Goal: Transaction & Acquisition: Purchase product/service

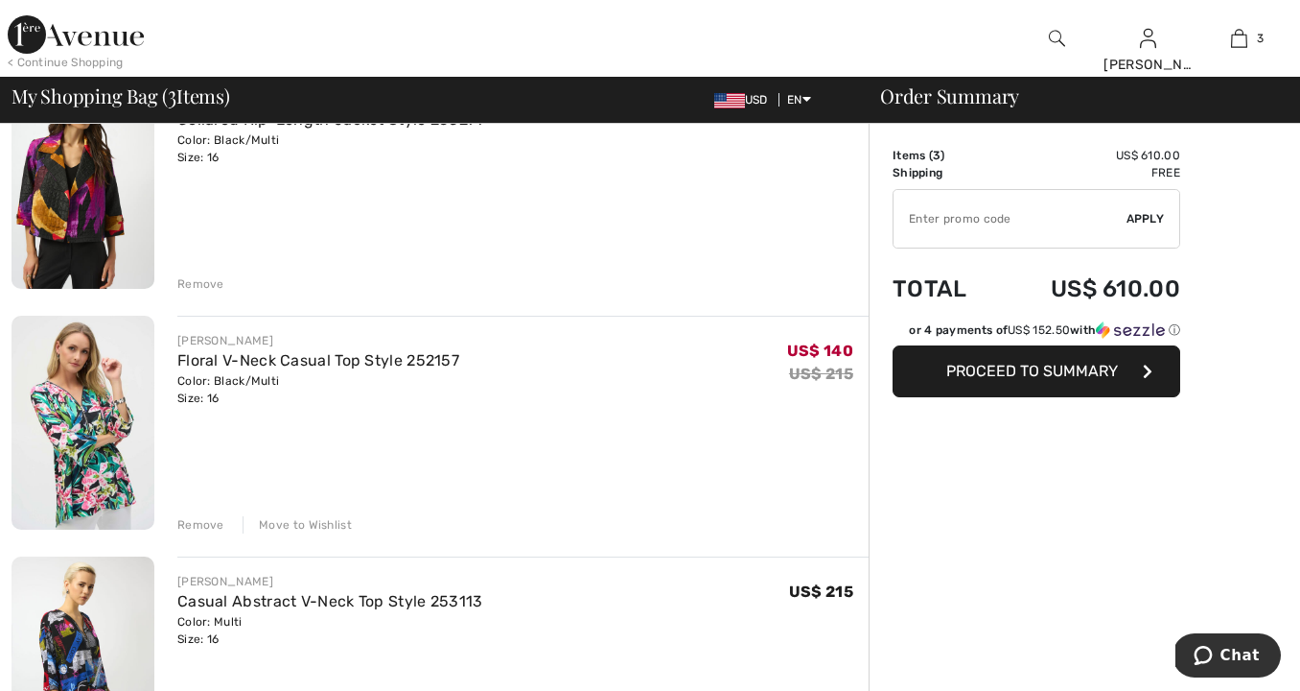
scroll to position [209, 0]
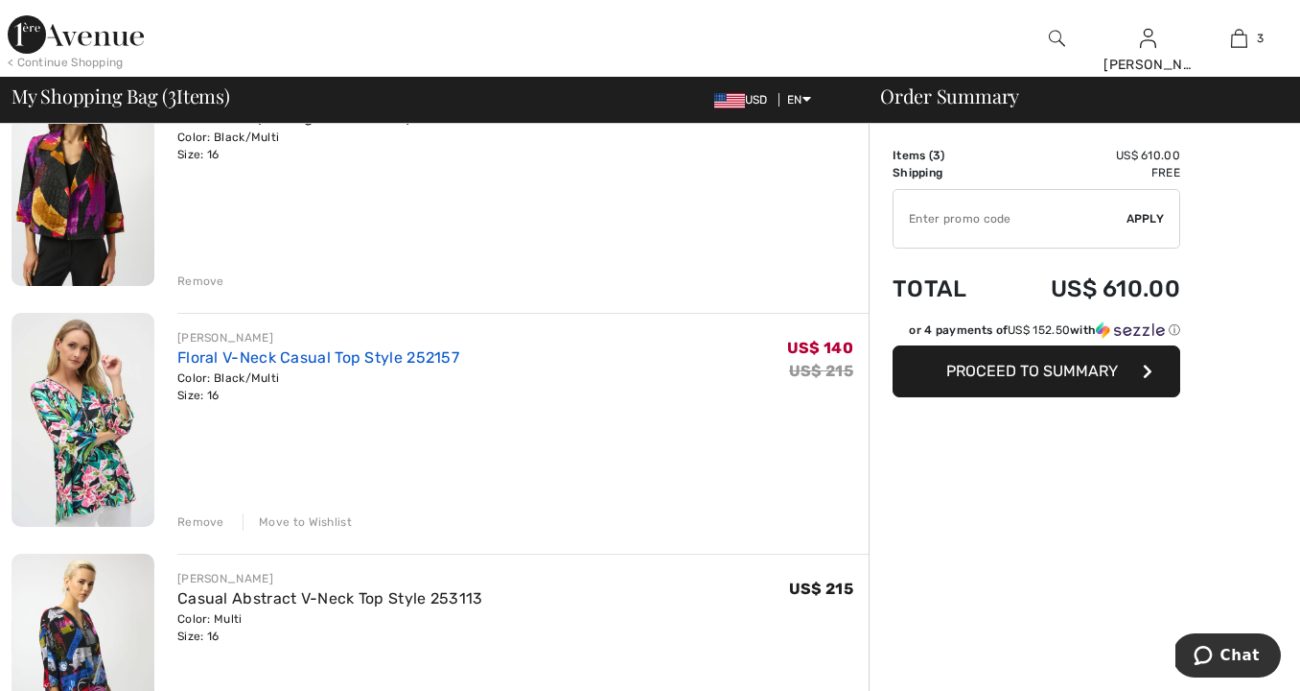
click at [339, 355] on link "Floral V-Neck Casual Top Style 252157" at bounding box center [318, 357] width 282 height 18
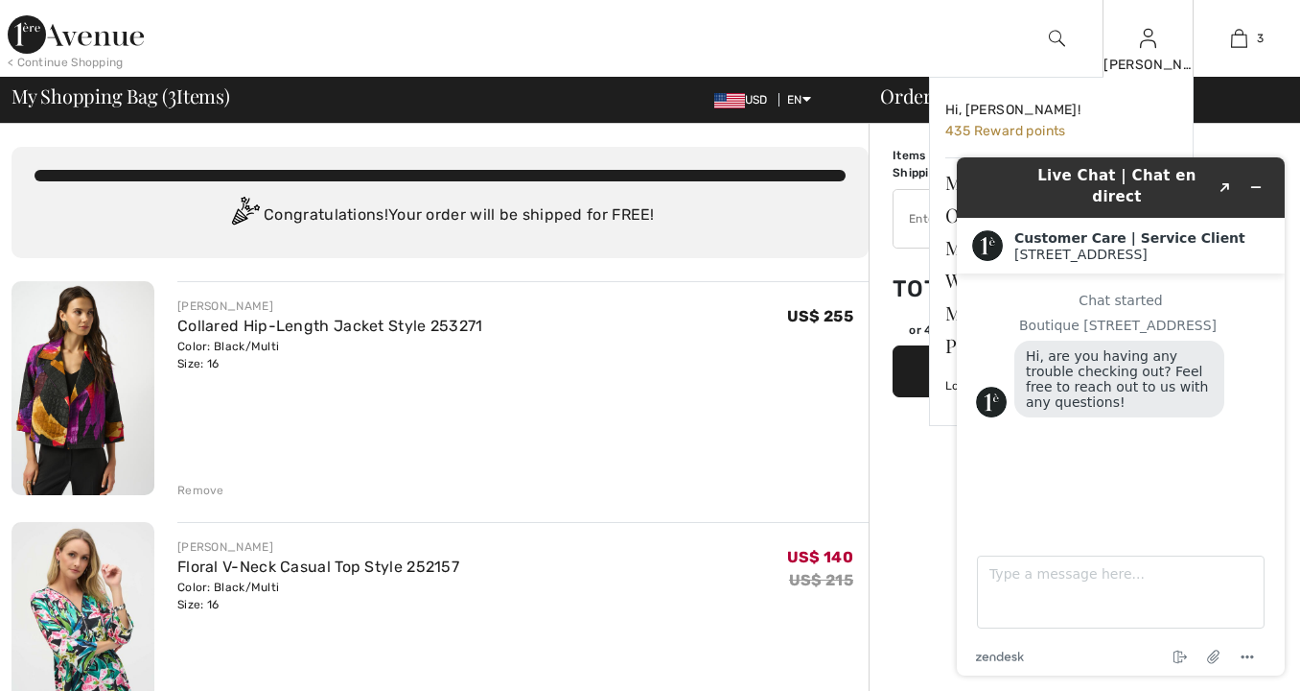
click at [1147, 55] on div "[PERSON_NAME]" at bounding box center [1148, 65] width 89 height 20
click at [1144, 49] on img at bounding box center [1148, 38] width 16 height 23
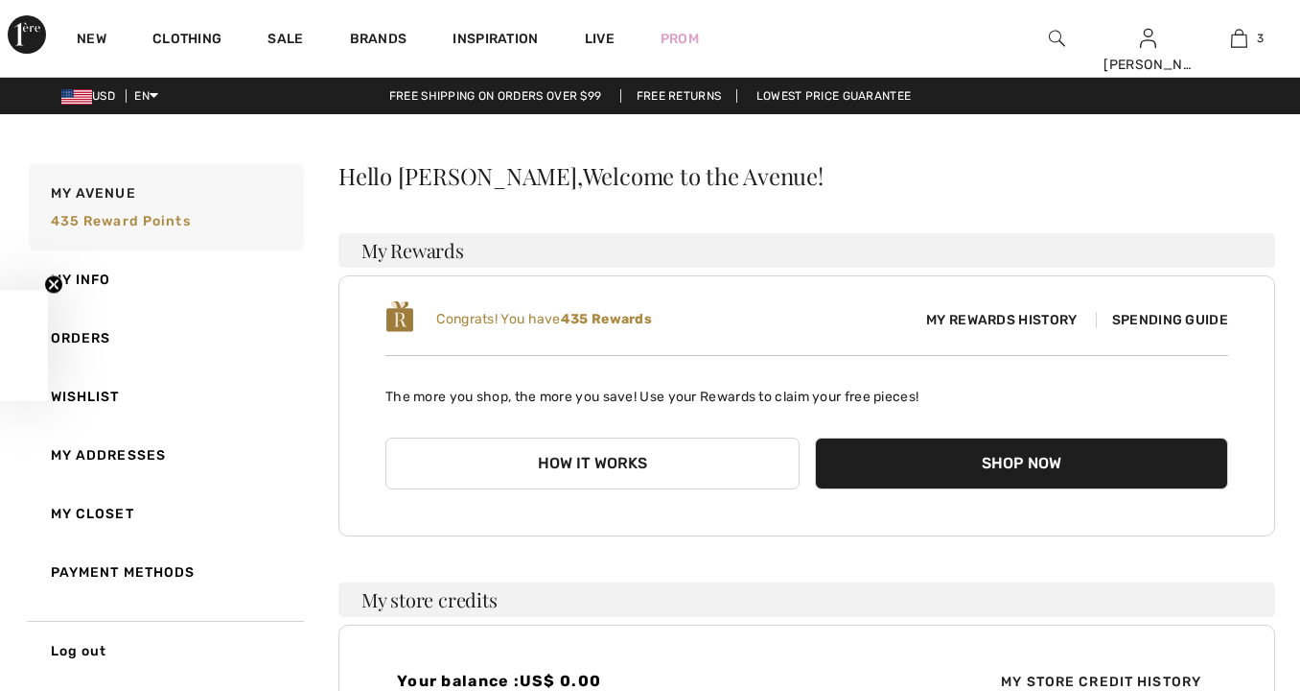
checkbox input "true"
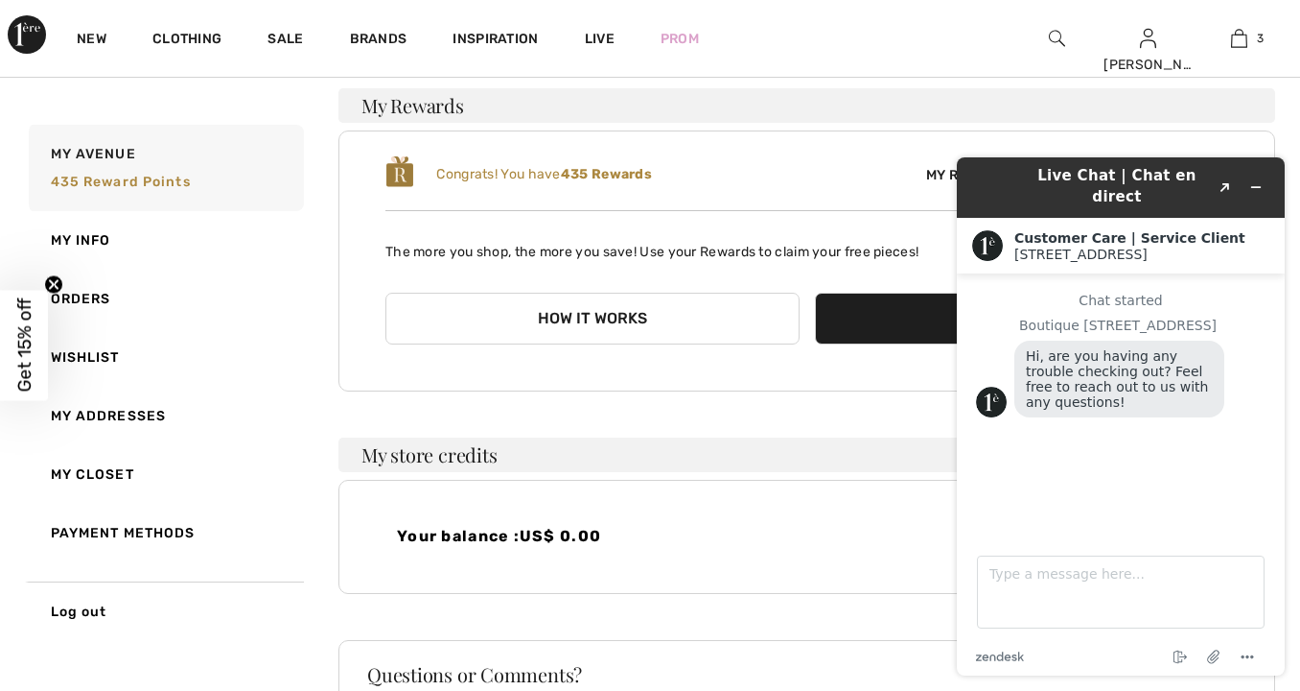
scroll to position [143, 0]
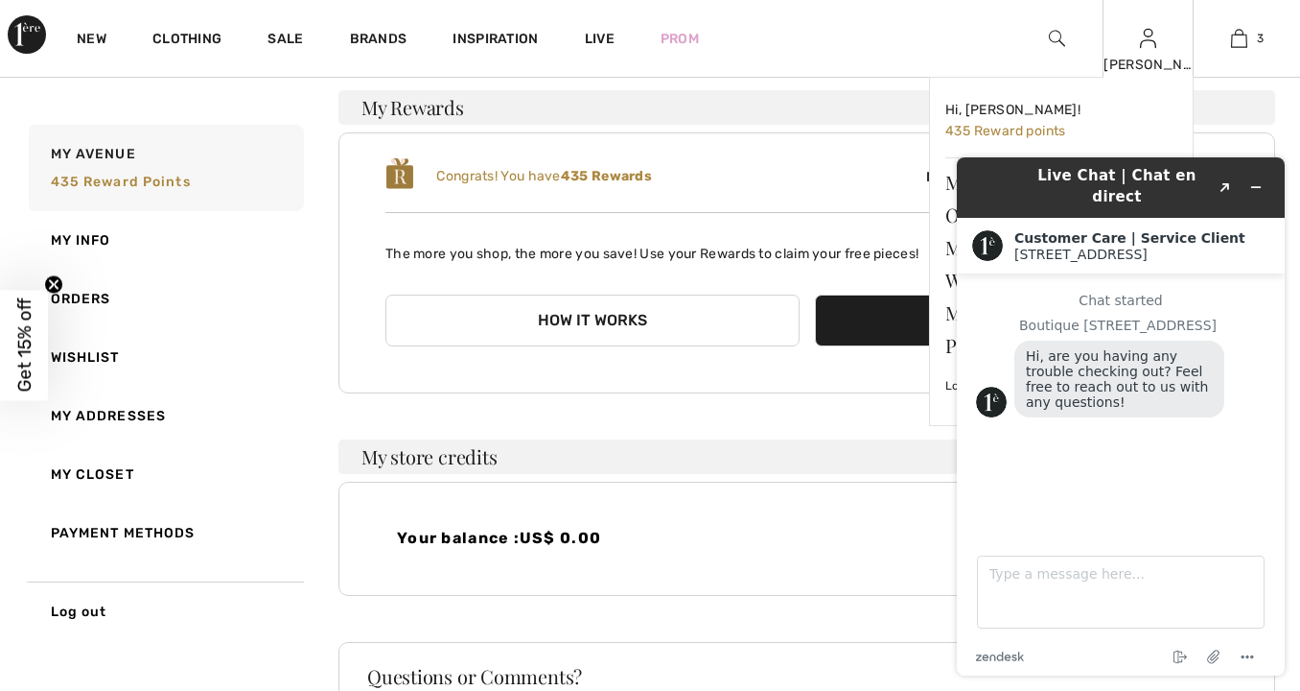
click at [1134, 59] on div "[PERSON_NAME]" at bounding box center [1148, 65] width 89 height 20
click at [1255, 180] on icon "Minimize widget" at bounding box center [1256, 186] width 13 height 13
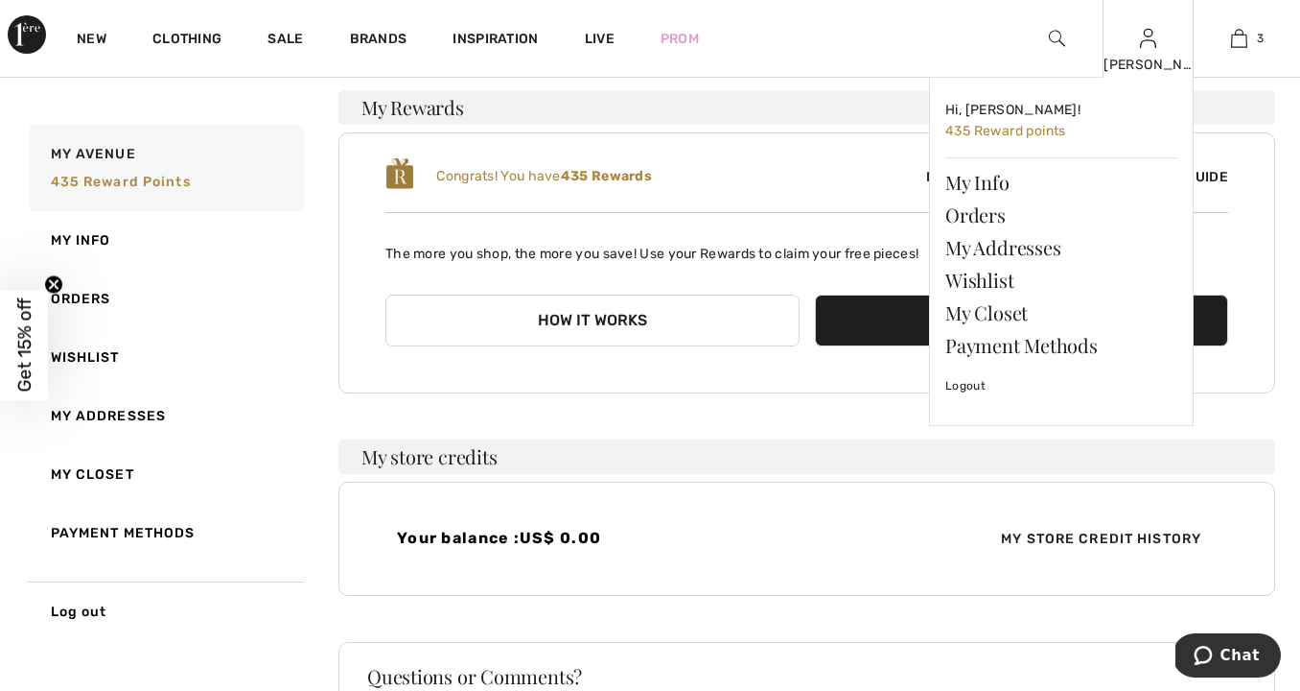
click at [1154, 60] on div "[PERSON_NAME]" at bounding box center [1148, 65] width 89 height 20
click at [978, 209] on link "Orders" at bounding box center [1062, 215] width 232 height 33
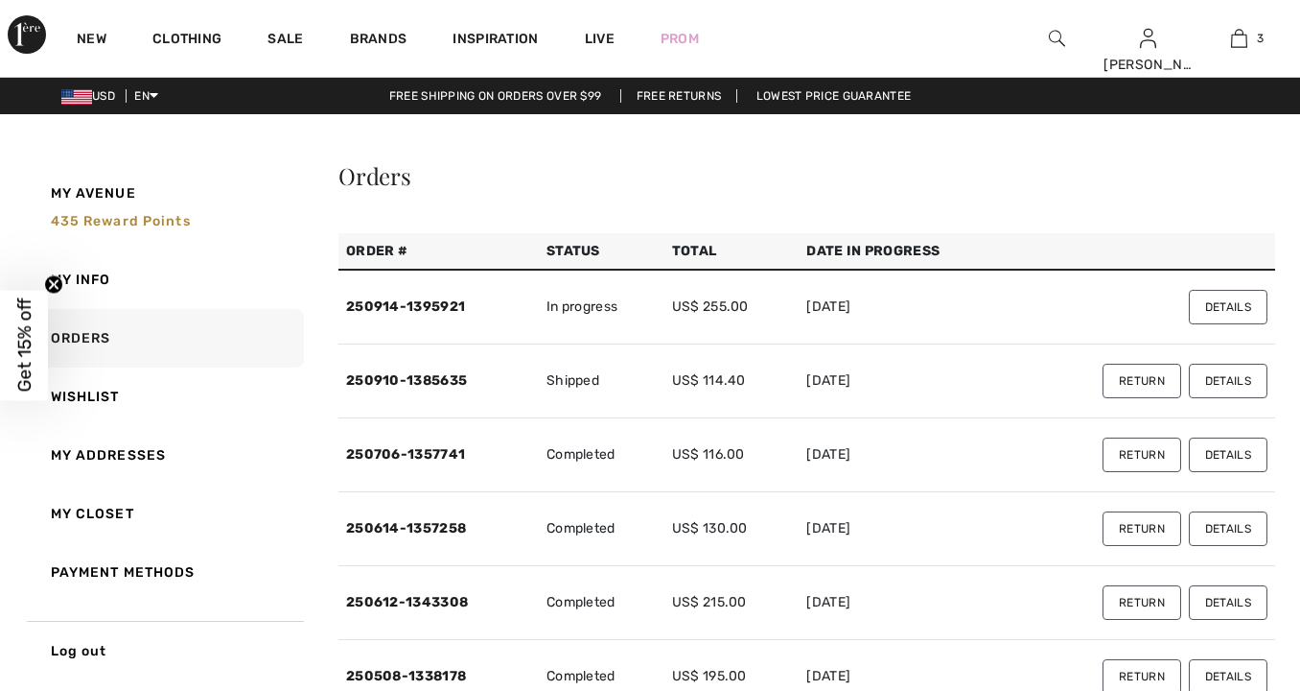
checkbox input "true"
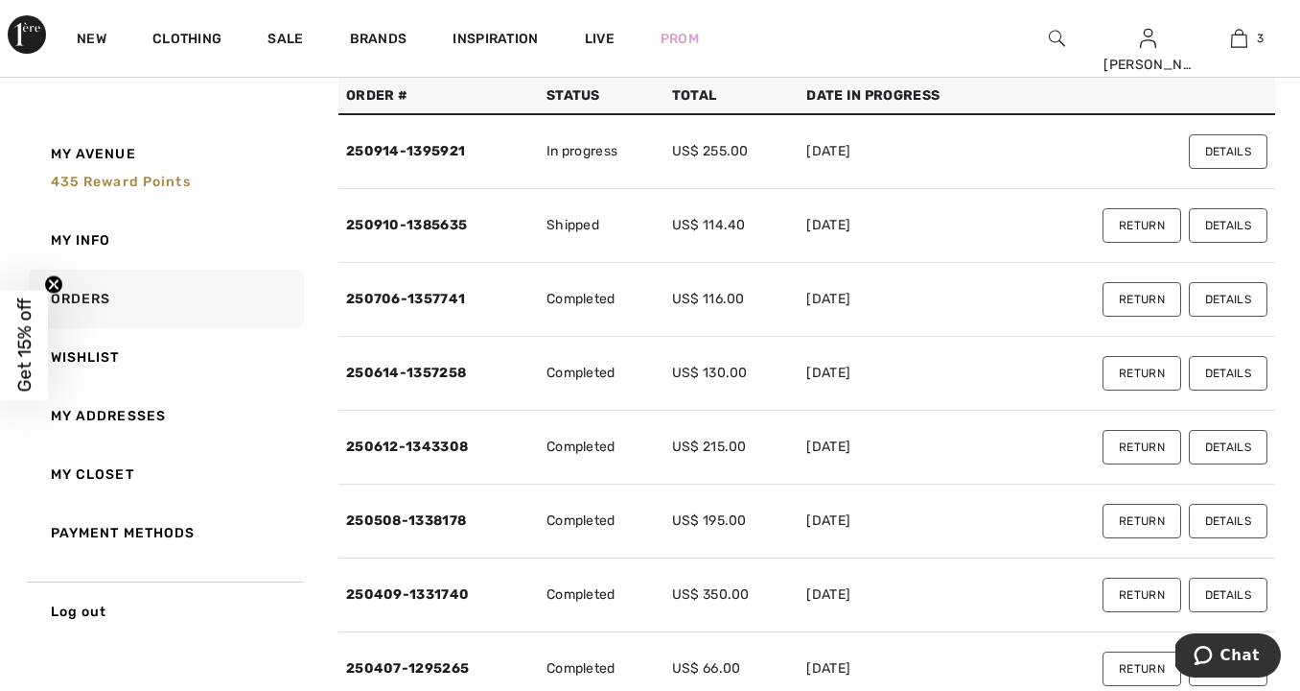
scroll to position [166, 0]
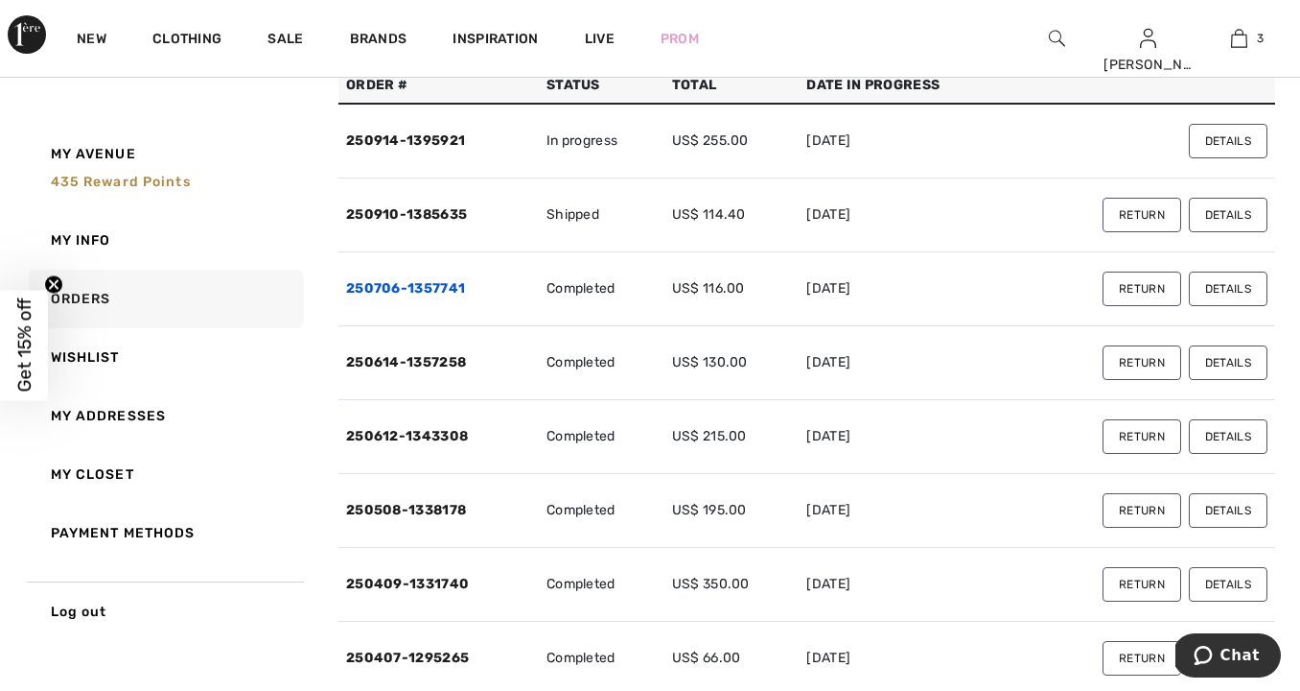
click at [433, 281] on link "250706-1357741" at bounding box center [405, 288] width 119 height 16
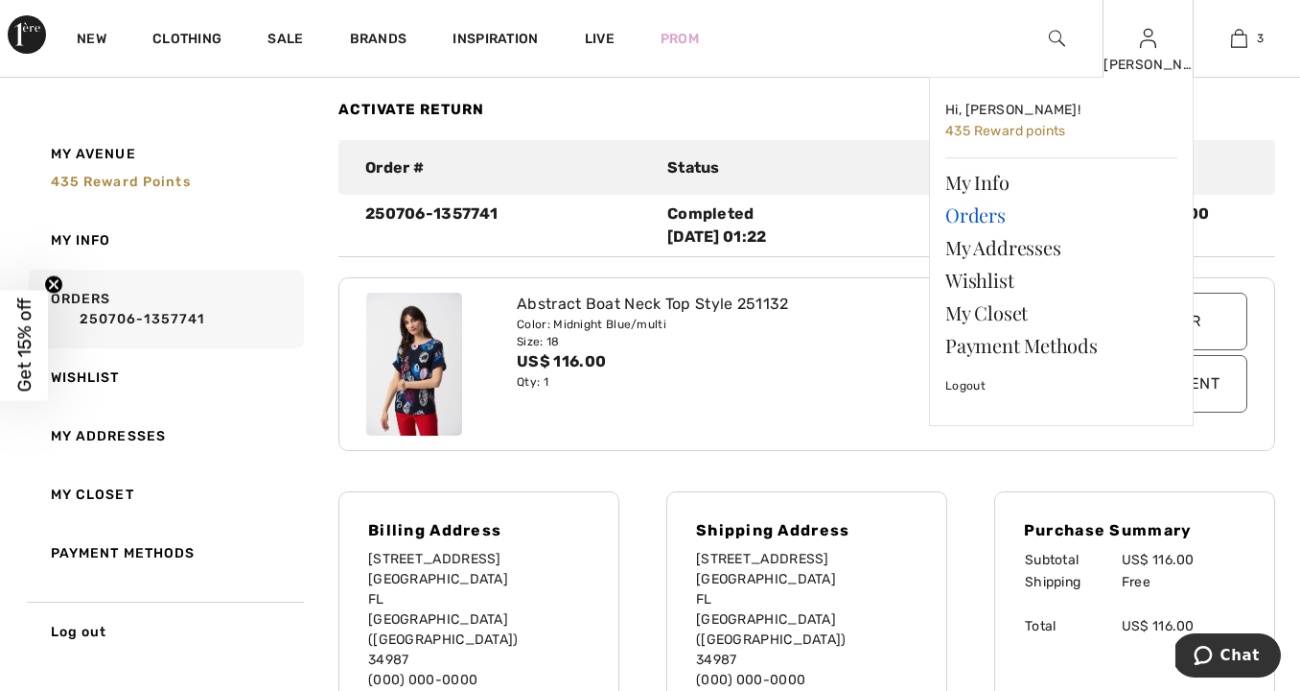
click at [991, 211] on link "Orders" at bounding box center [1062, 215] width 232 height 33
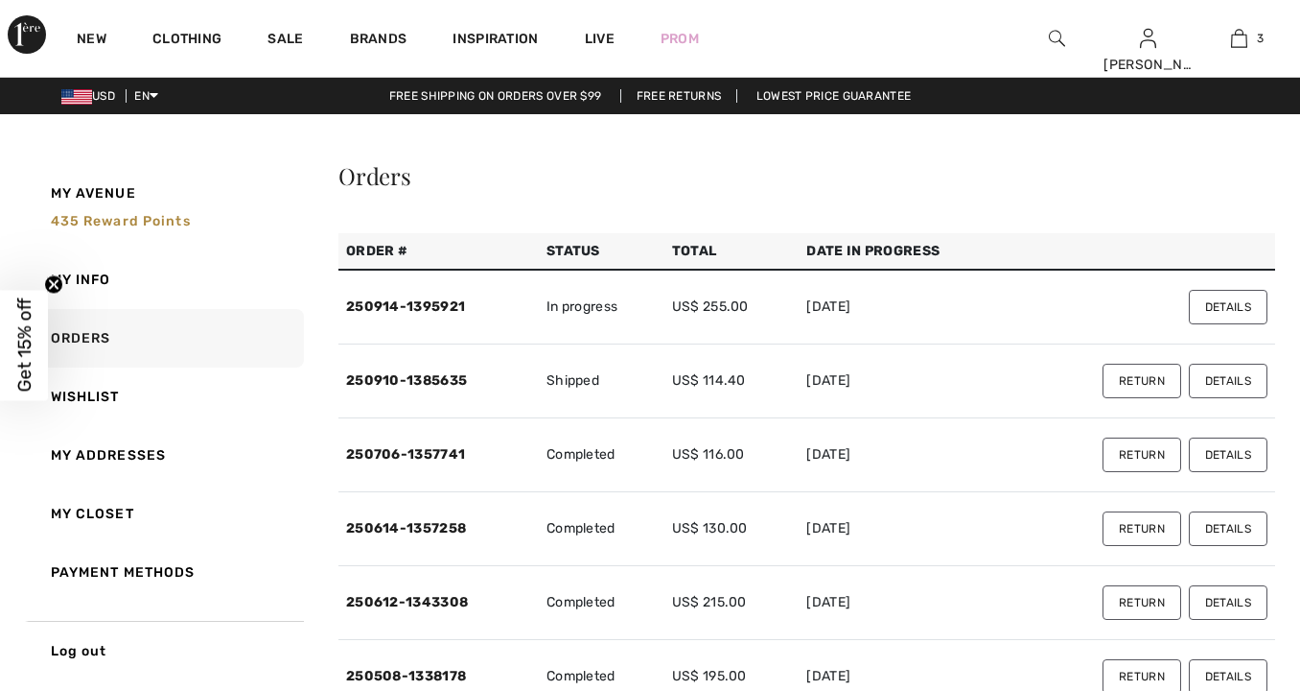
checkbox input "true"
drag, startPoint x: 429, startPoint y: 377, endPoint x: 457, endPoint y: 403, distance: 38.0
click at [430, 378] on link "250910-1385635" at bounding box center [406, 380] width 121 height 16
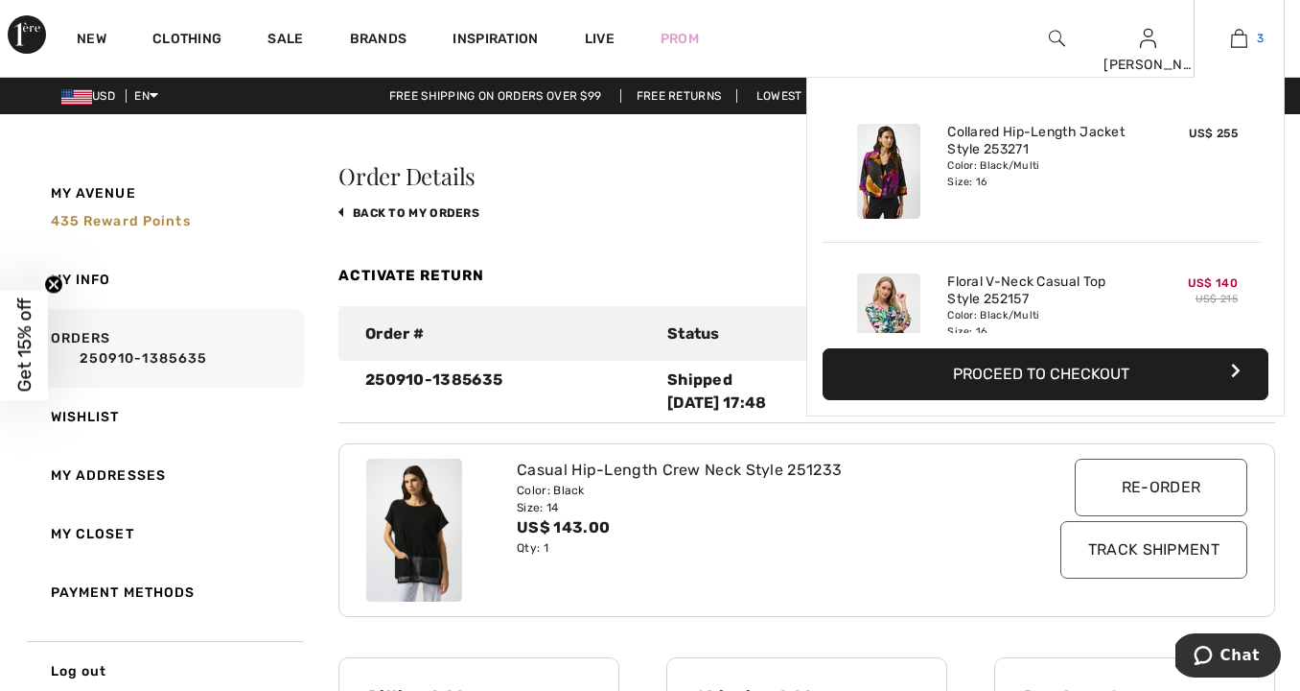
click at [1239, 38] on img at bounding box center [1239, 38] width 16 height 23
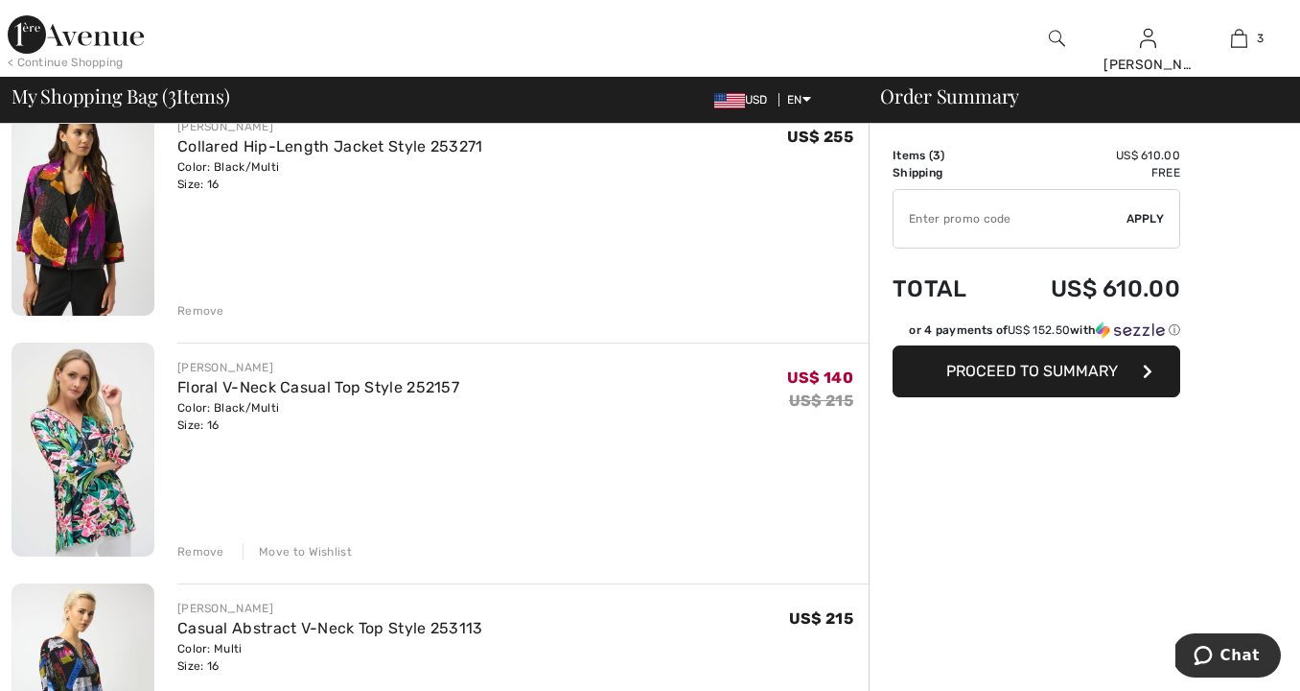
scroll to position [179, 0]
click at [953, 219] on input "TEXT" at bounding box center [1010, 219] width 233 height 58
click at [925, 218] on input "TEXT" at bounding box center [1010, 219] width 233 height 58
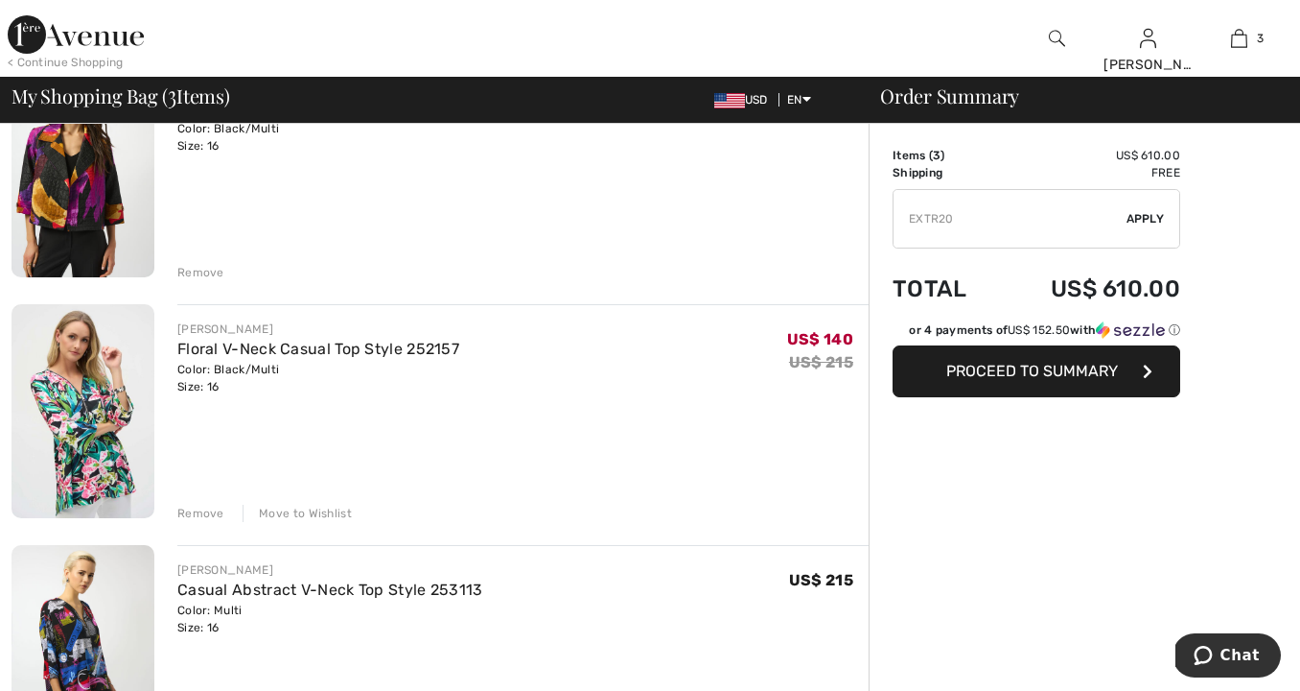
click at [931, 218] on input "TEXT" at bounding box center [1010, 219] width 233 height 58
click at [944, 217] on input "TEXT" at bounding box center [1010, 219] width 233 height 58
click at [938, 219] on input "TEXT" at bounding box center [1010, 219] width 233 height 58
click at [1148, 217] on span "Apply" at bounding box center [1146, 218] width 38 height 17
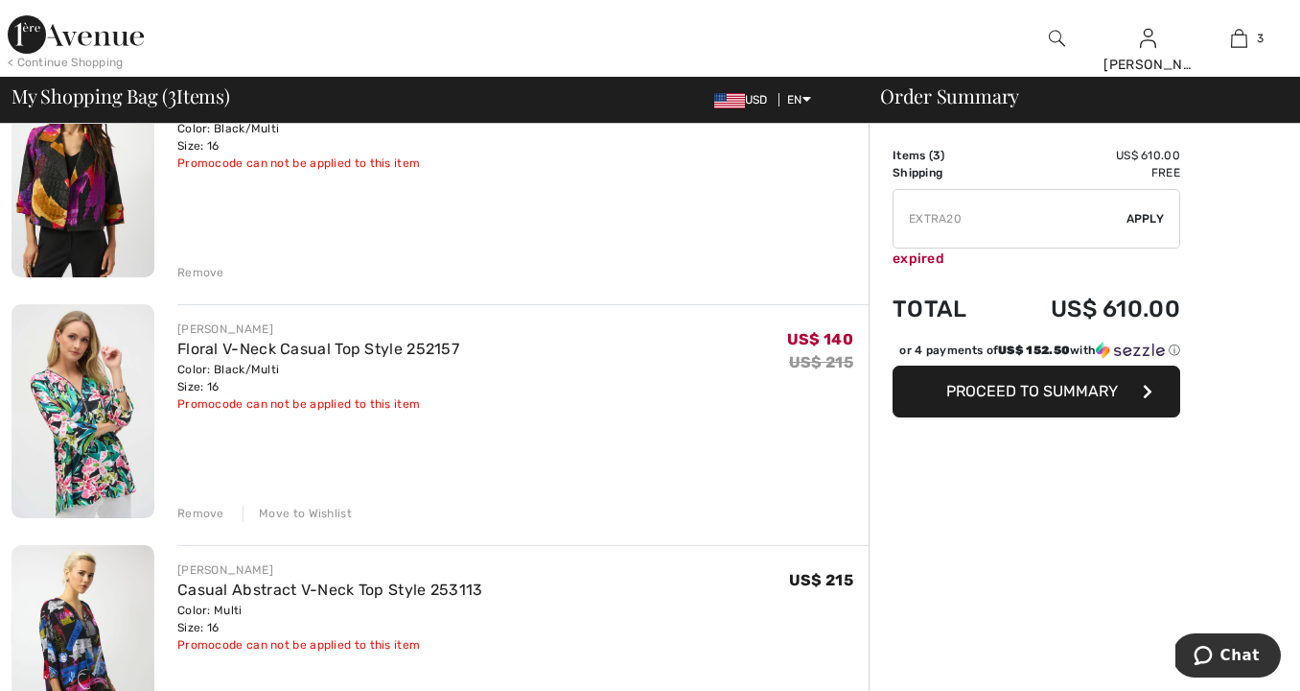
click at [965, 219] on input "TEXT" at bounding box center [1010, 219] width 233 height 58
type input "E"
type input "NEW10"
click at [1154, 219] on span "Apply" at bounding box center [1146, 218] width 38 height 17
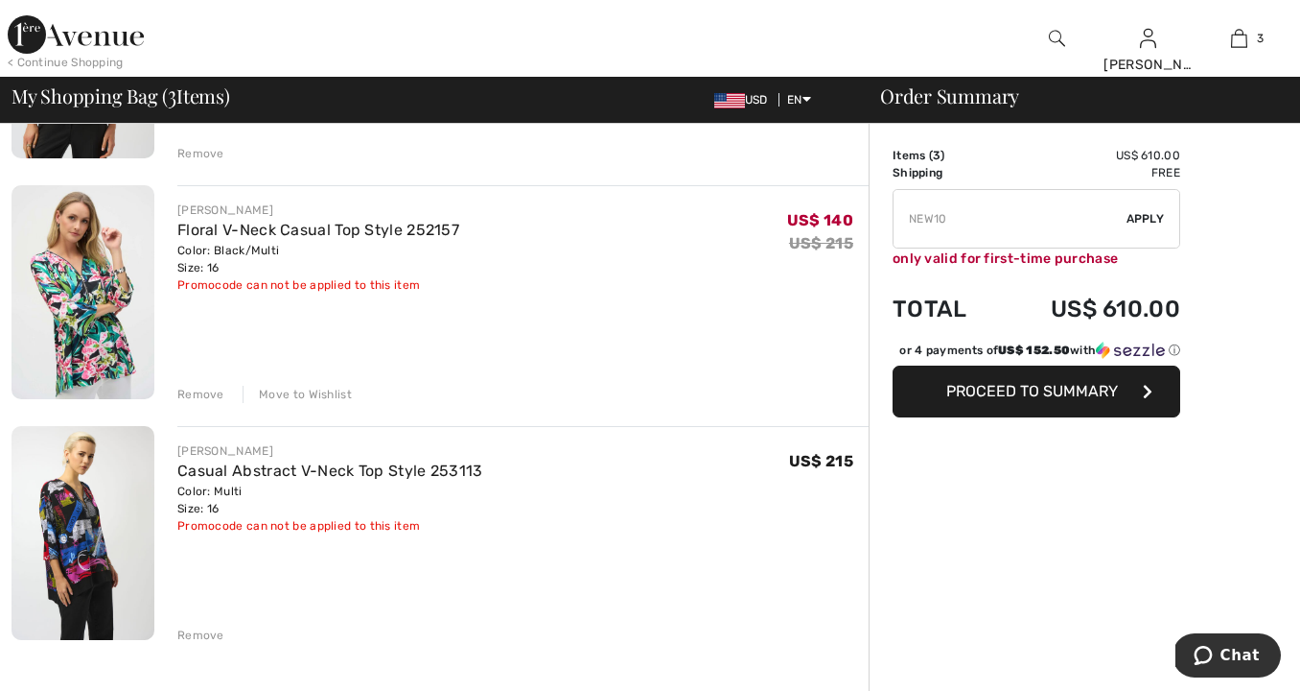
scroll to position [347, 0]
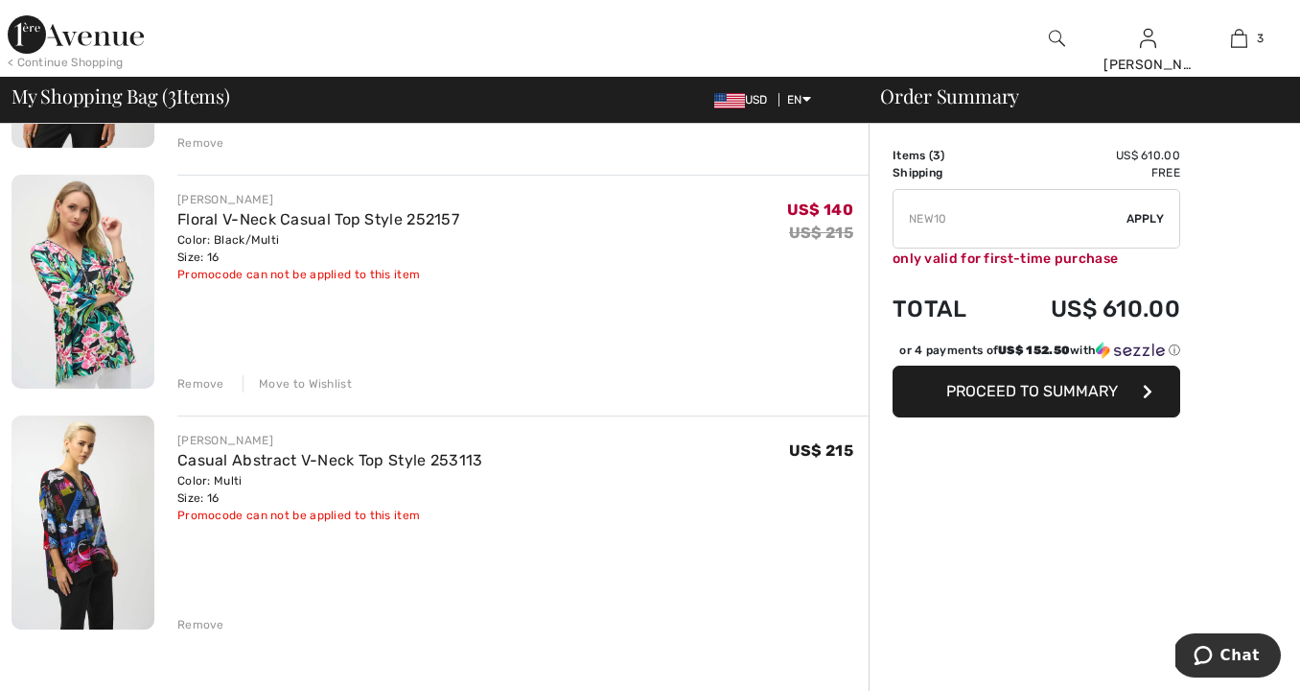
drag, startPoint x: 321, startPoint y: 376, endPoint x: 347, endPoint y: 378, distance: 26.0
click at [322, 376] on div "Move to Wishlist" at bounding box center [297, 383] width 109 height 17
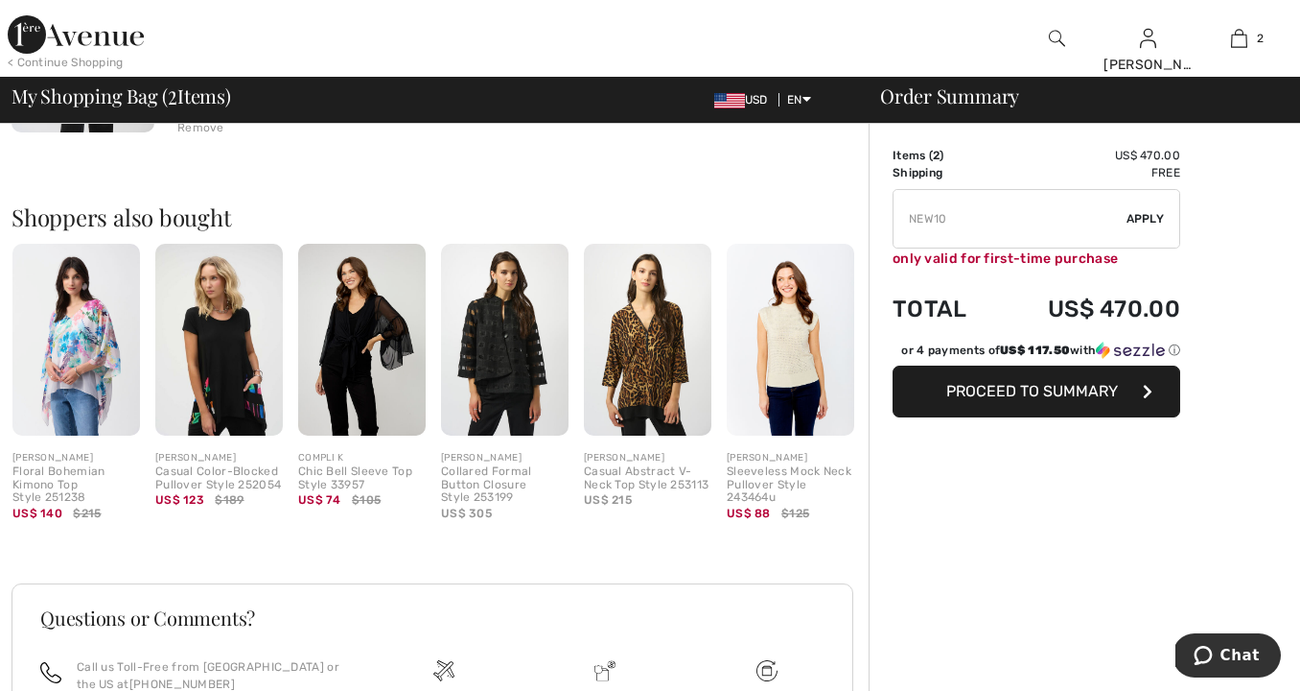
scroll to position [604, 0]
click at [656, 380] on img at bounding box center [648, 338] width 128 height 191
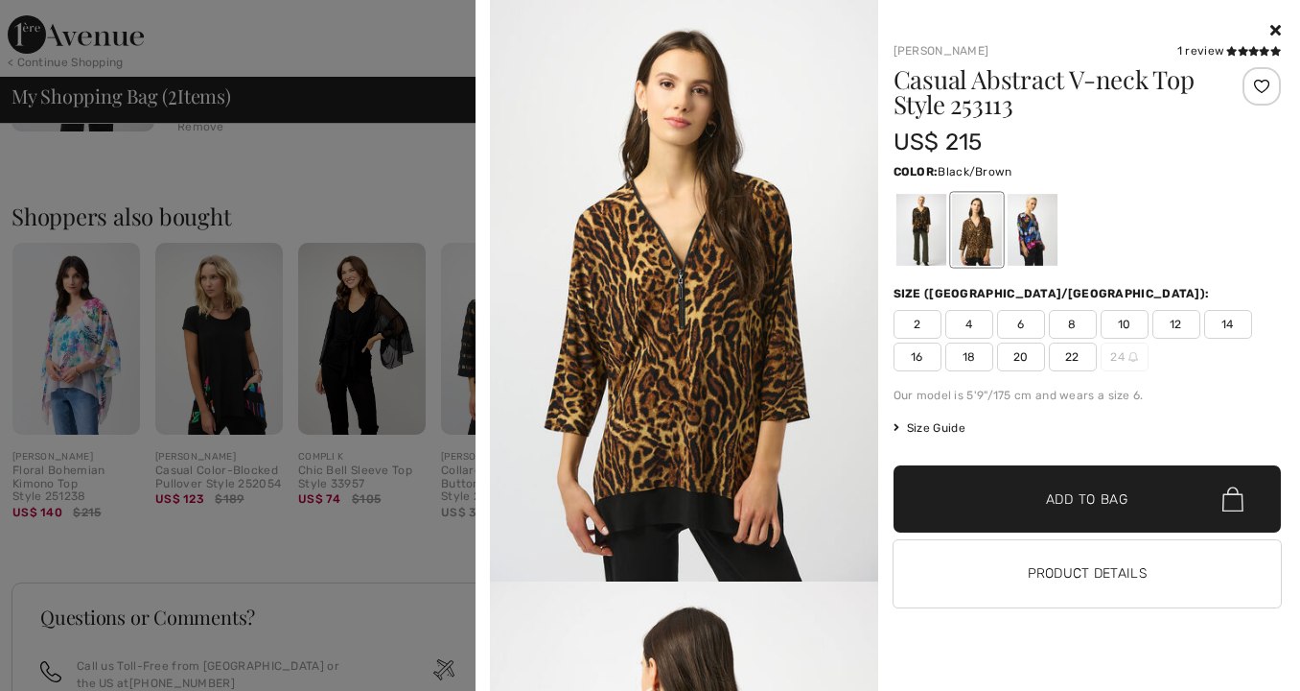
drag, startPoint x: 1067, startPoint y: 568, endPoint x: 1049, endPoint y: 562, distance: 19.1
click at [1067, 568] on button "Product Details" at bounding box center [1088, 573] width 388 height 67
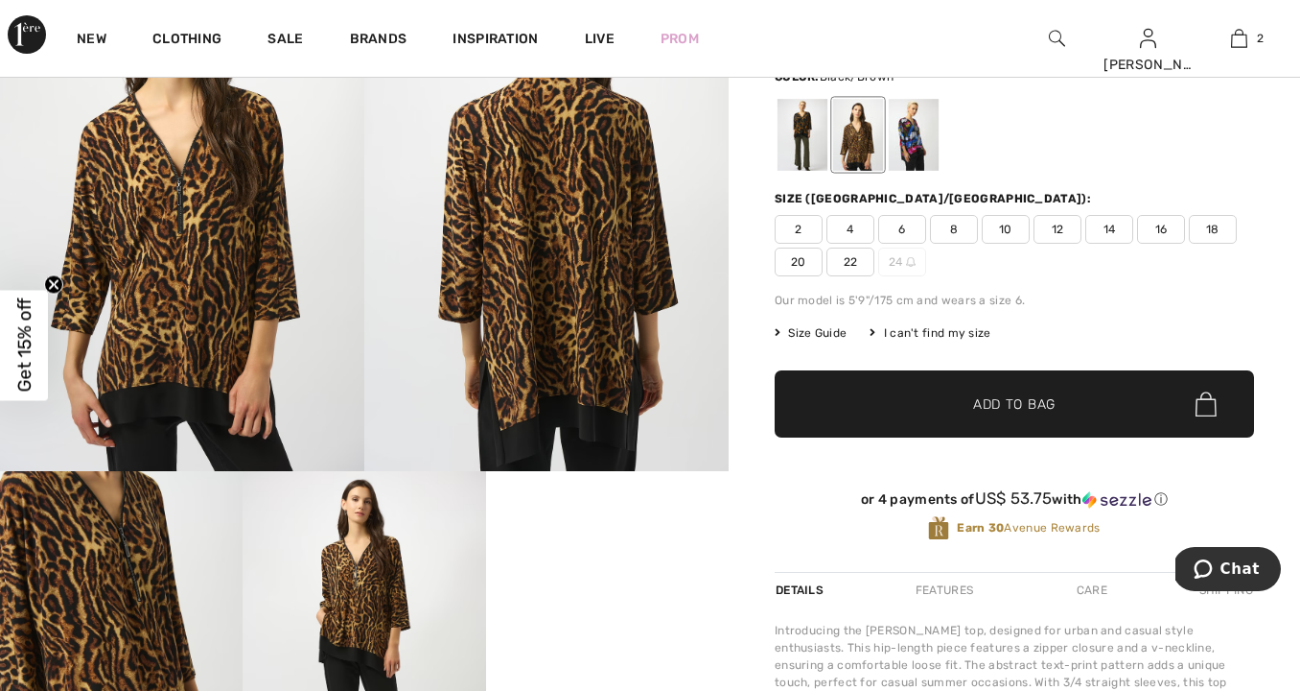
scroll to position [188, 0]
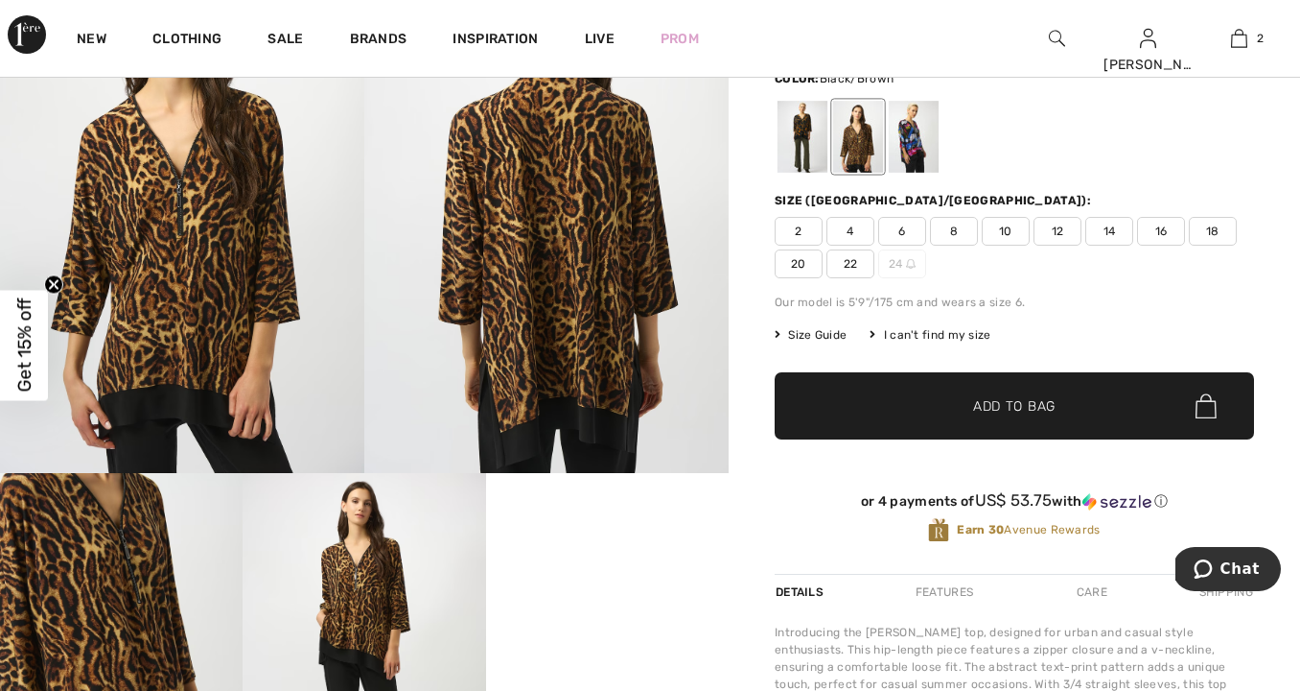
click at [1178, 226] on span "16" at bounding box center [1161, 231] width 48 height 29
click at [1040, 412] on span "Add to Bag" at bounding box center [1014, 406] width 82 height 20
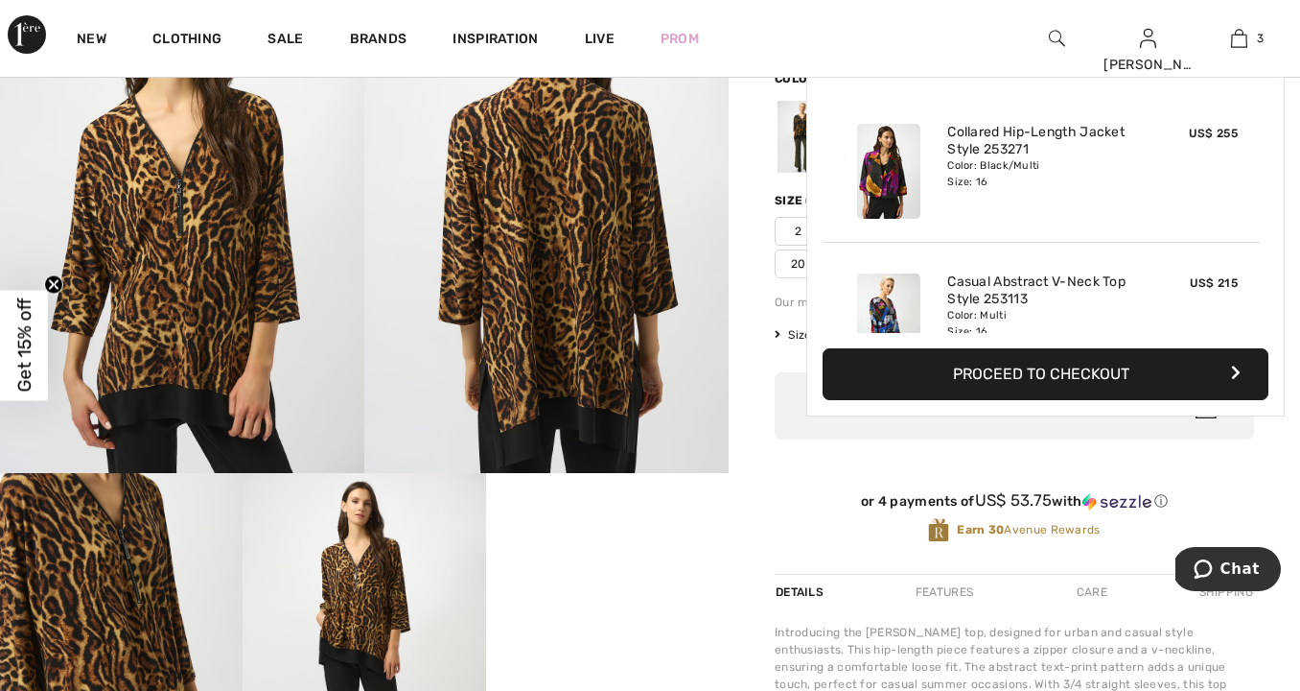
scroll to position [209, 0]
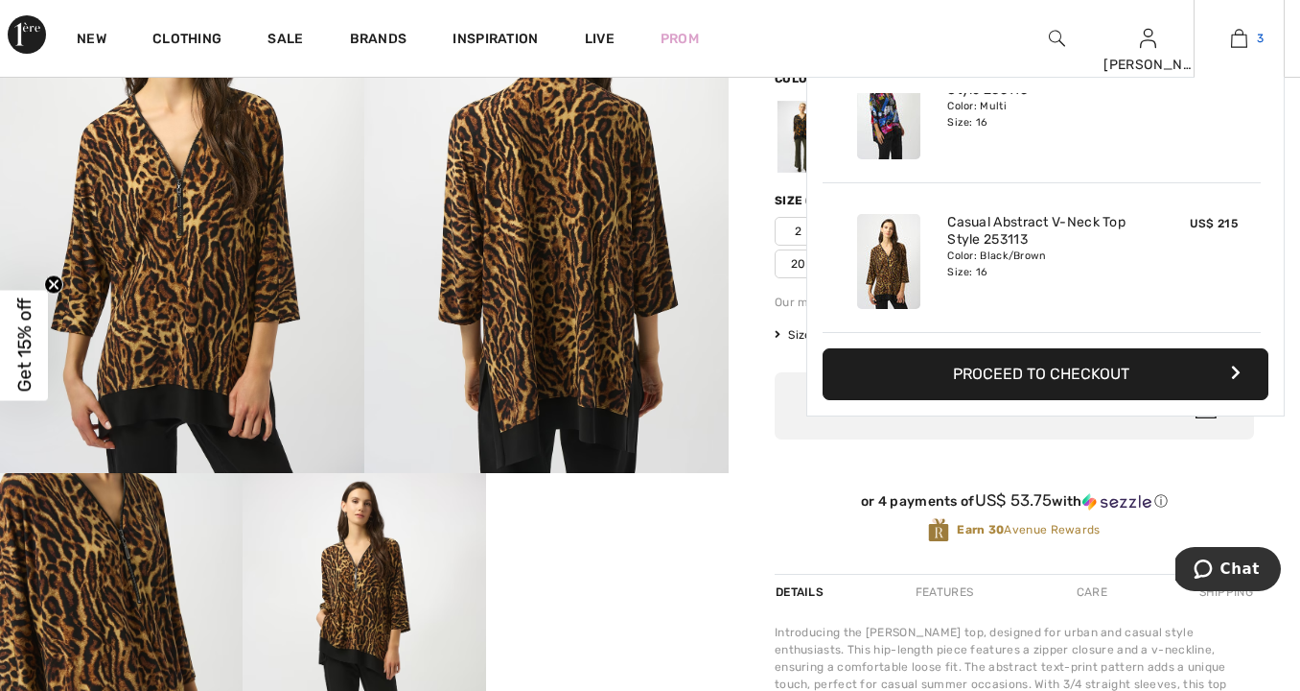
click at [1240, 33] on img at bounding box center [1239, 38] width 16 height 23
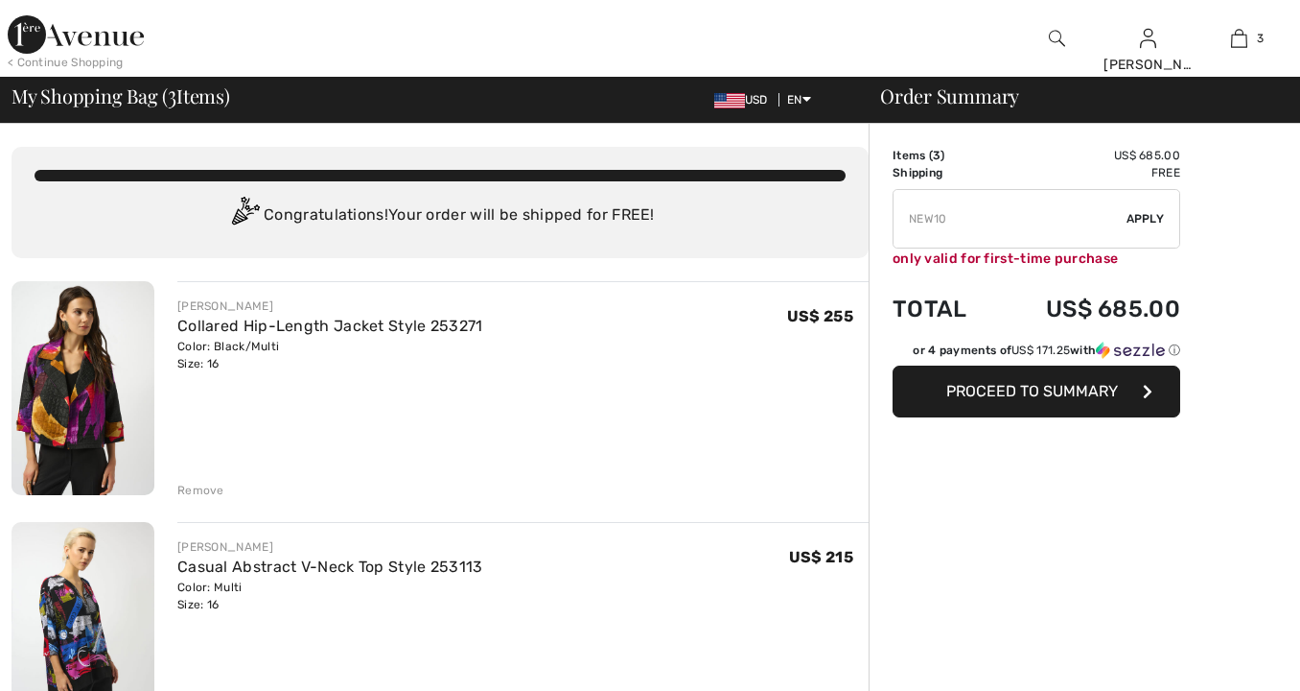
checkbox input "true"
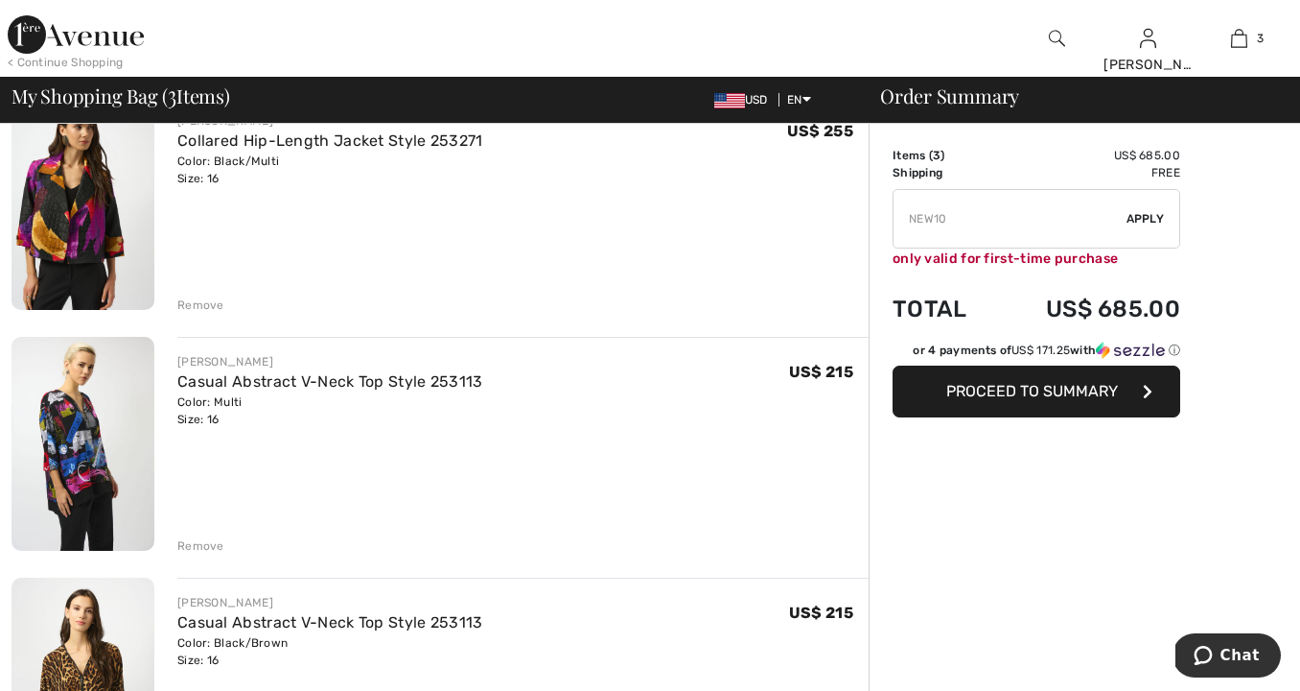
scroll to position [186, 0]
drag, startPoint x: 194, startPoint y: 299, endPoint x: 248, endPoint y: 323, distance: 59.7
click at [194, 299] on div "Remove" at bounding box center [200, 303] width 47 height 17
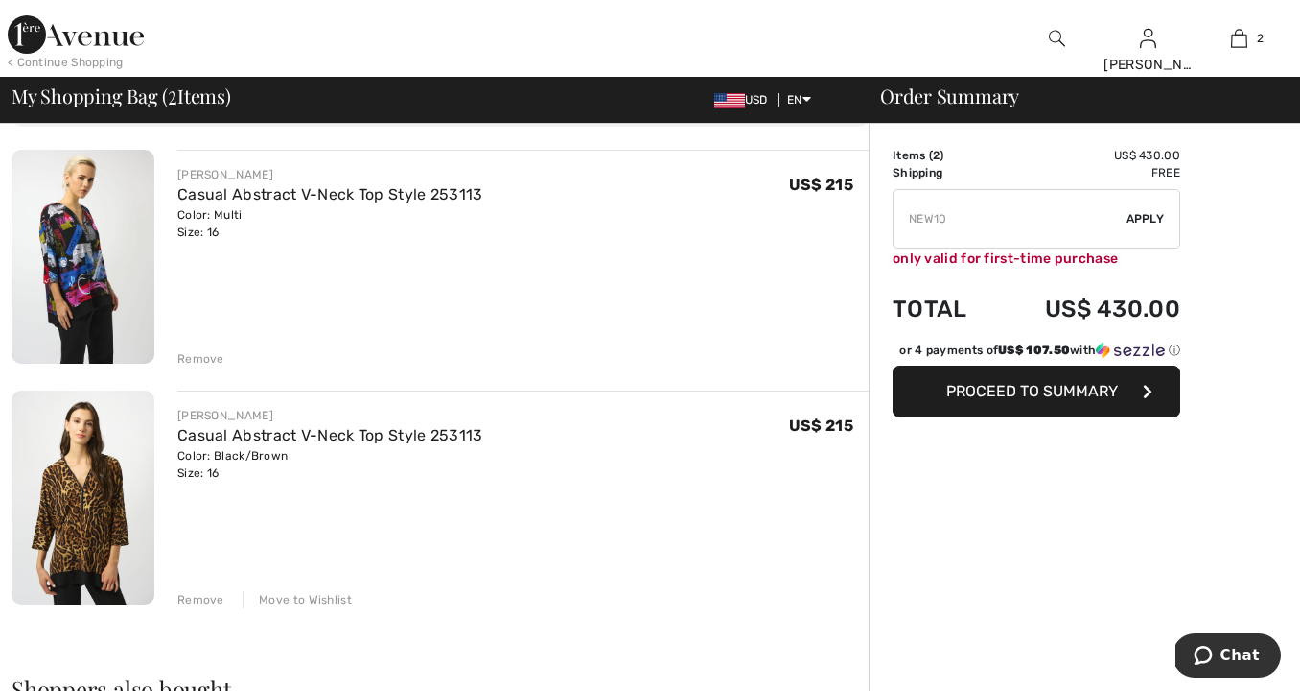
scroll to position [130, 0]
click at [347, 435] on link "Casual Abstract V-Neck Top Style 253113" at bounding box center [330, 436] width 306 height 18
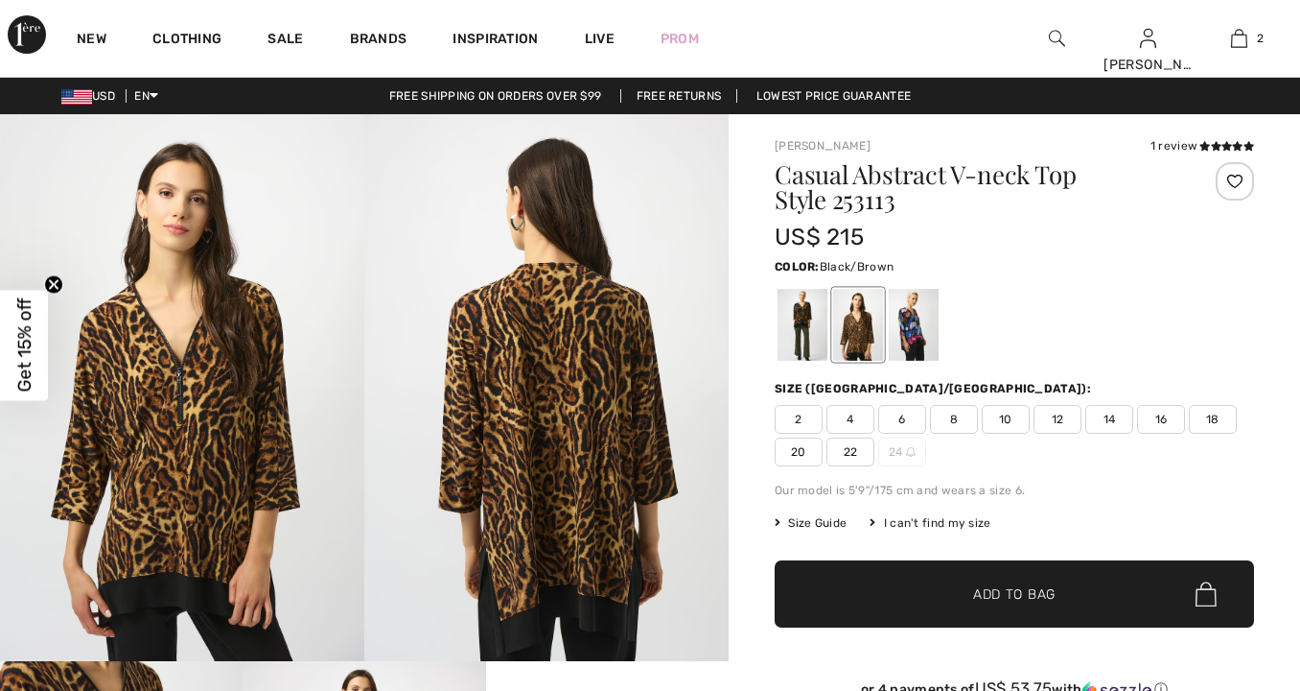
checkbox input "true"
click at [810, 339] on div at bounding box center [803, 325] width 50 height 72
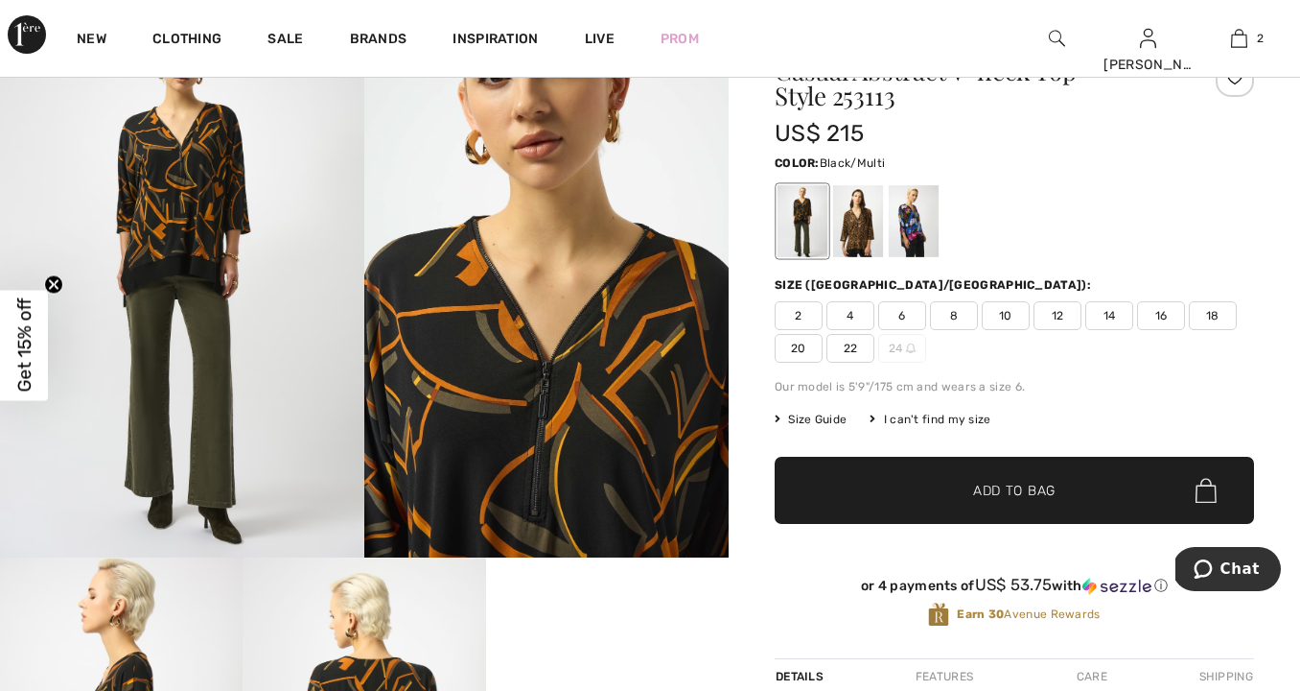
scroll to position [93, 0]
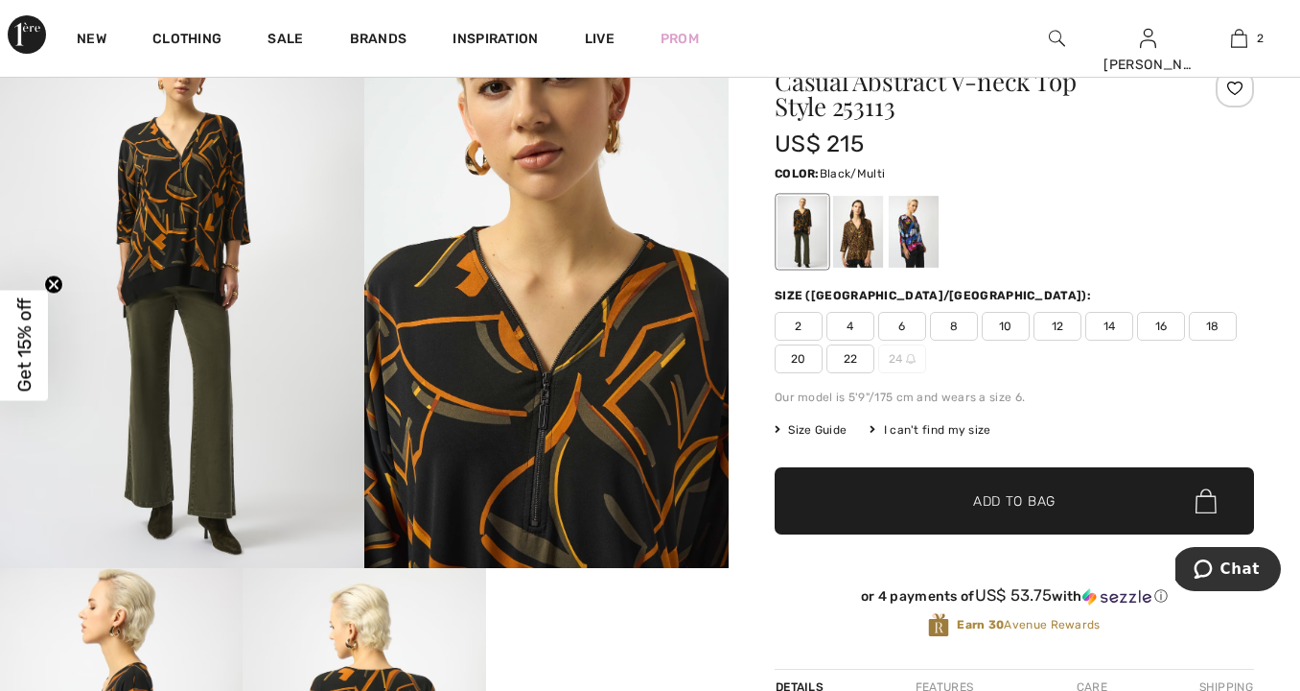
click at [557, 412] on img at bounding box center [546, 294] width 364 height 547
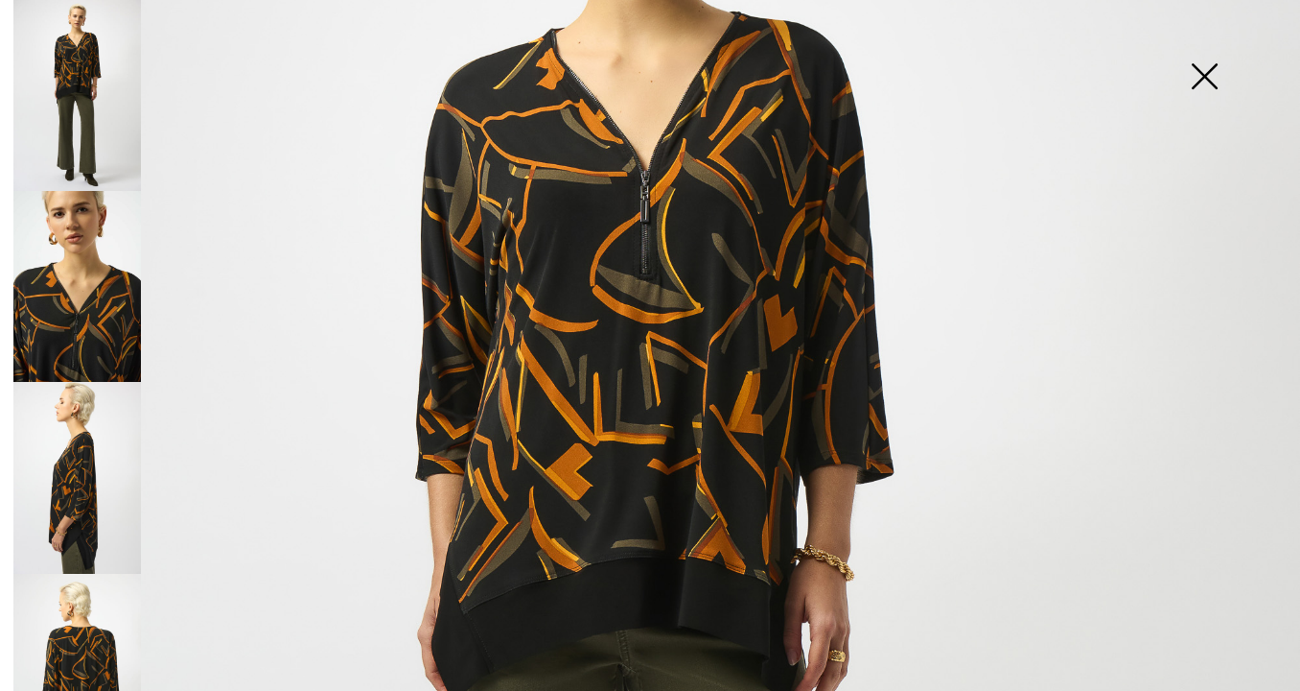
scroll to position [320, 0]
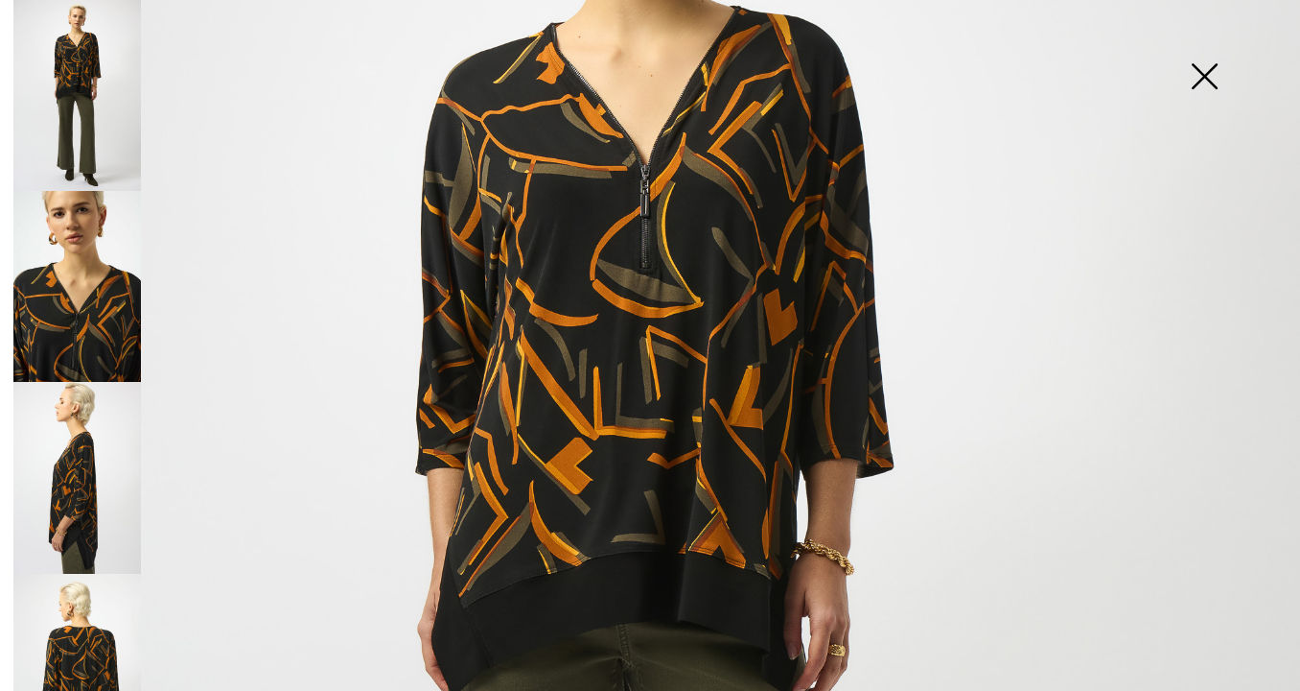
click at [1207, 77] on img at bounding box center [1205, 78] width 96 height 99
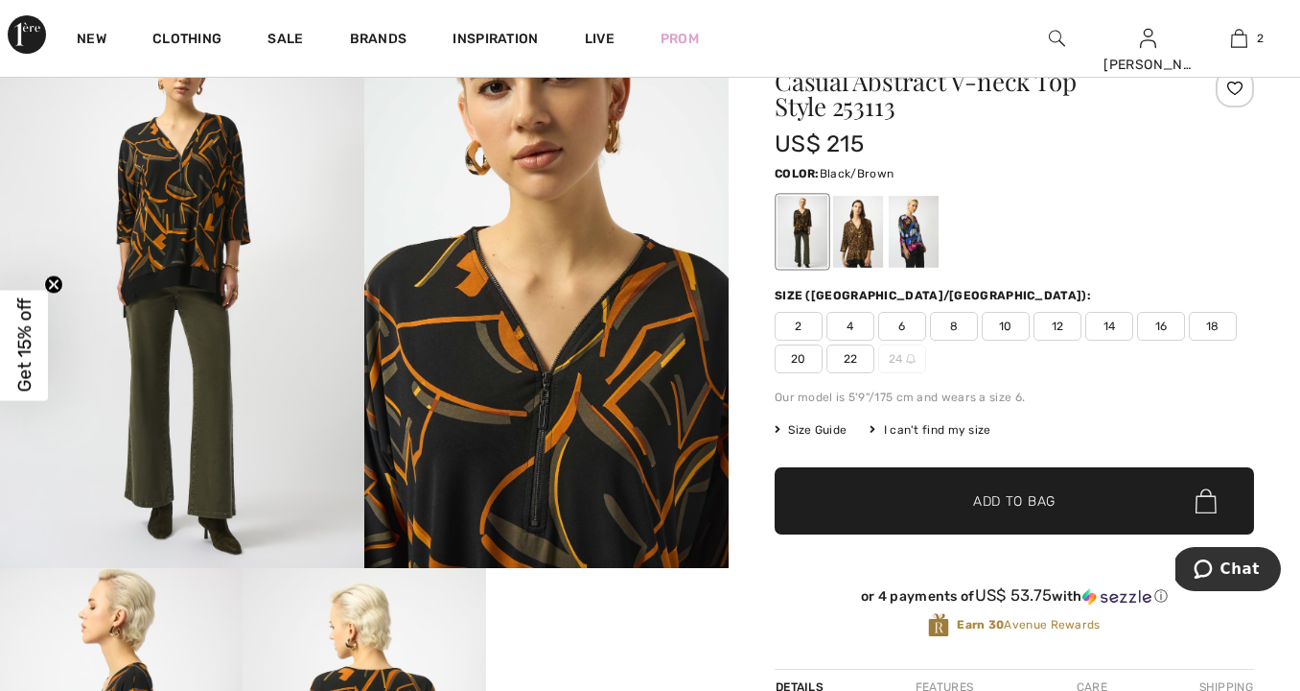
click at [873, 237] on div at bounding box center [858, 232] width 50 height 72
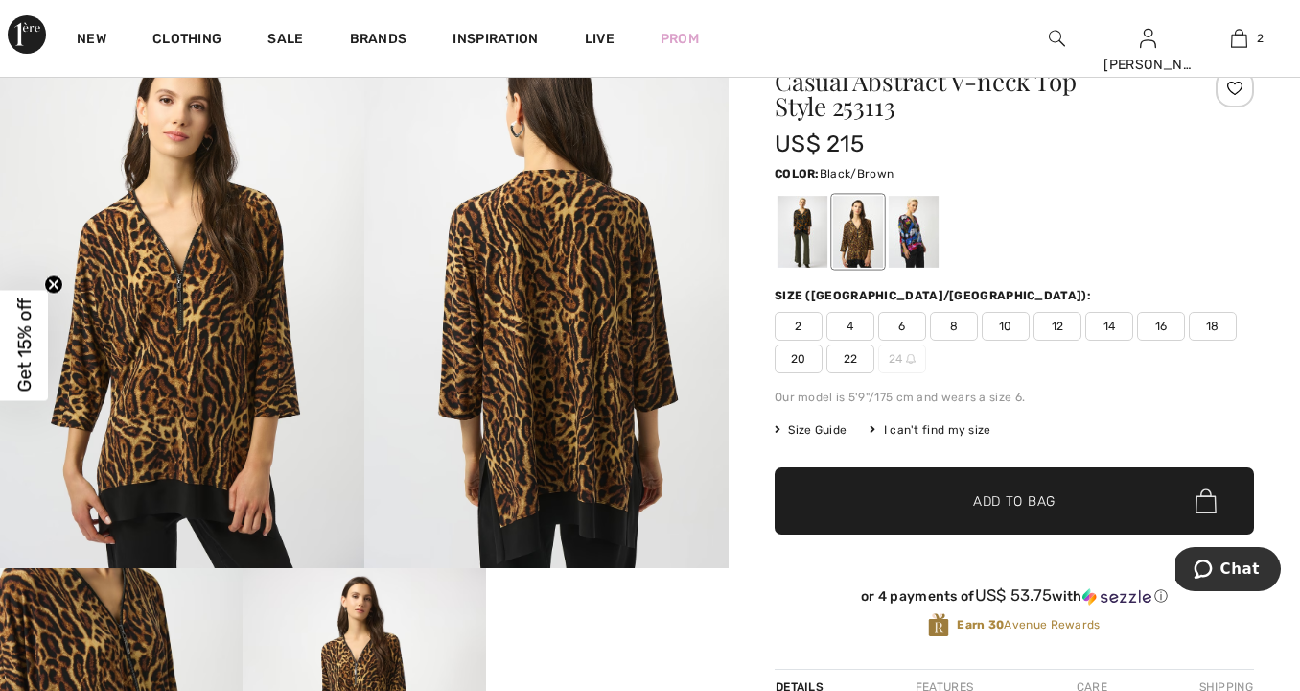
drag, startPoint x: 622, startPoint y: 383, endPoint x: 693, endPoint y: 386, distance: 71.0
click at [623, 383] on img at bounding box center [546, 294] width 364 height 547
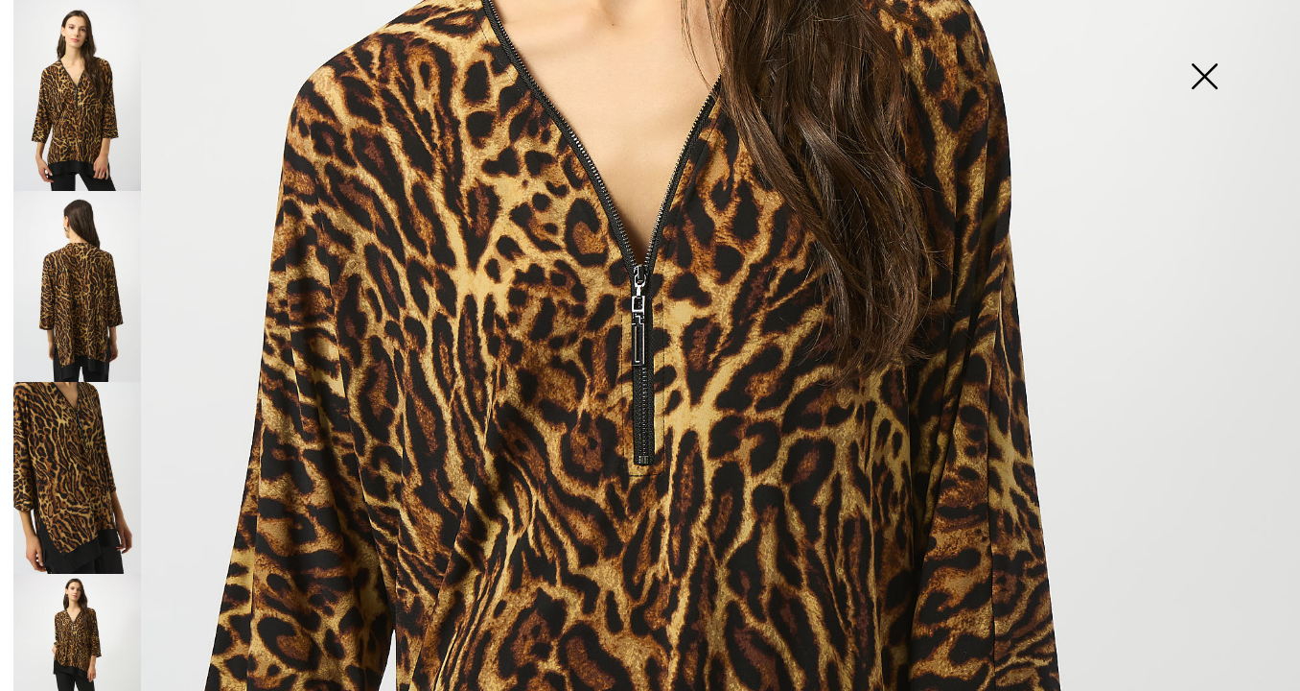
scroll to position [634, 0]
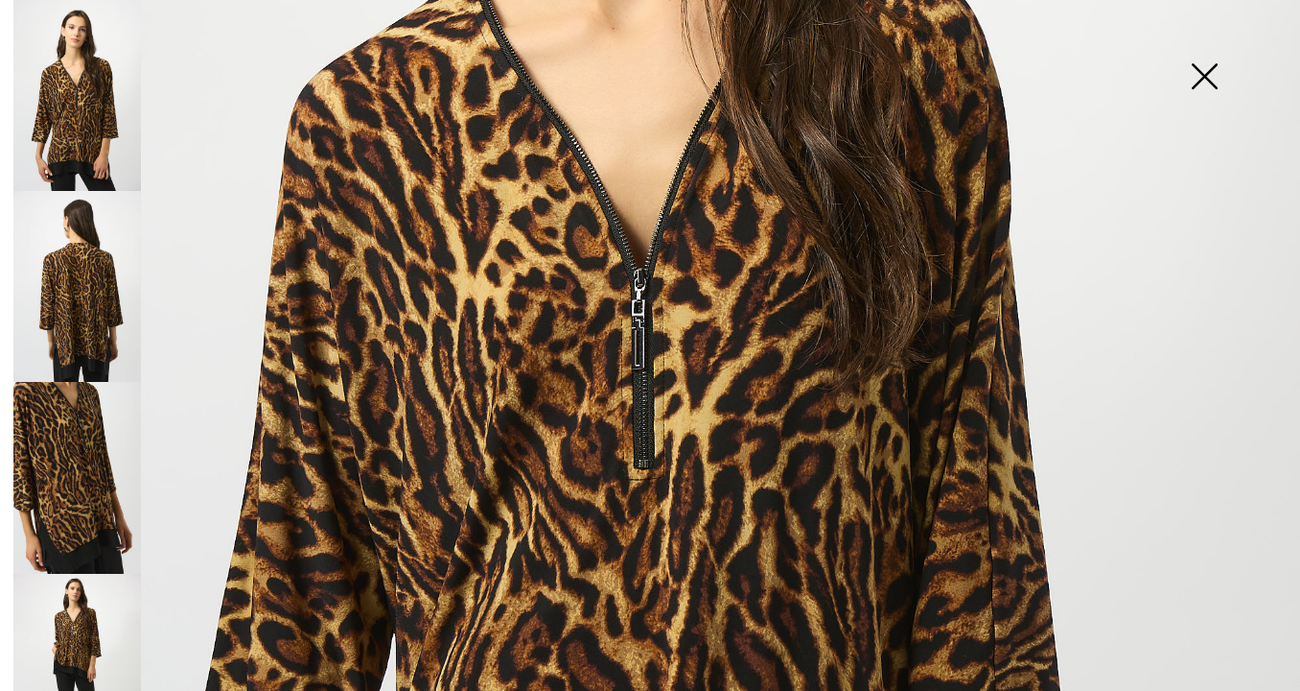
click at [1201, 73] on img at bounding box center [1205, 78] width 96 height 99
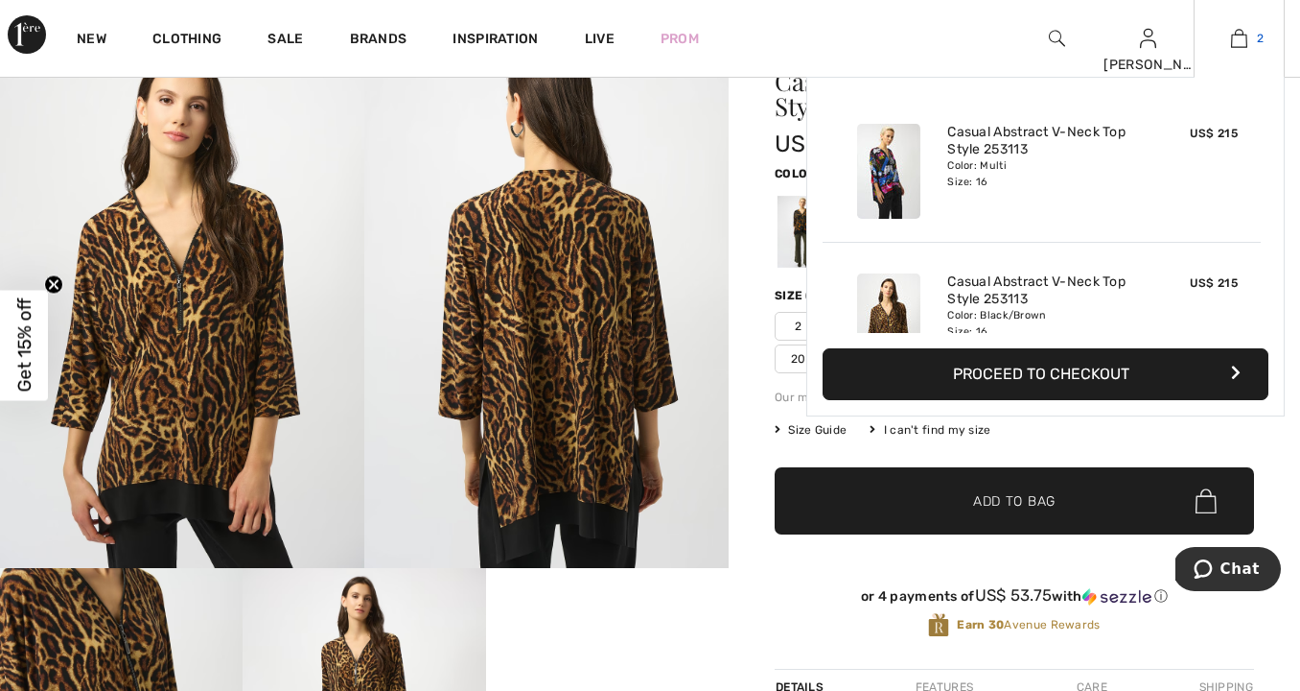
click at [1241, 38] on img at bounding box center [1239, 38] width 16 height 23
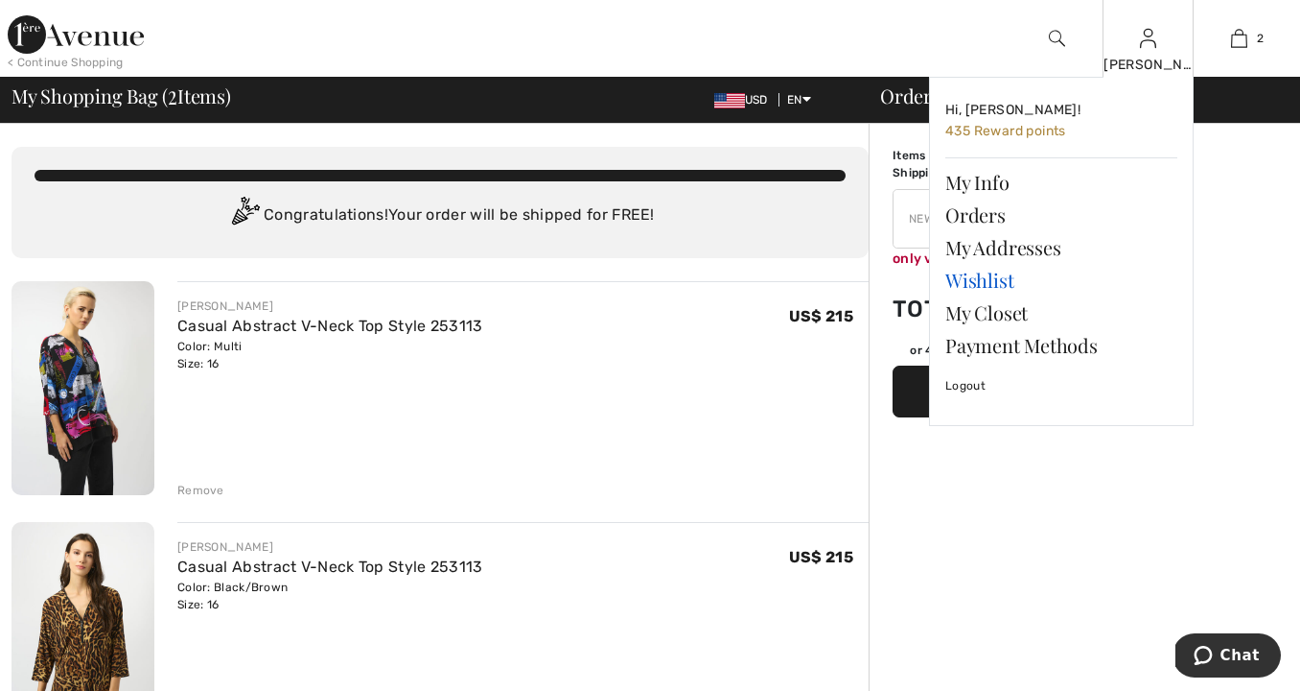
click at [986, 272] on link "Wishlist" at bounding box center [1062, 280] width 232 height 33
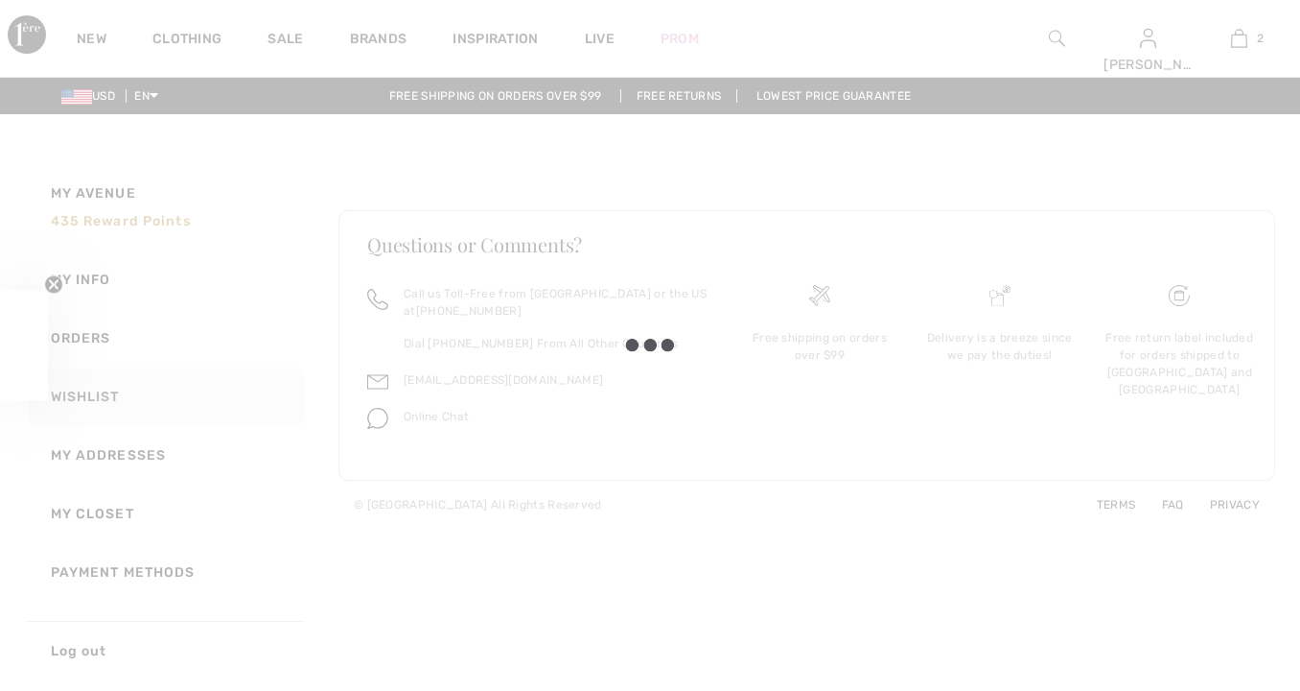
checkbox input "true"
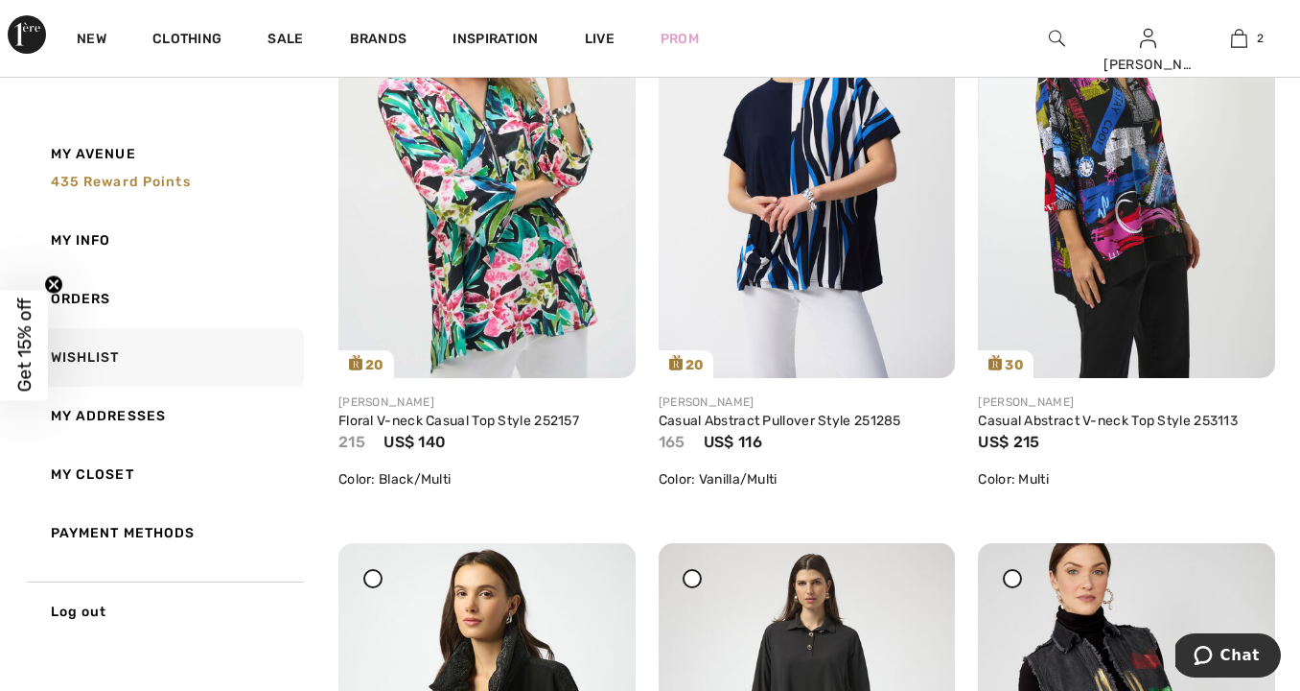
scroll to position [405, 0]
click at [820, 307] on div "Share" at bounding box center [807, 328] width 269 height 68
click at [805, 418] on link "Casual Abstract Pullover Style 251285" at bounding box center [780, 419] width 243 height 16
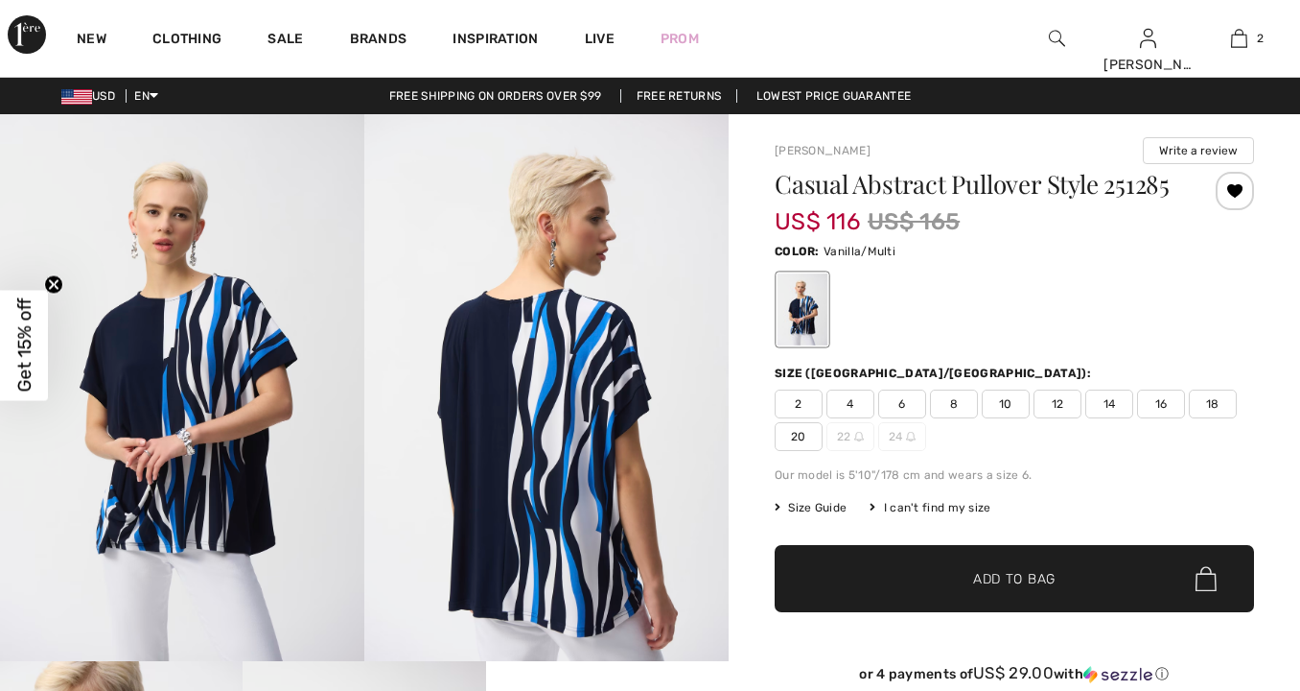
checkbox input "true"
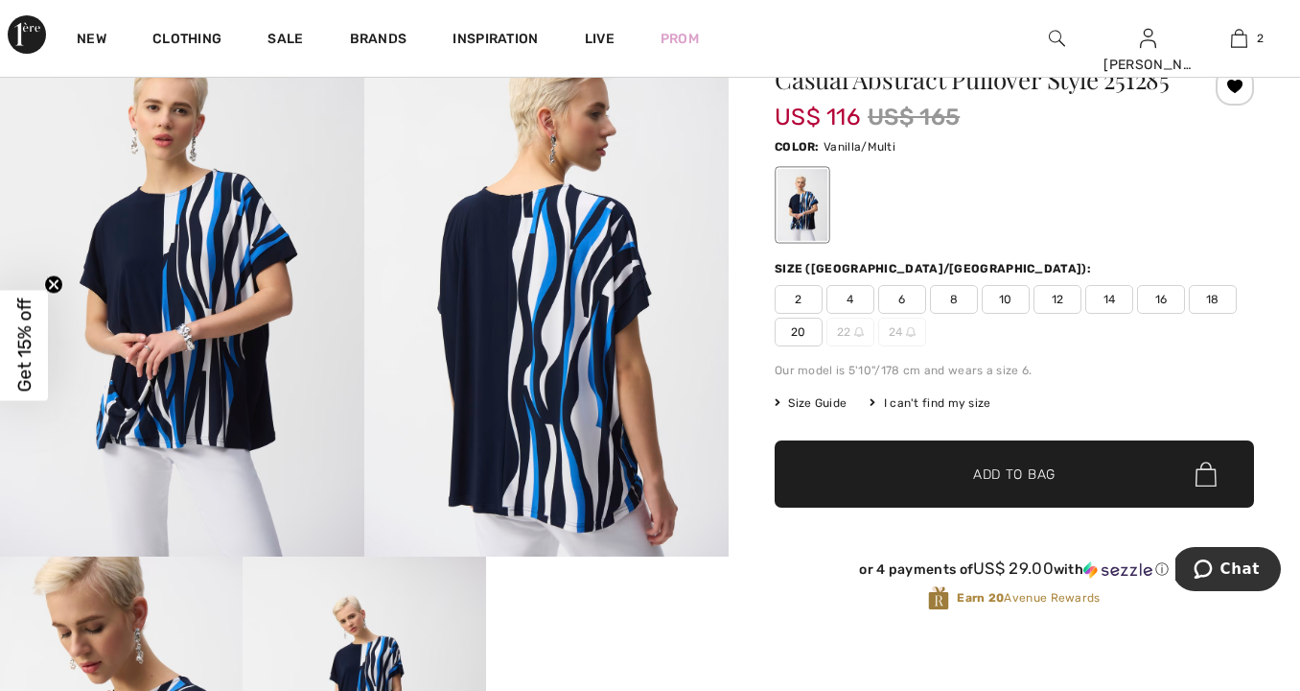
scroll to position [90, 0]
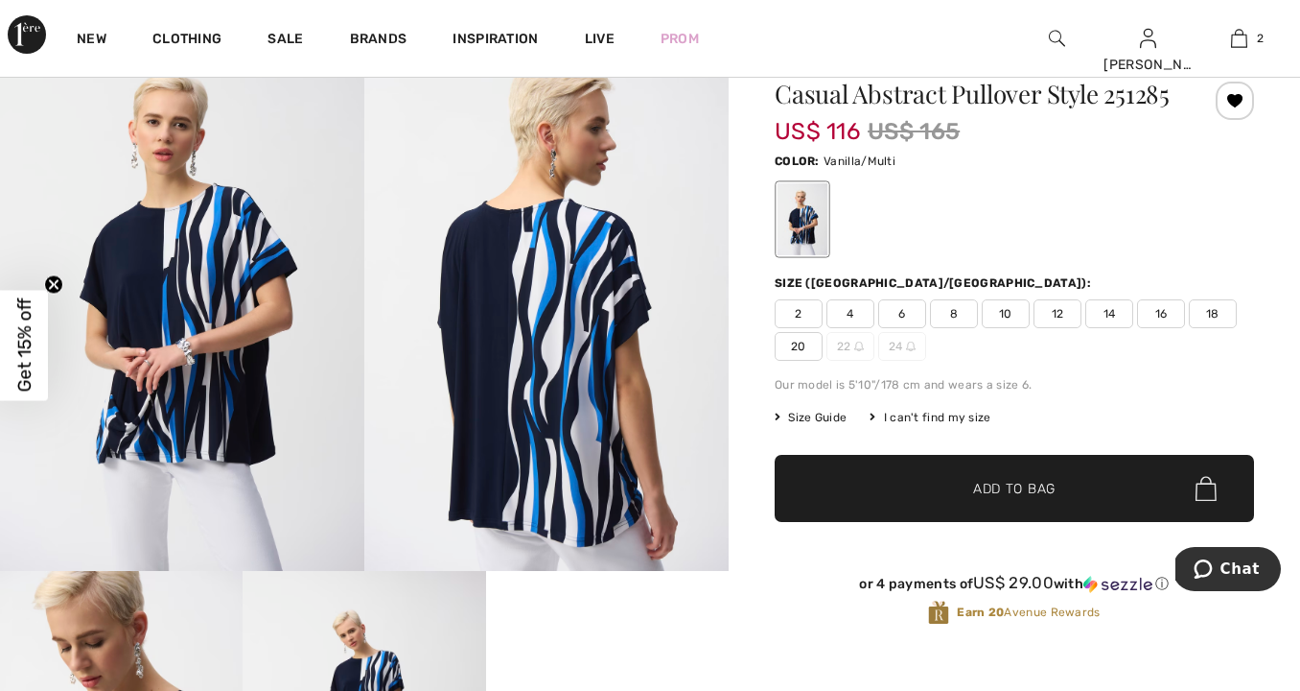
click at [24, 366] on span "Get 15% off" at bounding box center [24, 345] width 22 height 94
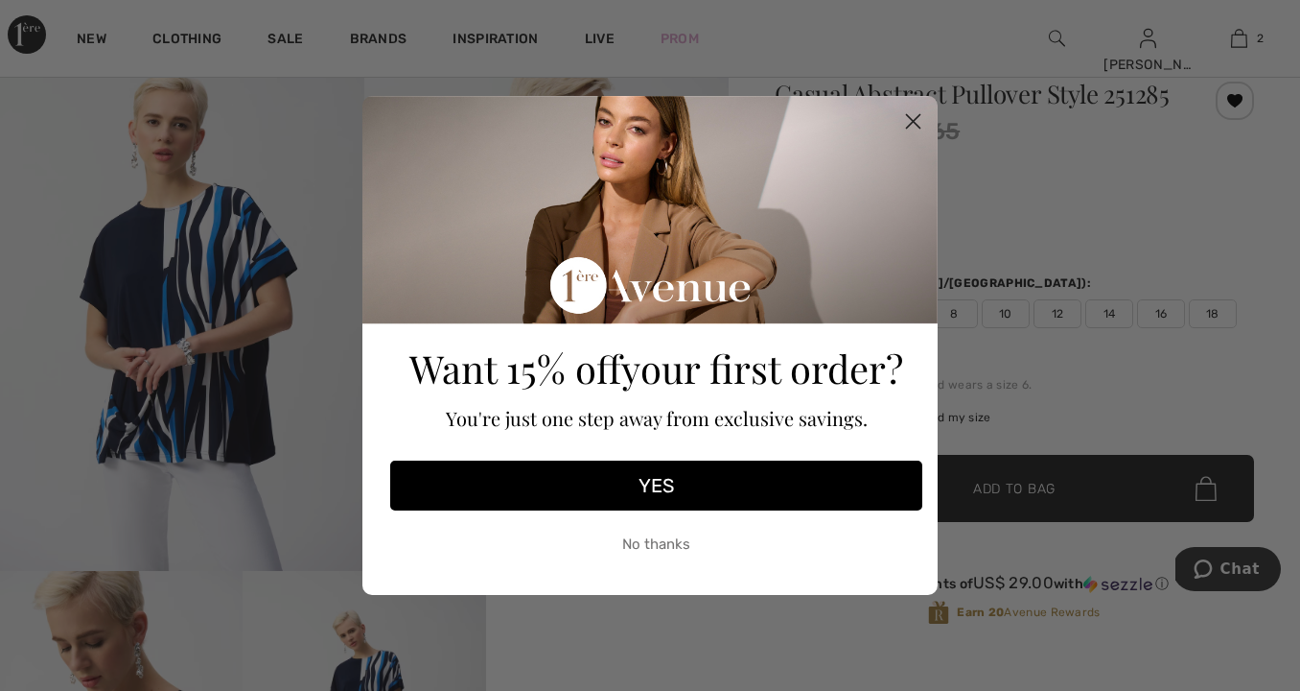
click at [657, 491] on button "YES" at bounding box center [656, 485] width 532 height 50
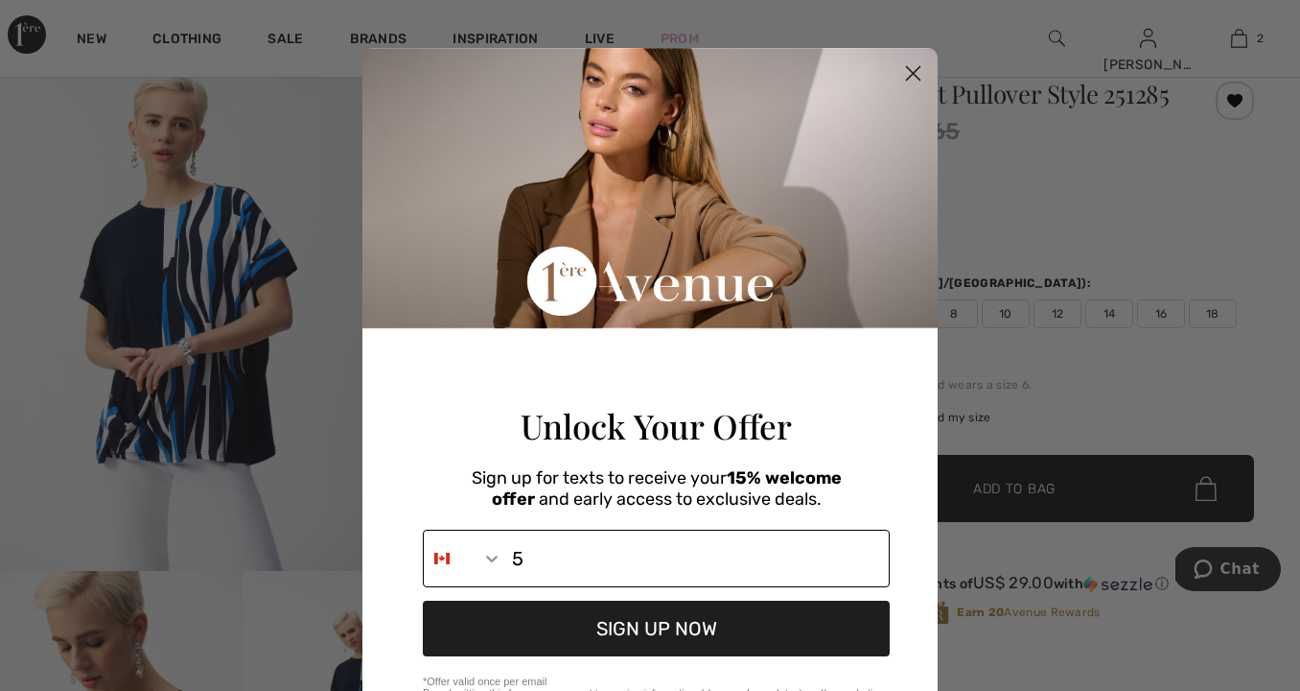
scroll to position [0, 0]
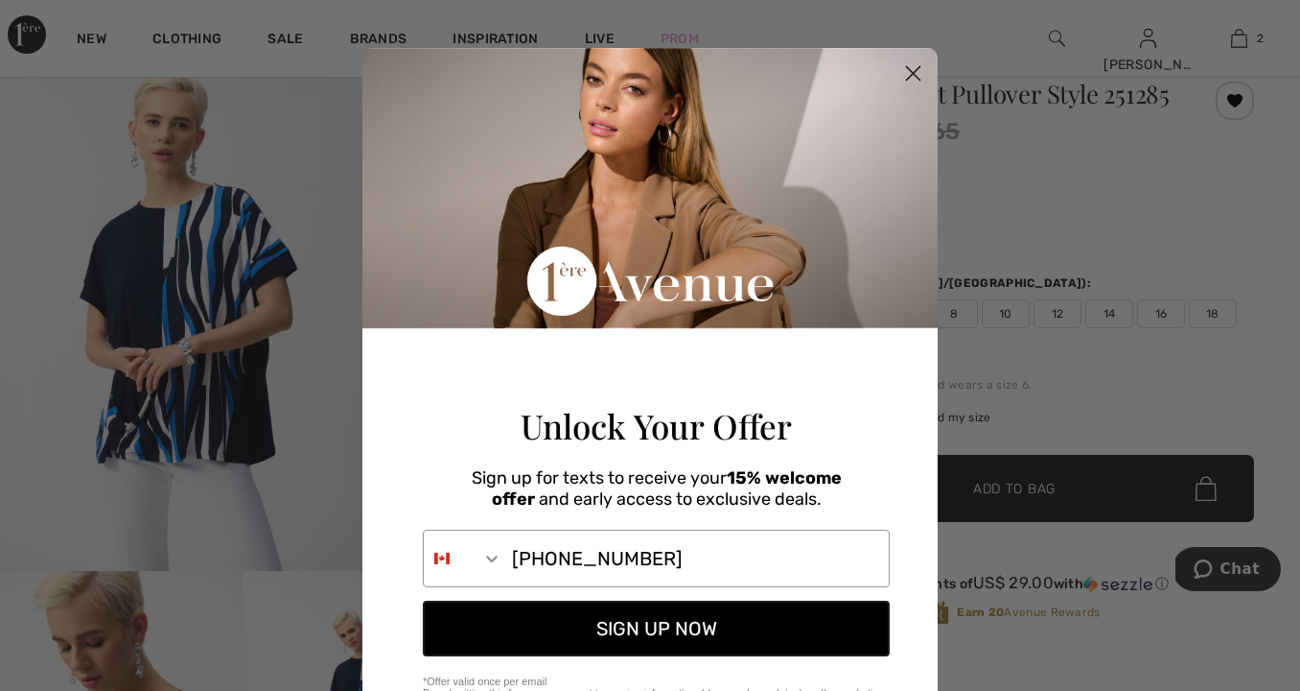
type input "[PHONE_NUMBER]"
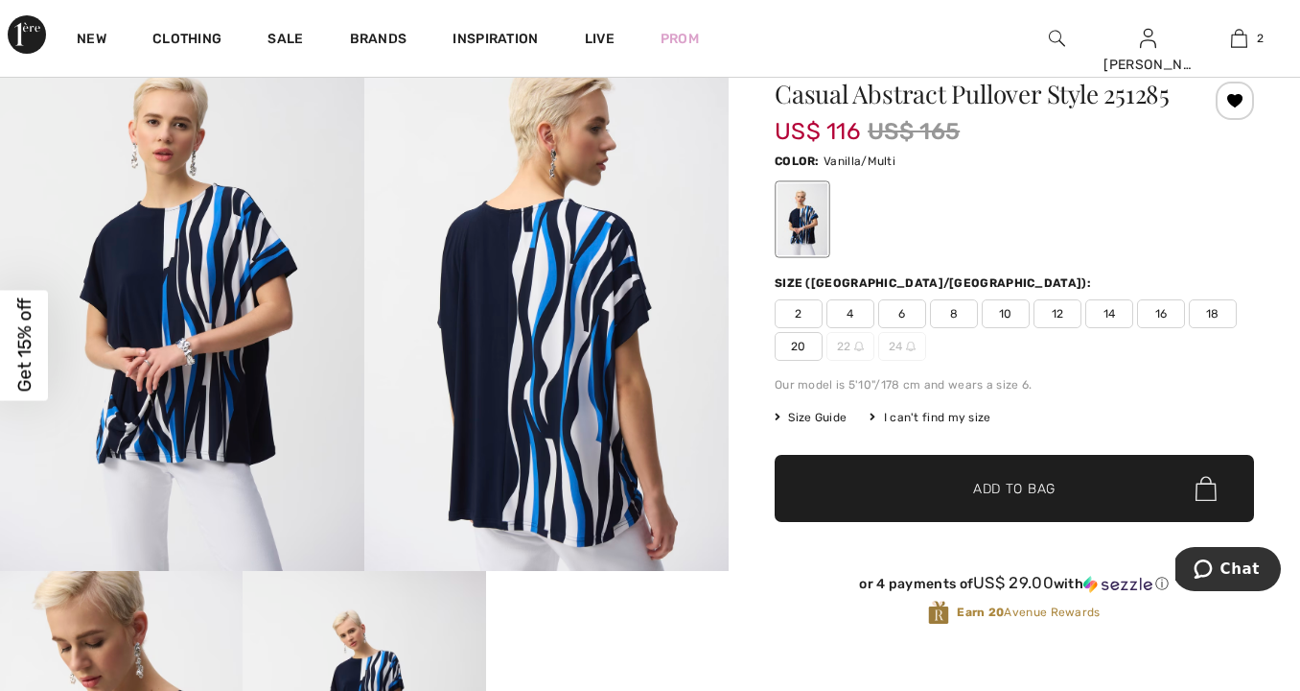
scroll to position [116, 0]
click at [975, 358] on div "Close dialog Unlock Your Offer Sign up for texts to receive your 15% welcome of…" at bounding box center [650, 345] width 1300 height 691
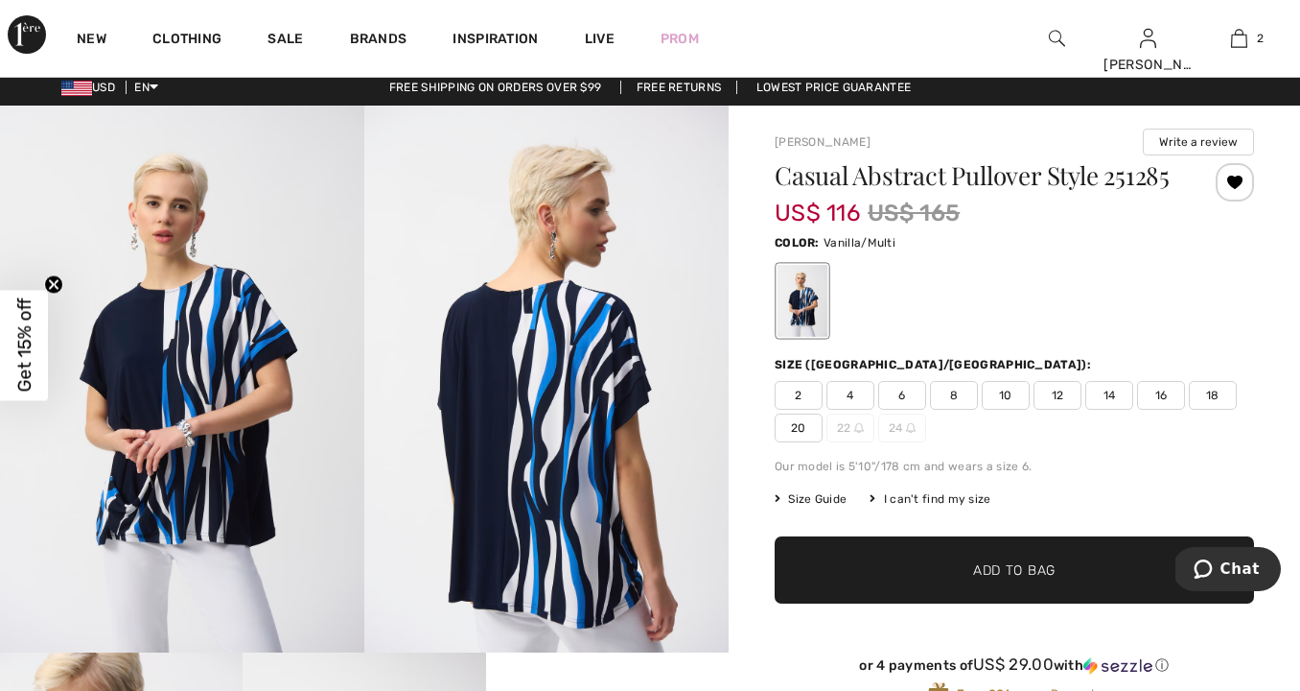
scroll to position [2, 0]
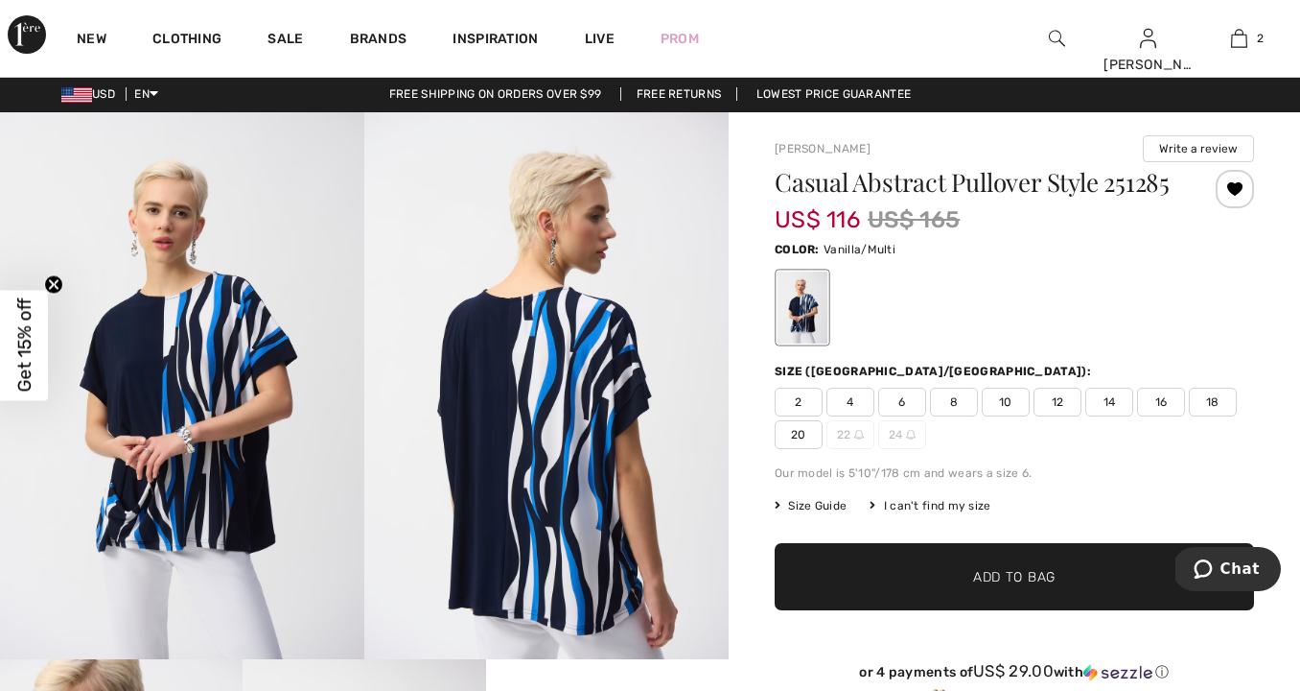
click at [1111, 398] on span "14" at bounding box center [1110, 401] width 48 height 29
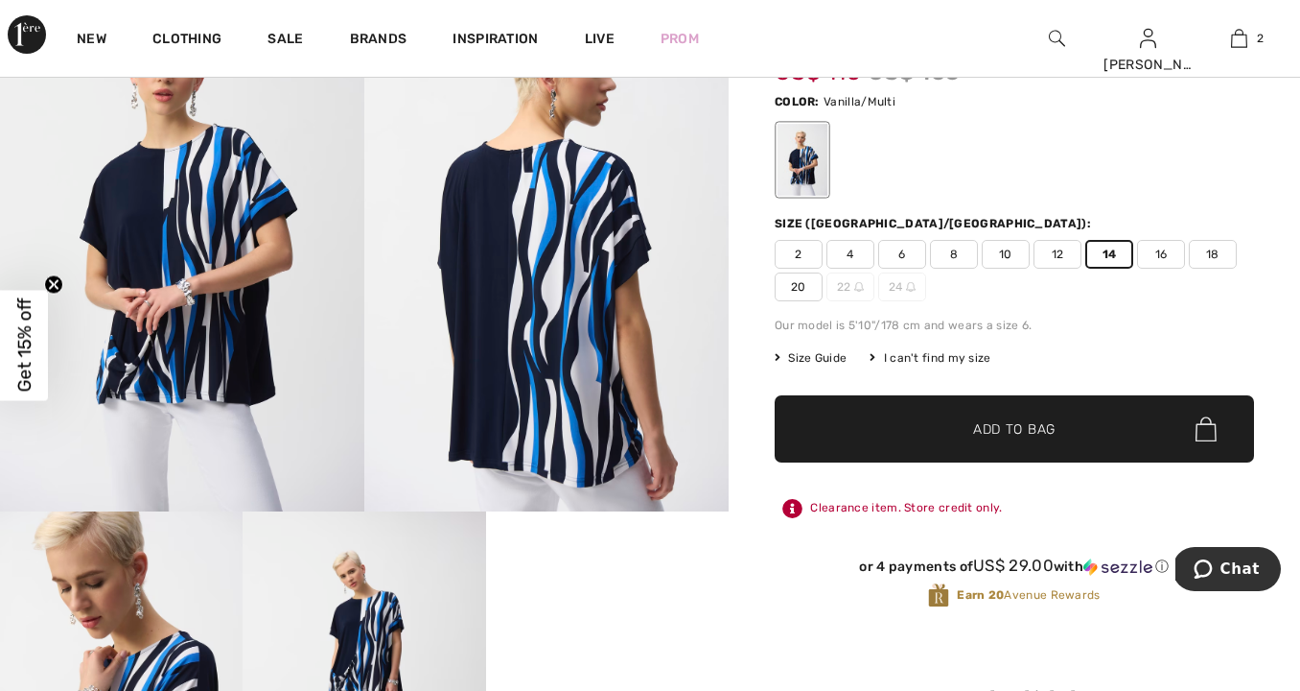
scroll to position [150, 0]
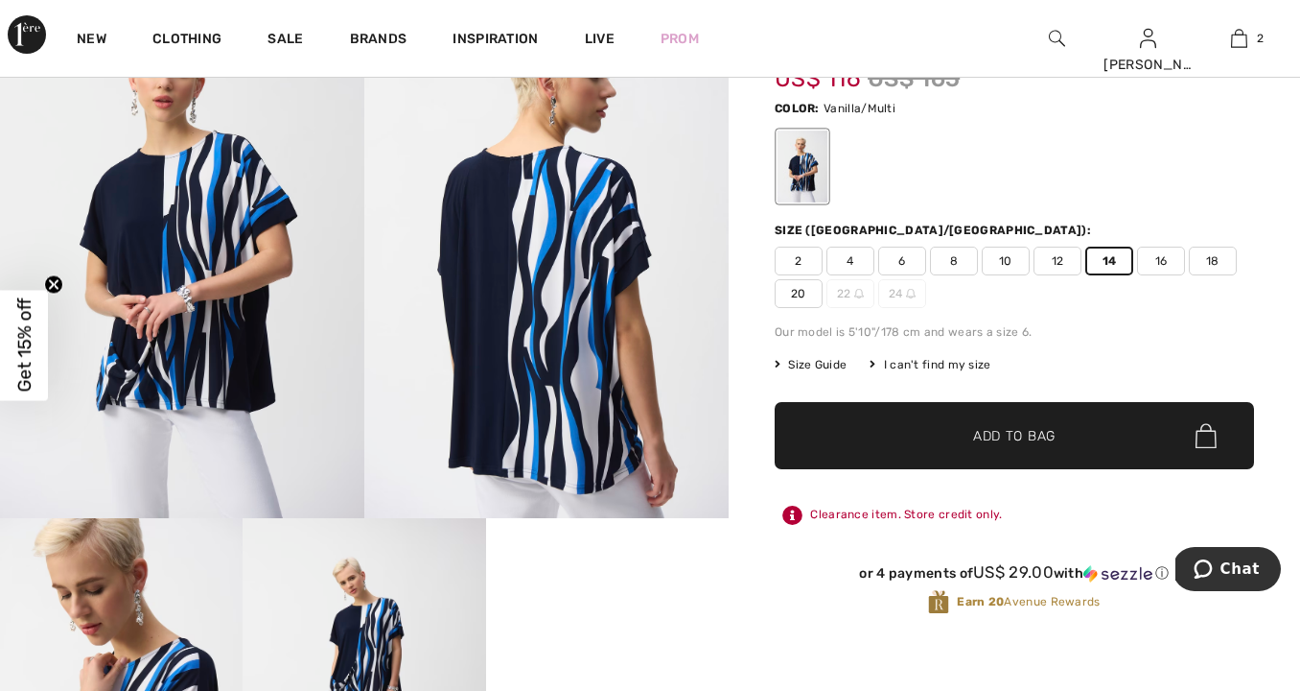
click at [922, 450] on span "✔ Added to Bag Add to Bag" at bounding box center [1015, 435] width 480 height 67
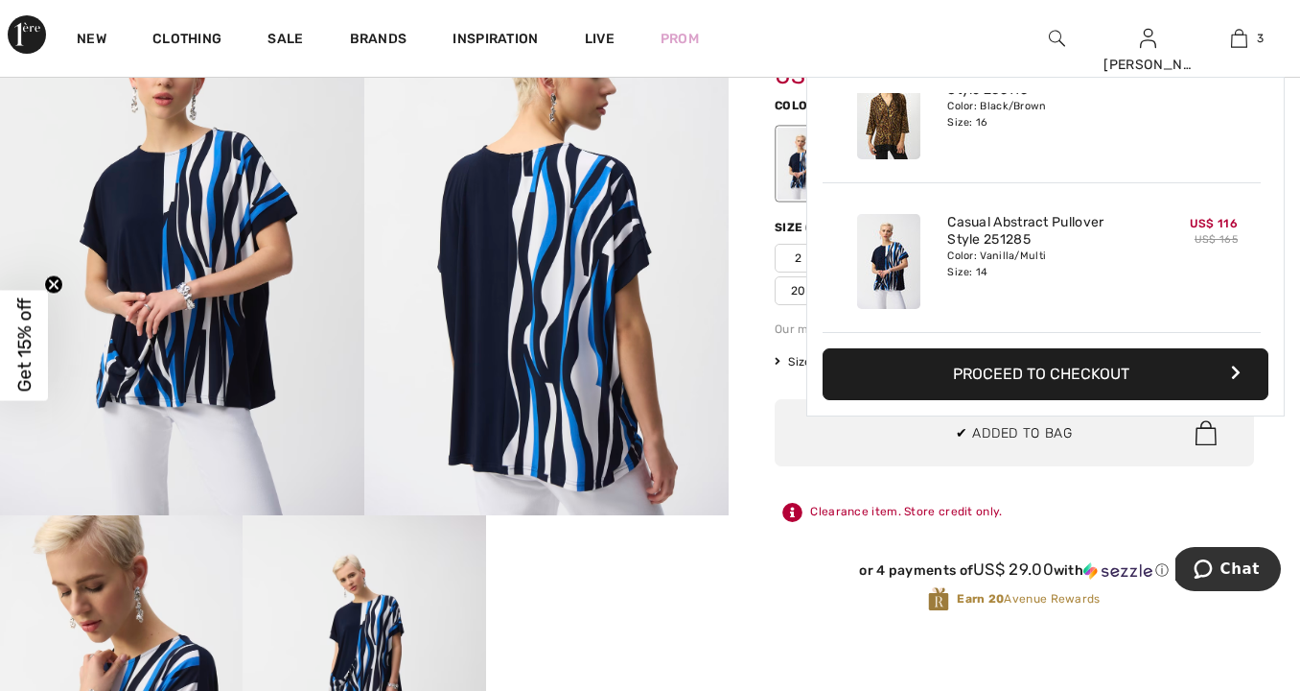
scroll to position [135, 0]
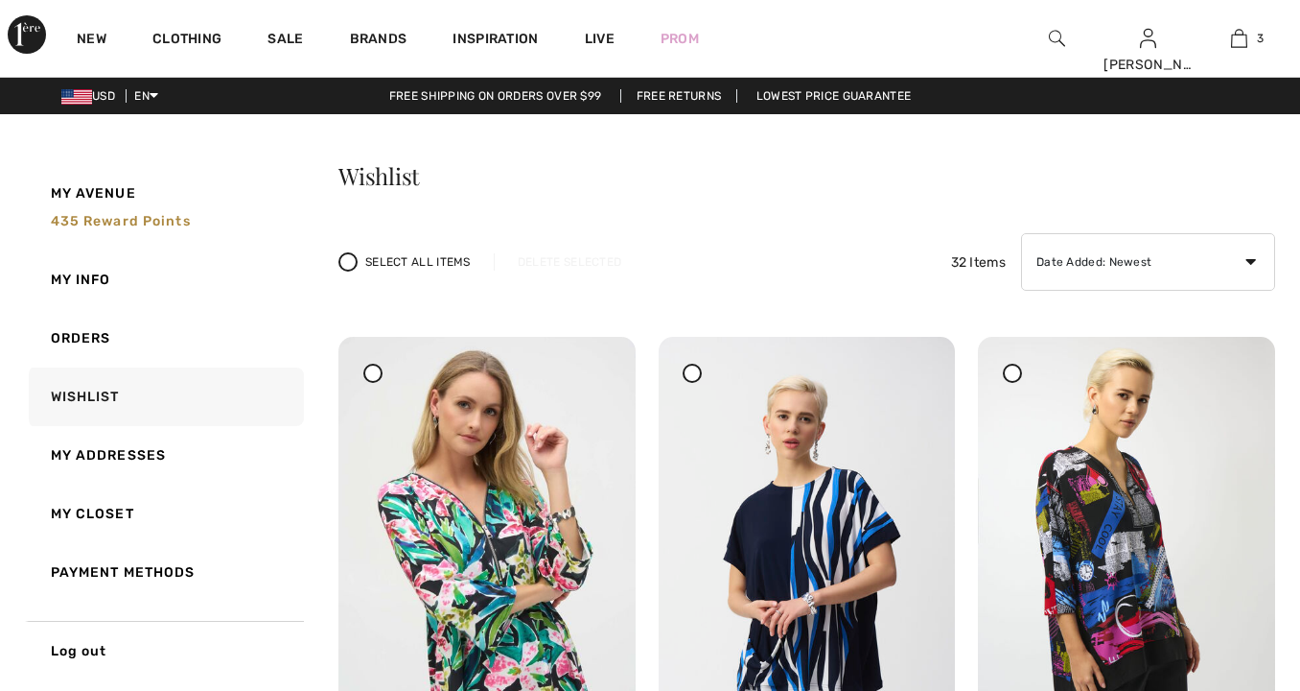
checkbox input "true"
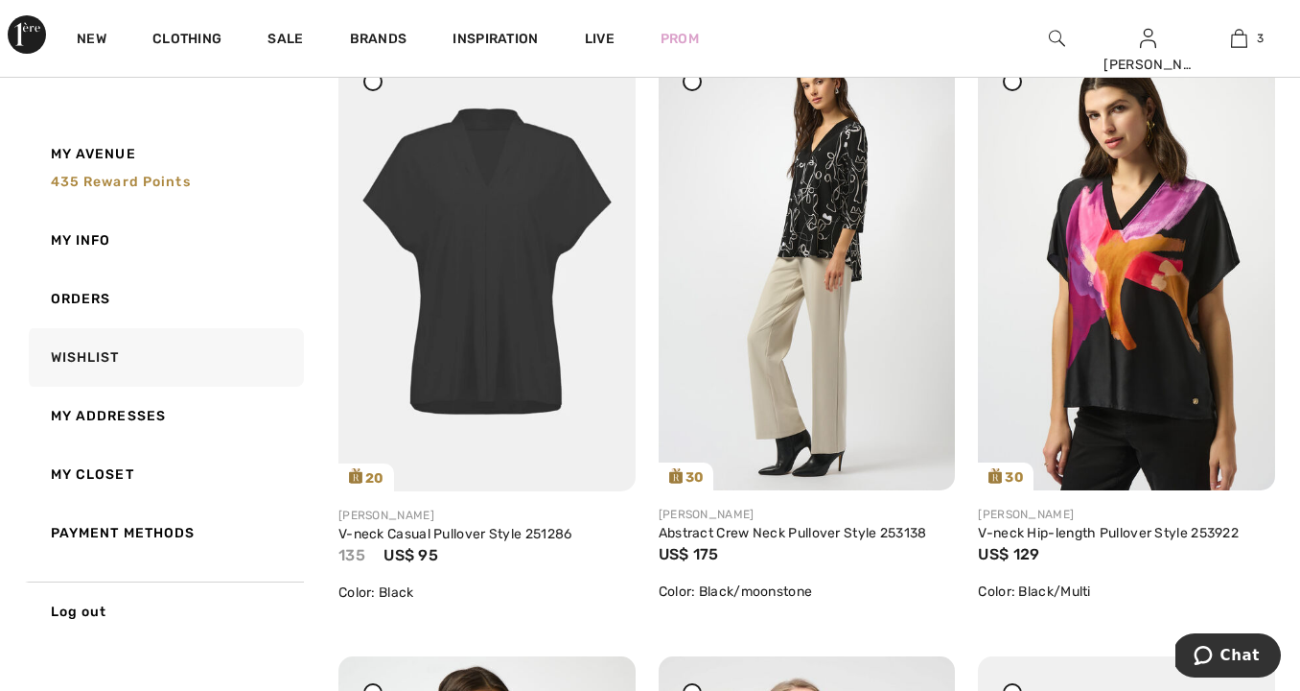
scroll to position [1558, 0]
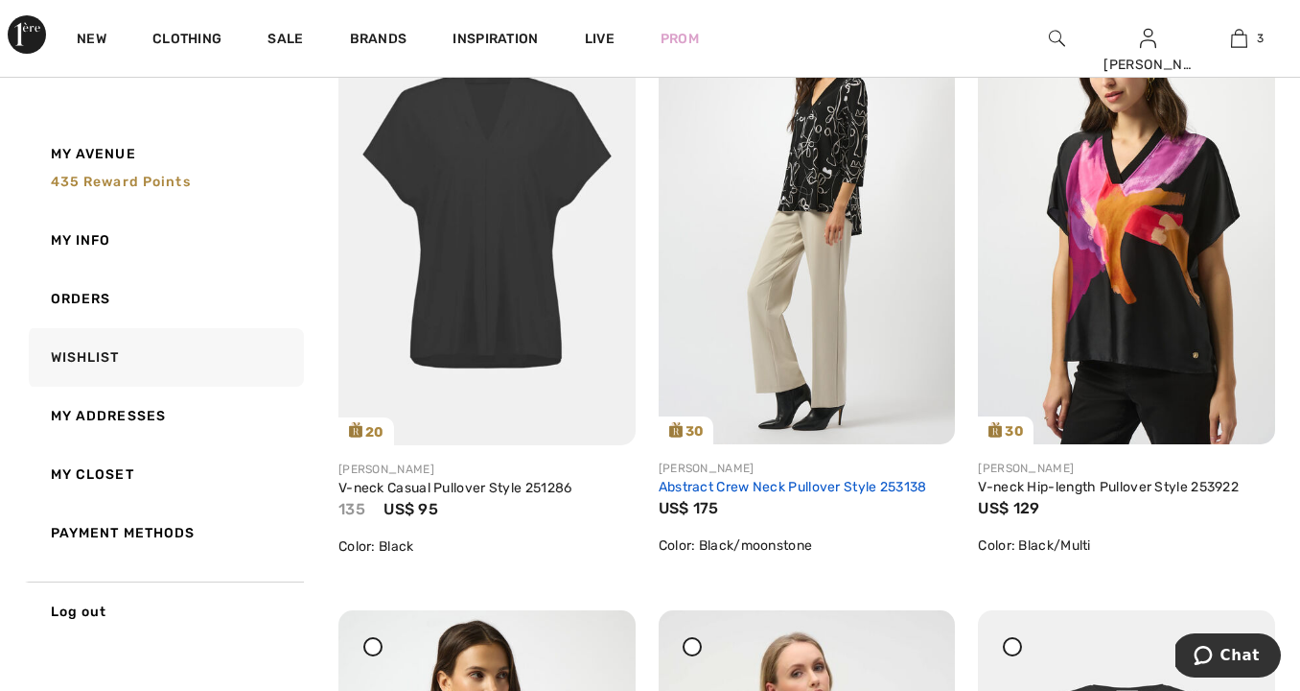
click at [816, 483] on link "Abstract Crew Neck Pullover Style 253138" at bounding box center [793, 487] width 269 height 16
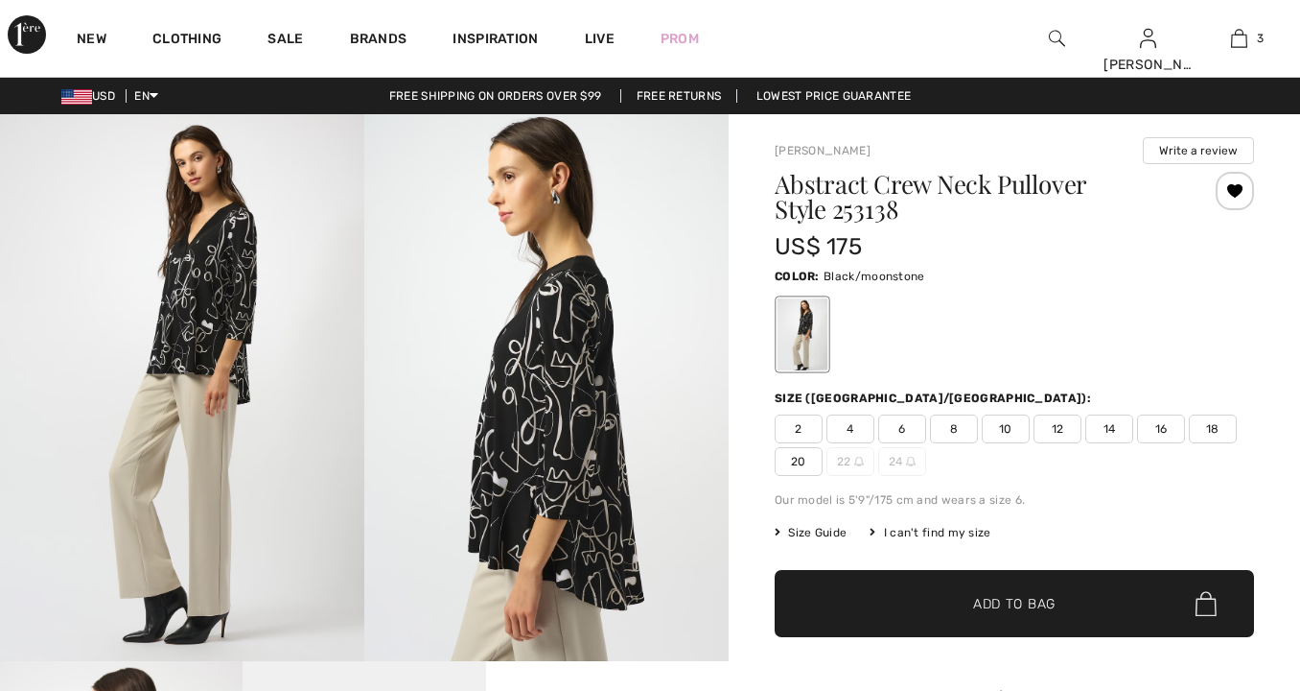
checkbox input "true"
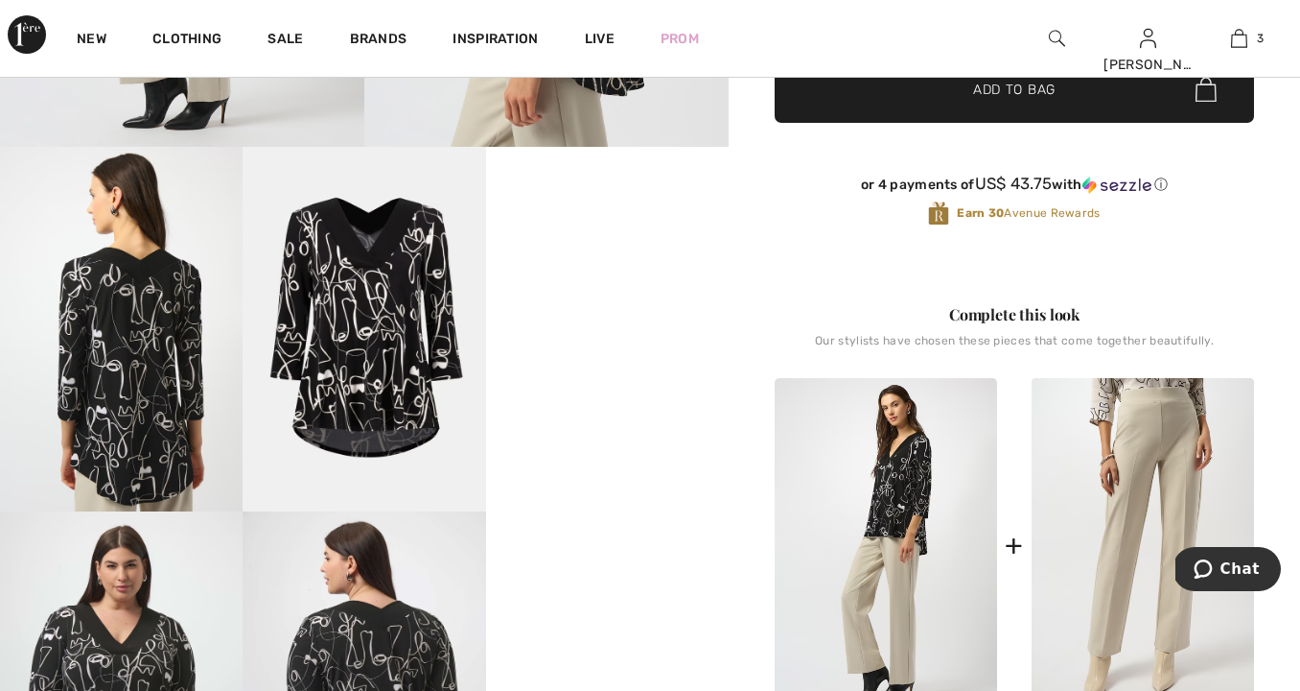
scroll to position [524, 0]
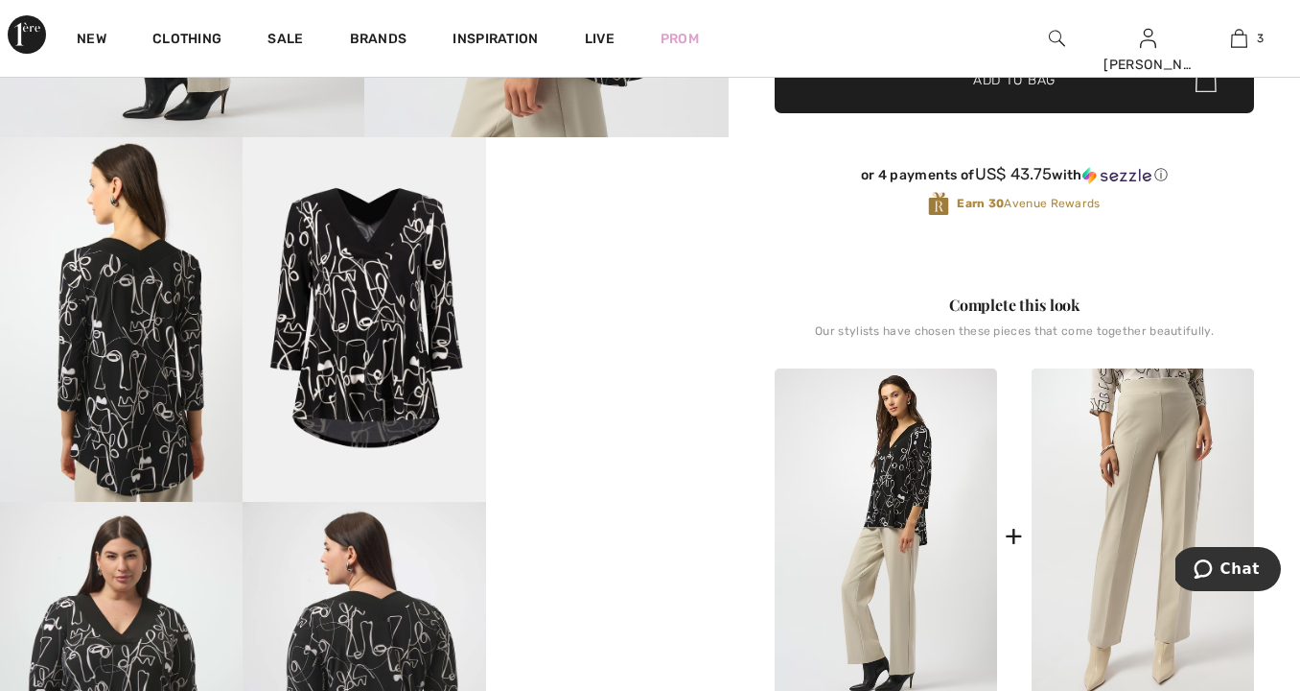
click at [662, 259] on video "Your browser does not support the video tag." at bounding box center [607, 198] width 243 height 122
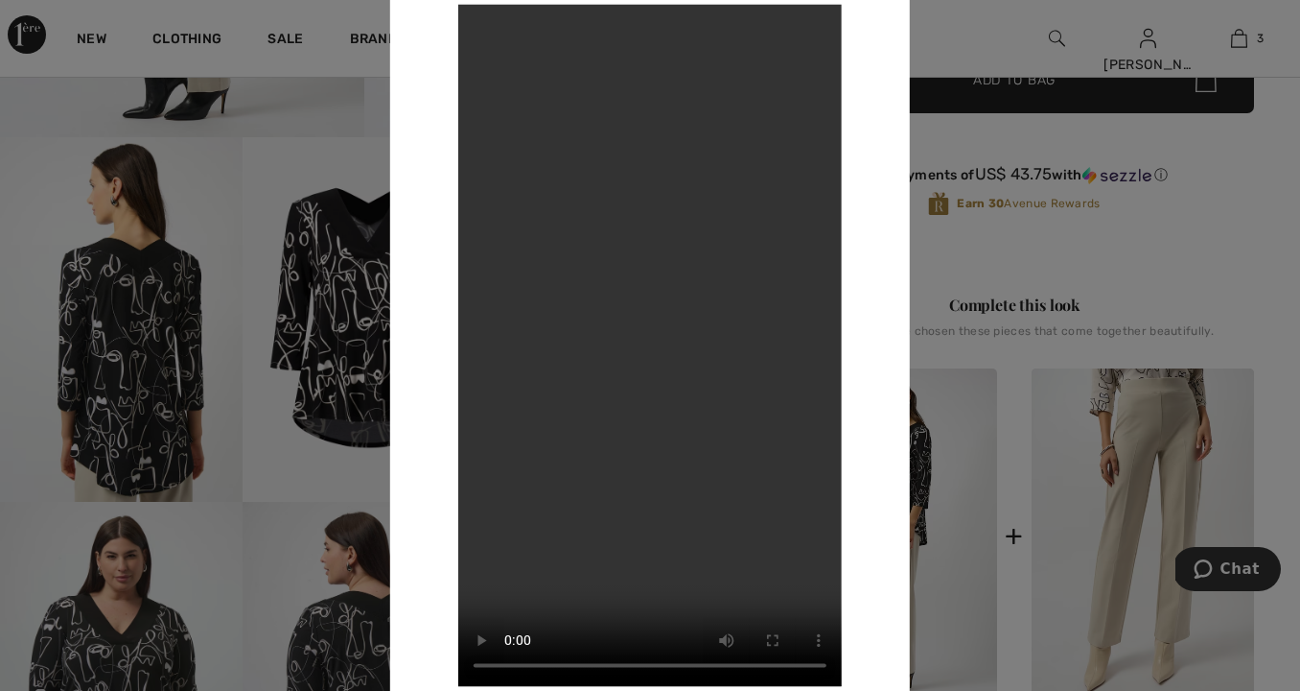
click at [1056, 279] on div at bounding box center [650, 345] width 1300 height 691
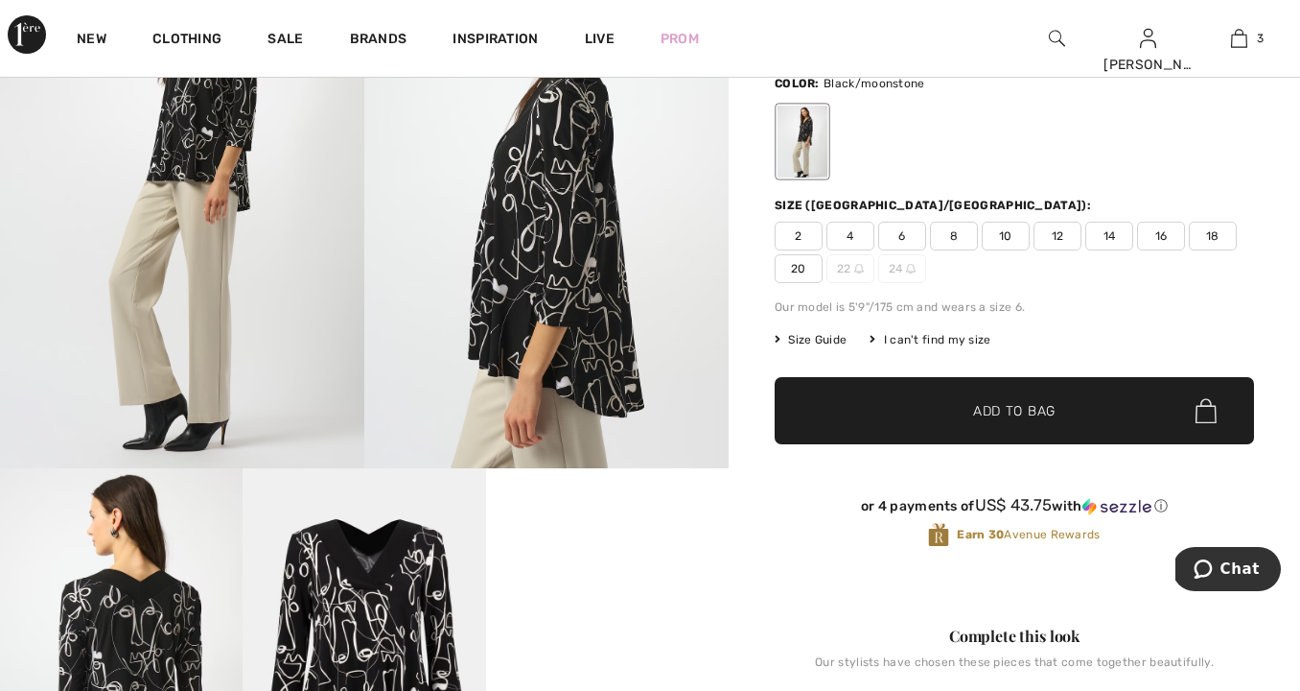
scroll to position [190, 0]
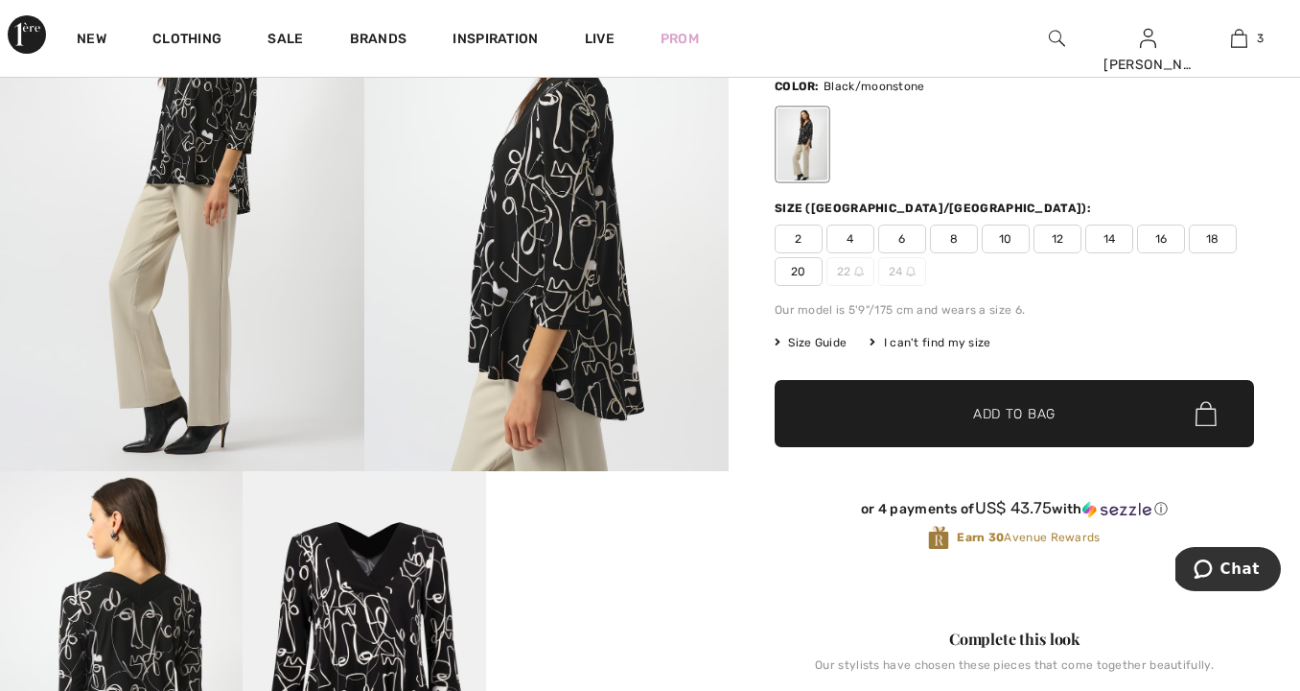
click at [1156, 238] on span "16" at bounding box center [1161, 238] width 48 height 29
click at [963, 413] on span "✔ Added to Bag" at bounding box center [985, 414] width 117 height 20
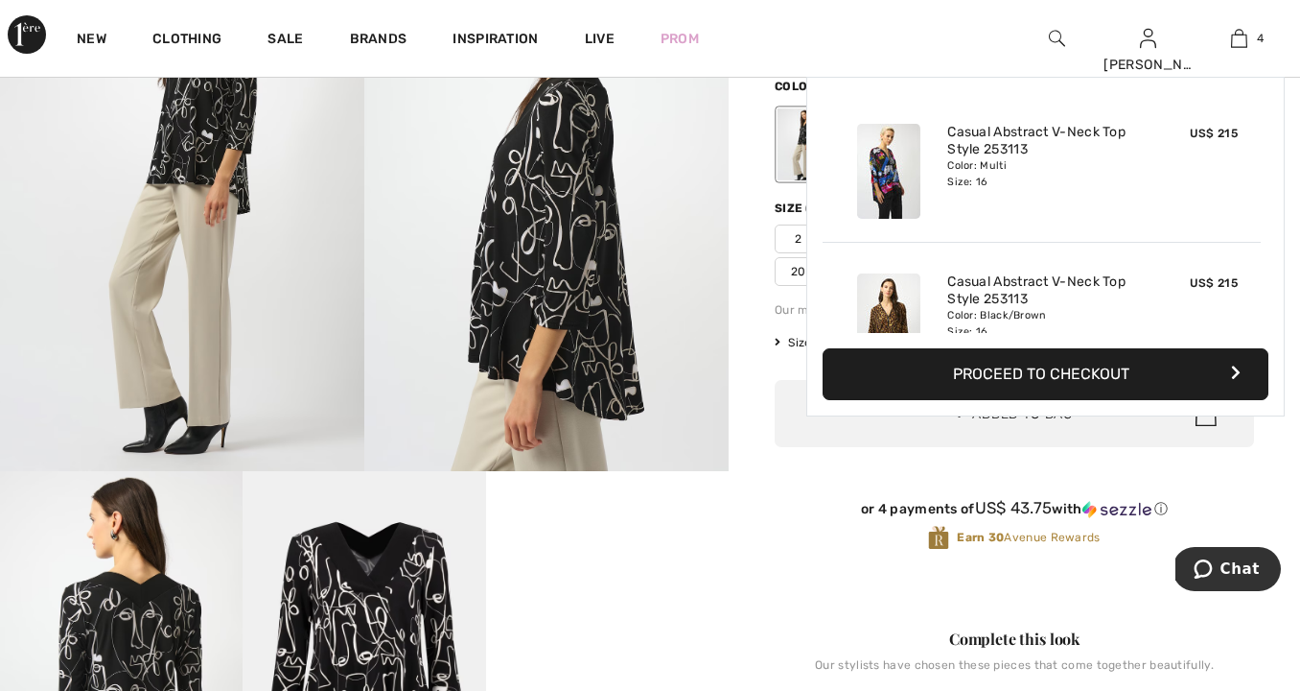
scroll to position [359, 0]
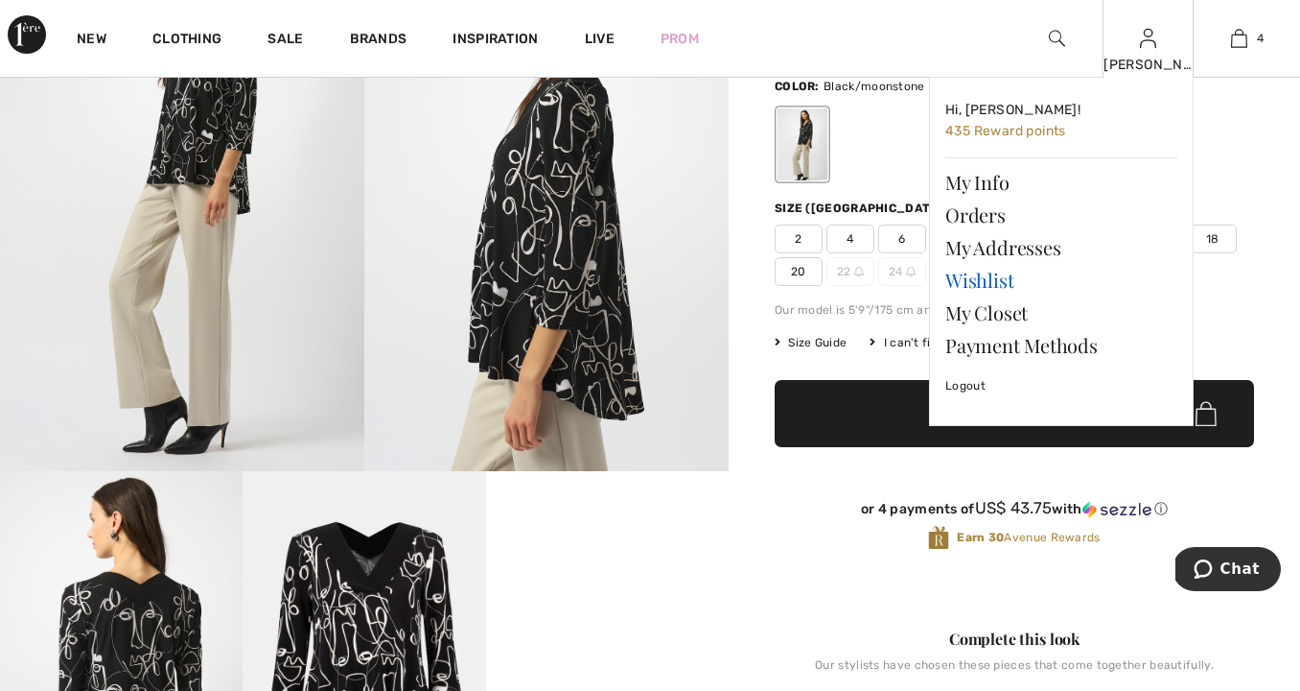
click at [1002, 278] on link "Wishlist" at bounding box center [1062, 280] width 232 height 33
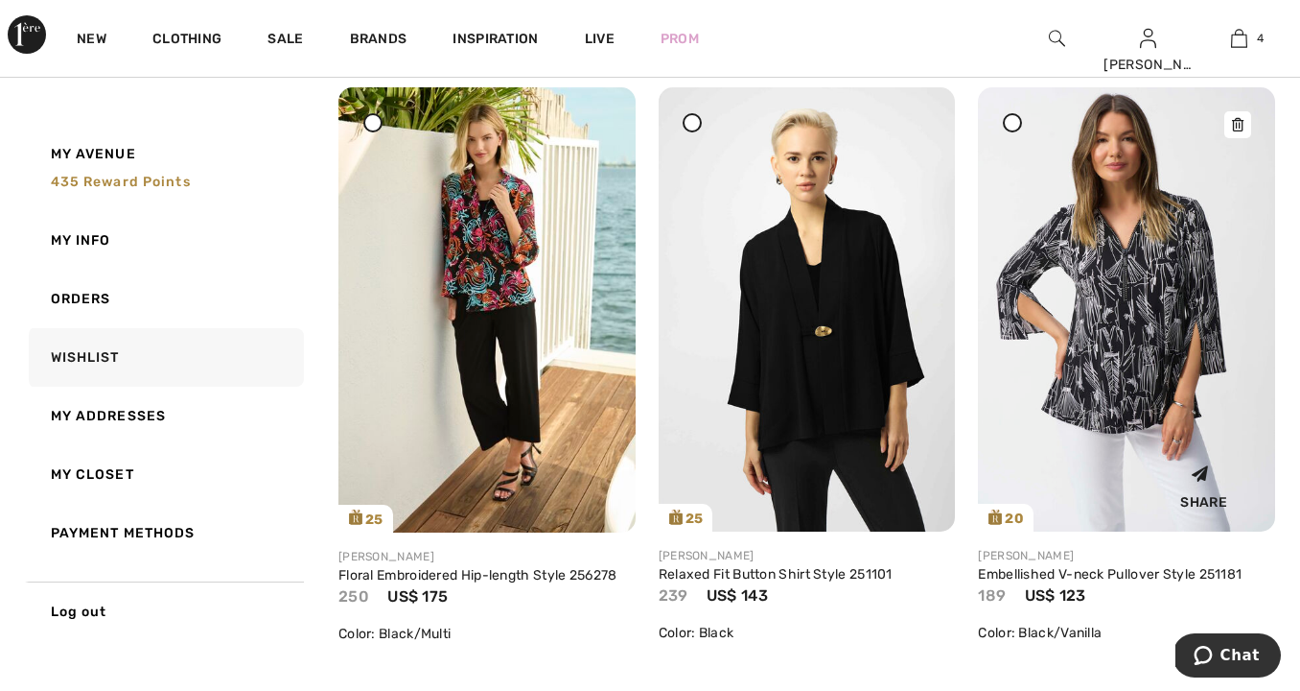
scroll to position [2693, 0]
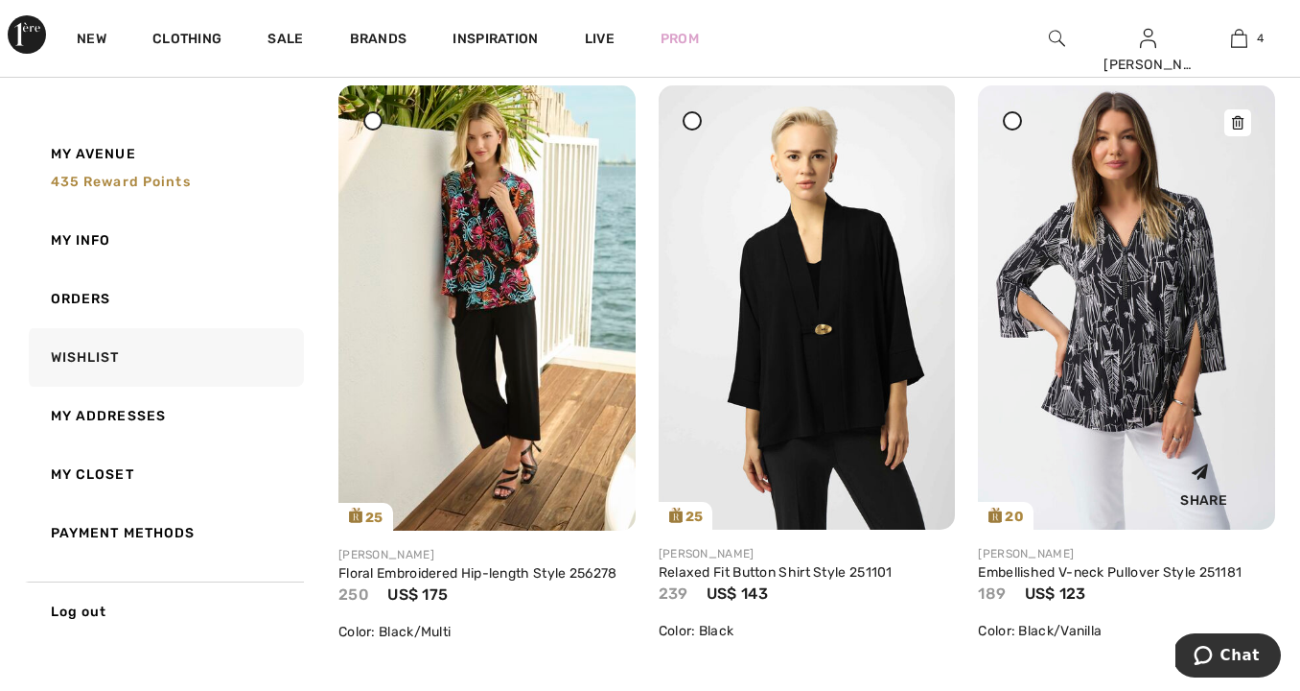
click at [1145, 338] on img at bounding box center [1126, 307] width 297 height 445
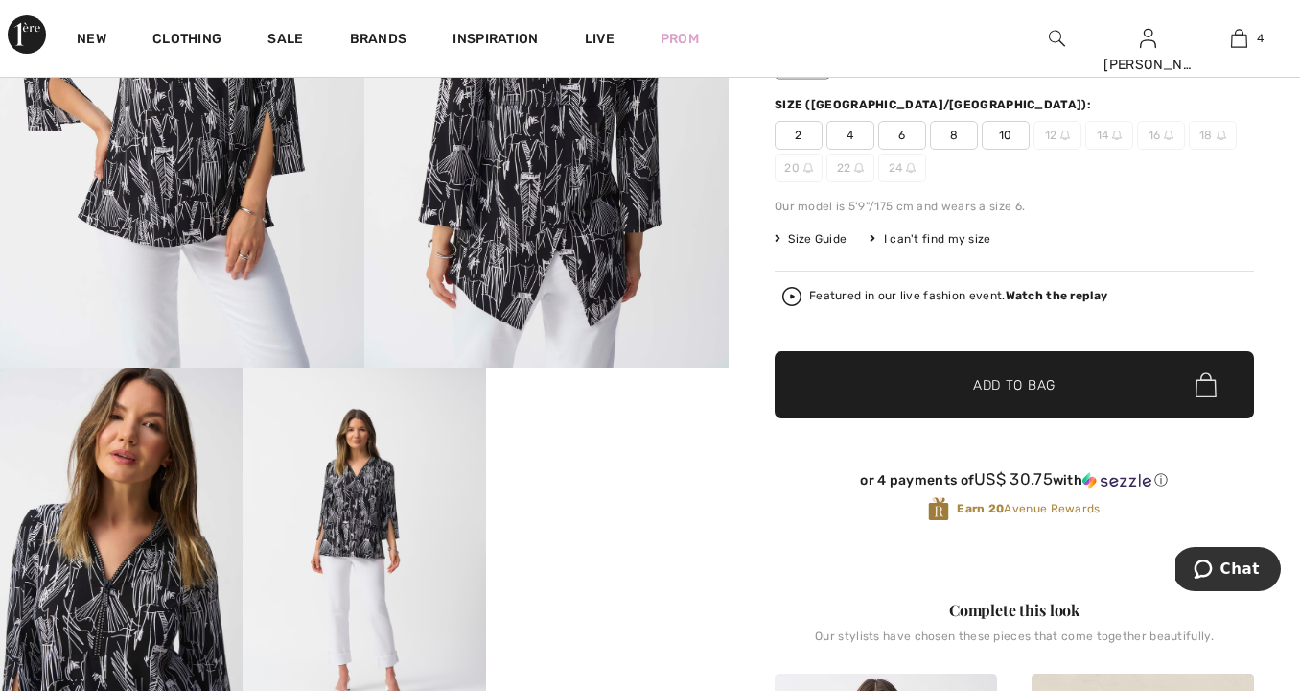
scroll to position [296, 0]
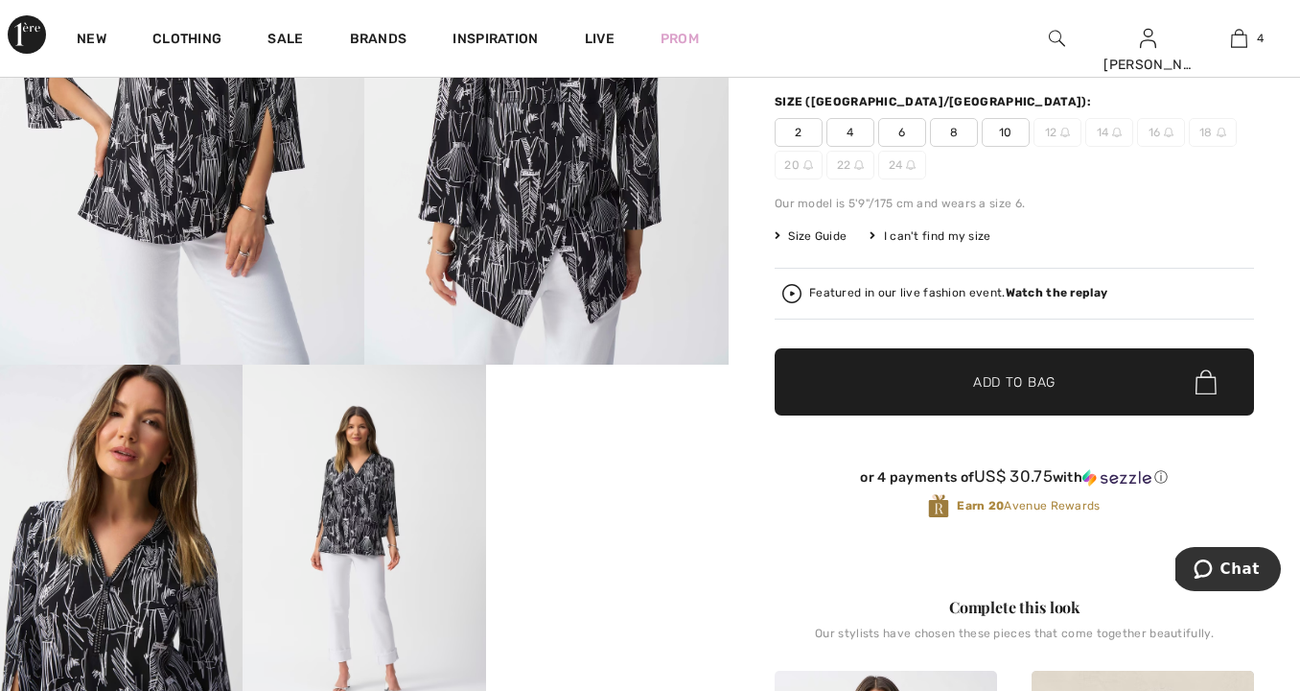
click at [569, 217] on img at bounding box center [546, 91] width 364 height 547
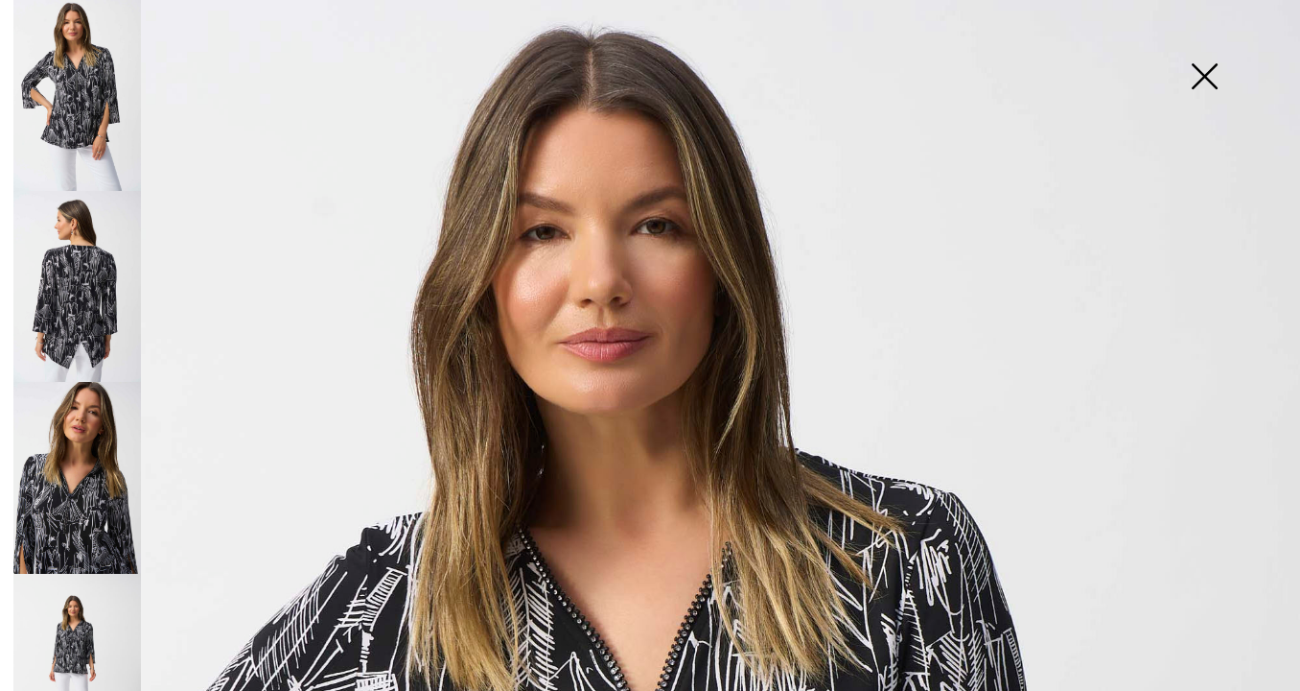
scroll to position [0, 0]
drag, startPoint x: 1202, startPoint y: 79, endPoint x: 1199, endPoint y: 101, distance: 22.2
click at [1202, 80] on img at bounding box center [1205, 78] width 96 height 99
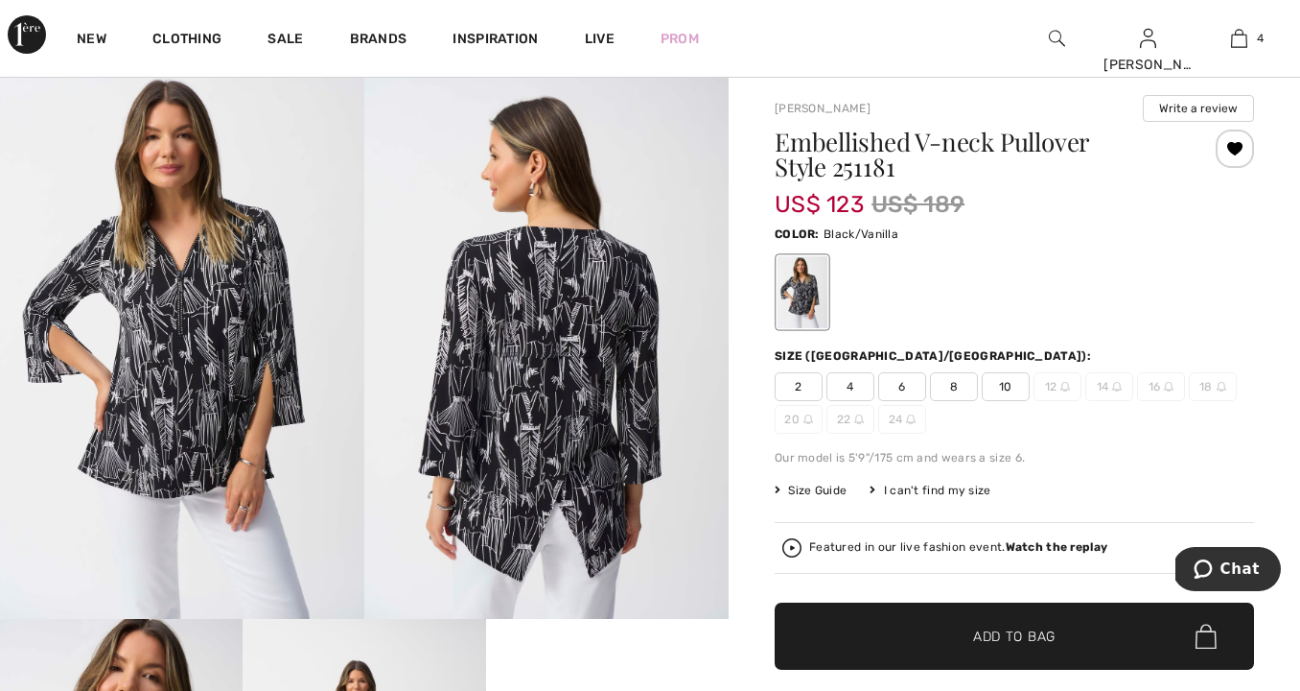
scroll to position [46, 0]
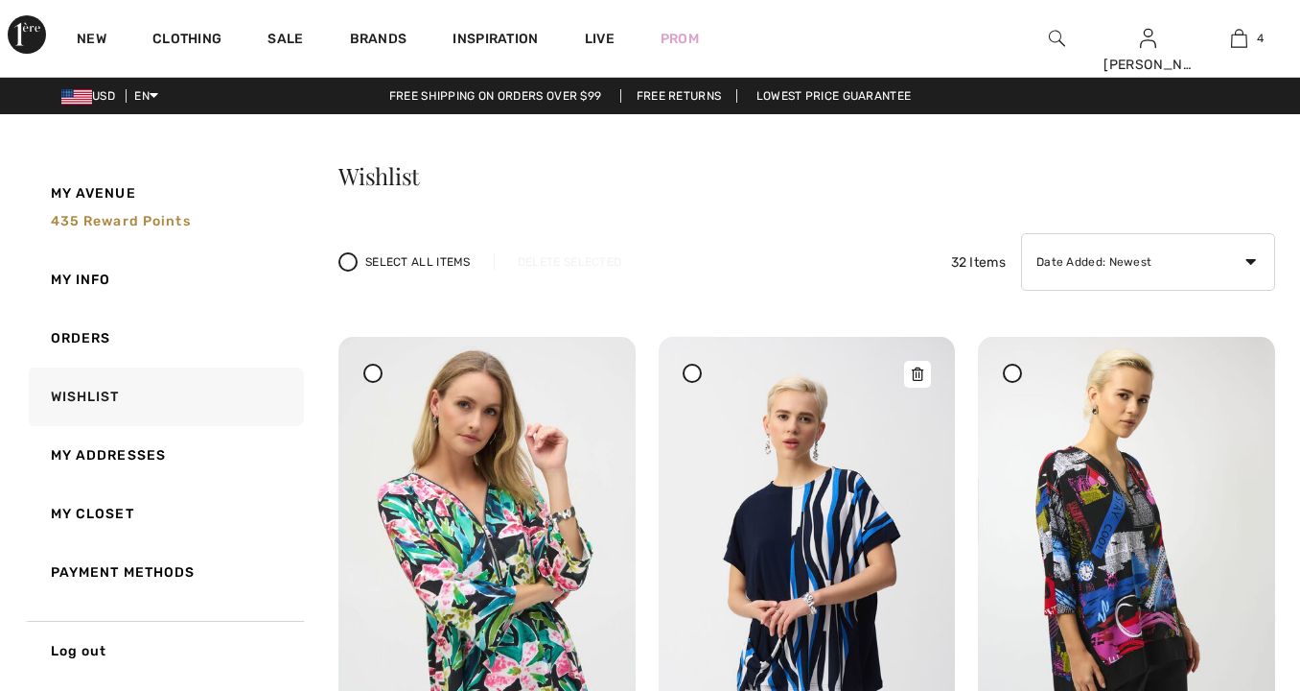
checkbox input "true"
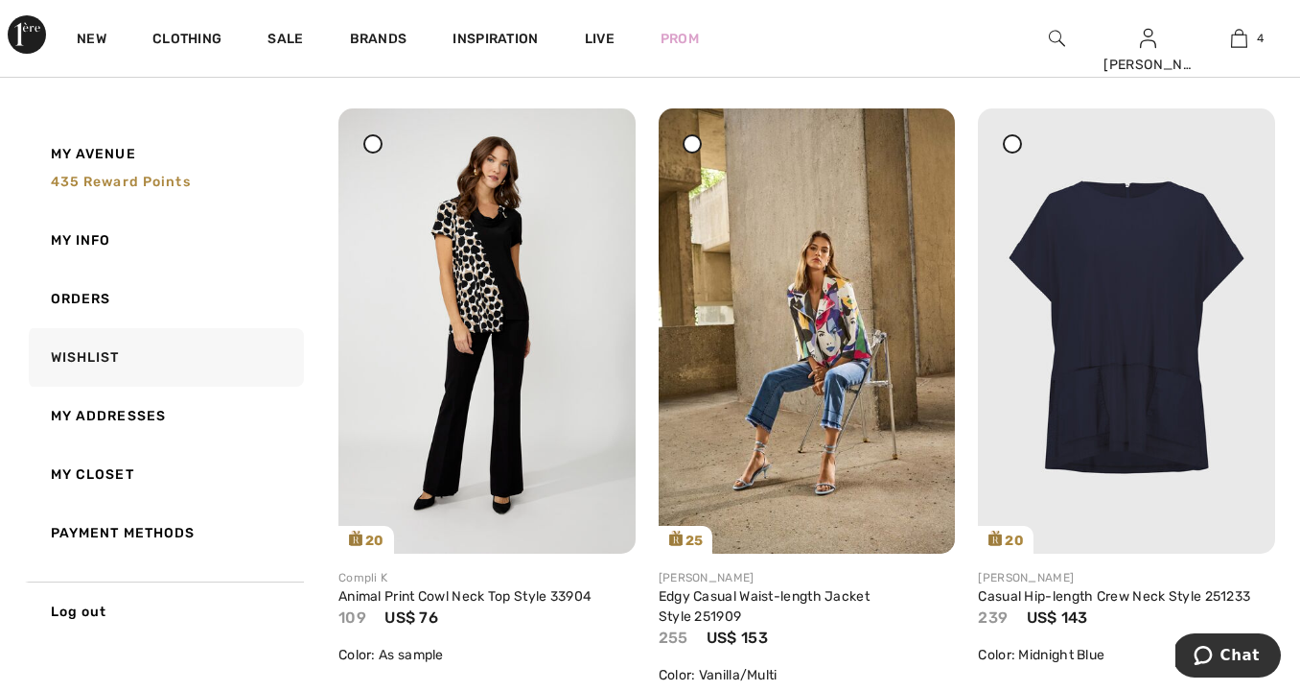
scroll to position [3900, 0]
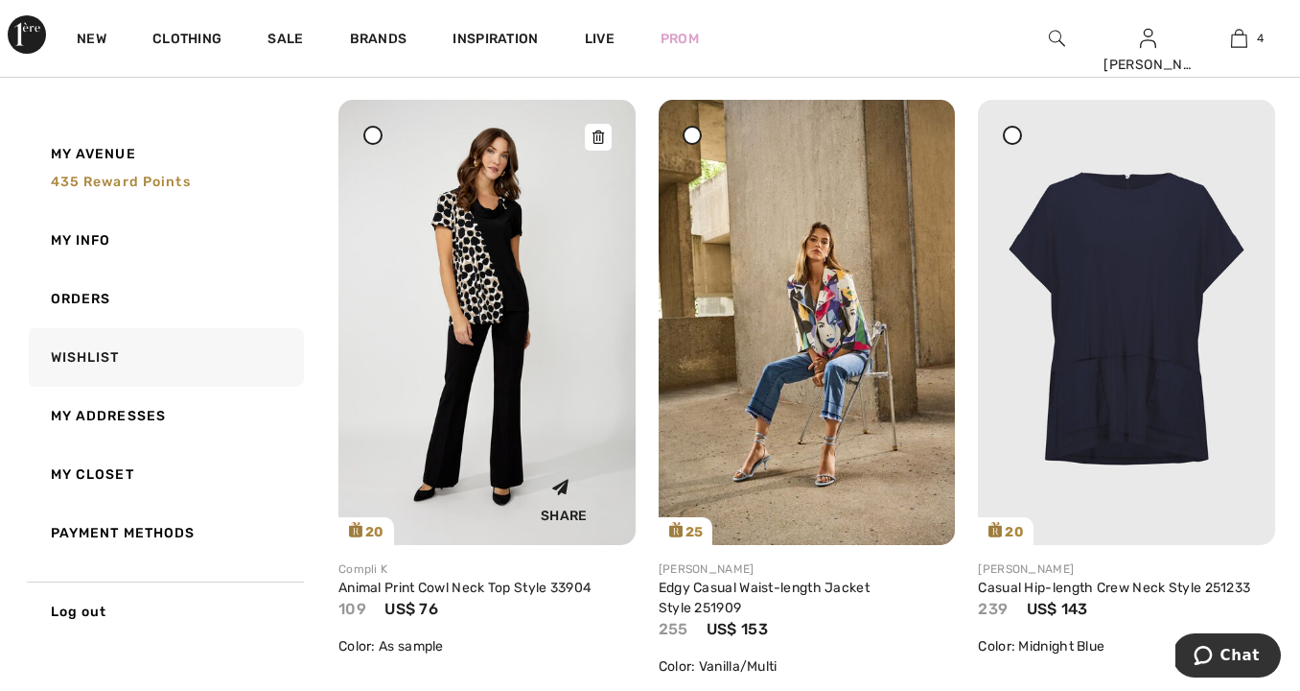
click at [529, 440] on img at bounding box center [487, 322] width 297 height 445
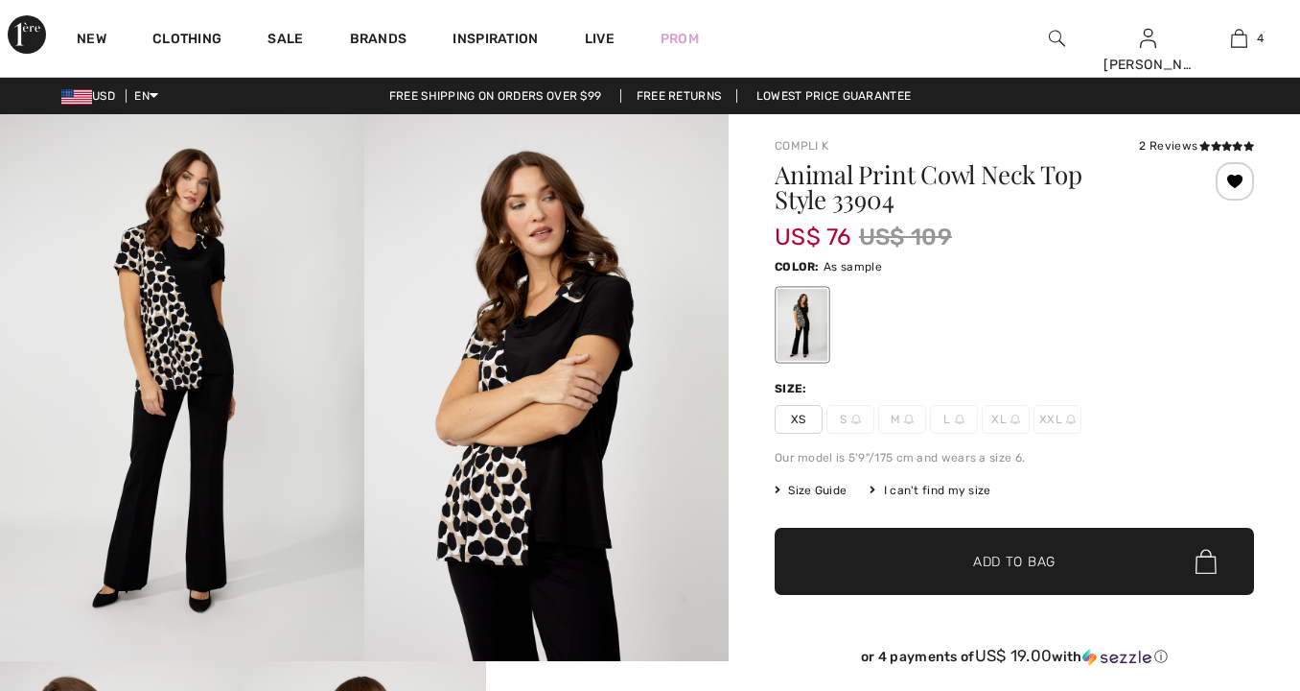
checkbox input "true"
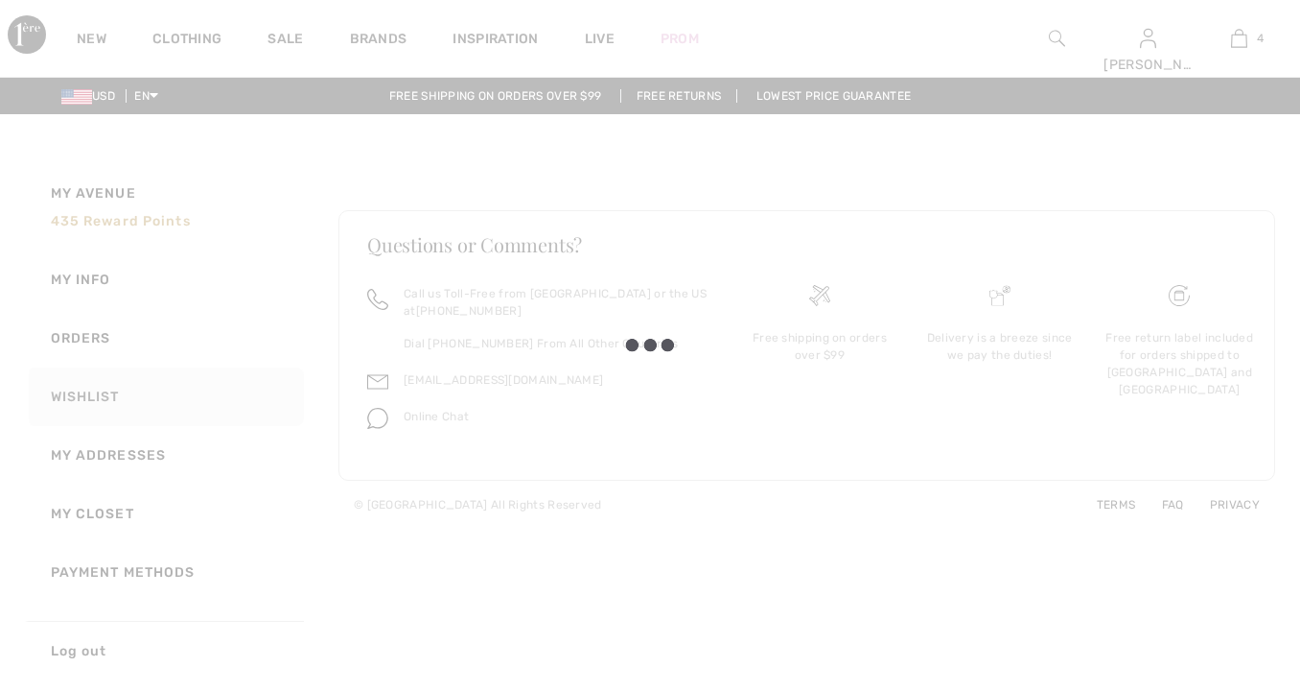
checkbox input "true"
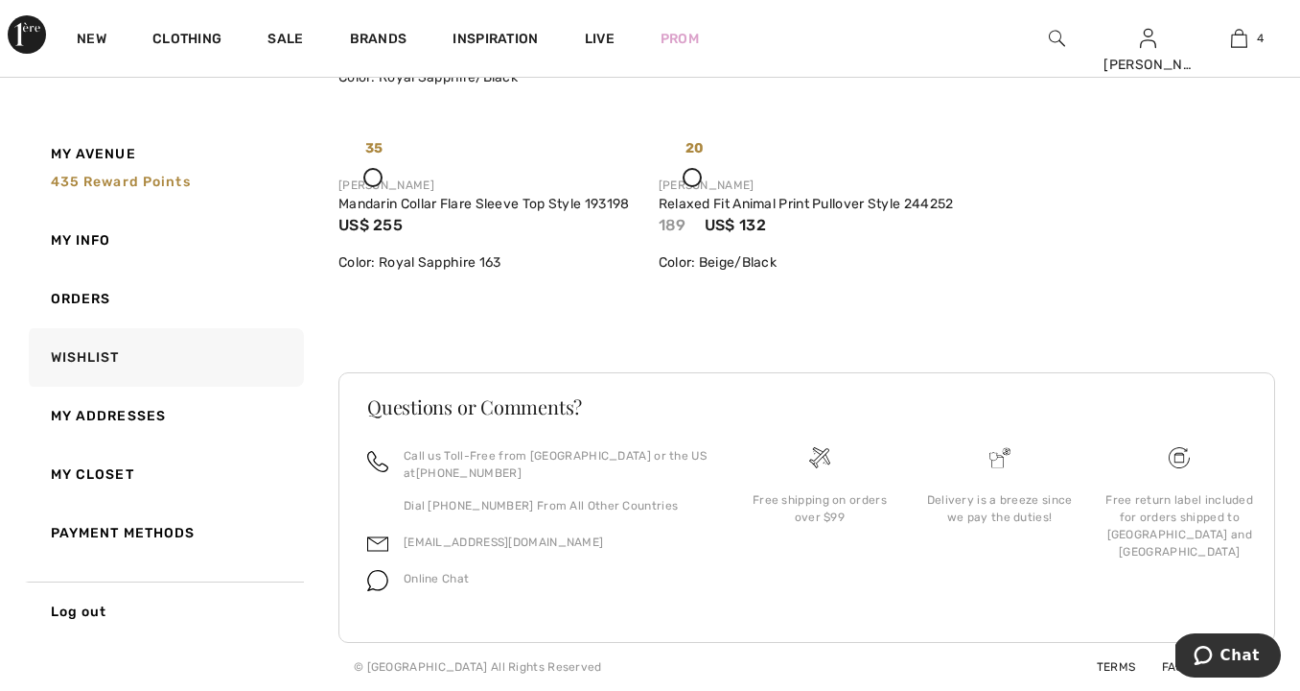
scroll to position [3527, 0]
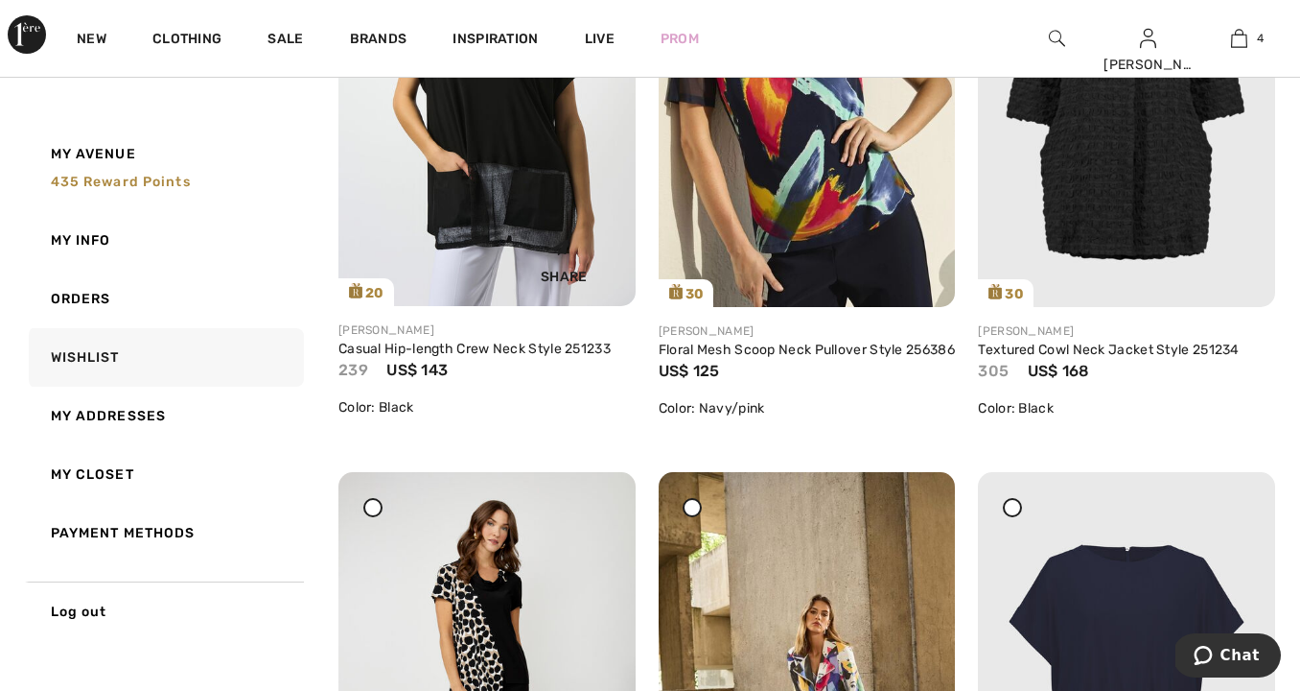
drag, startPoint x: 514, startPoint y: 189, endPoint x: 525, endPoint y: 212, distance: 25.3
click at [514, 189] on img at bounding box center [487, 83] width 297 height 445
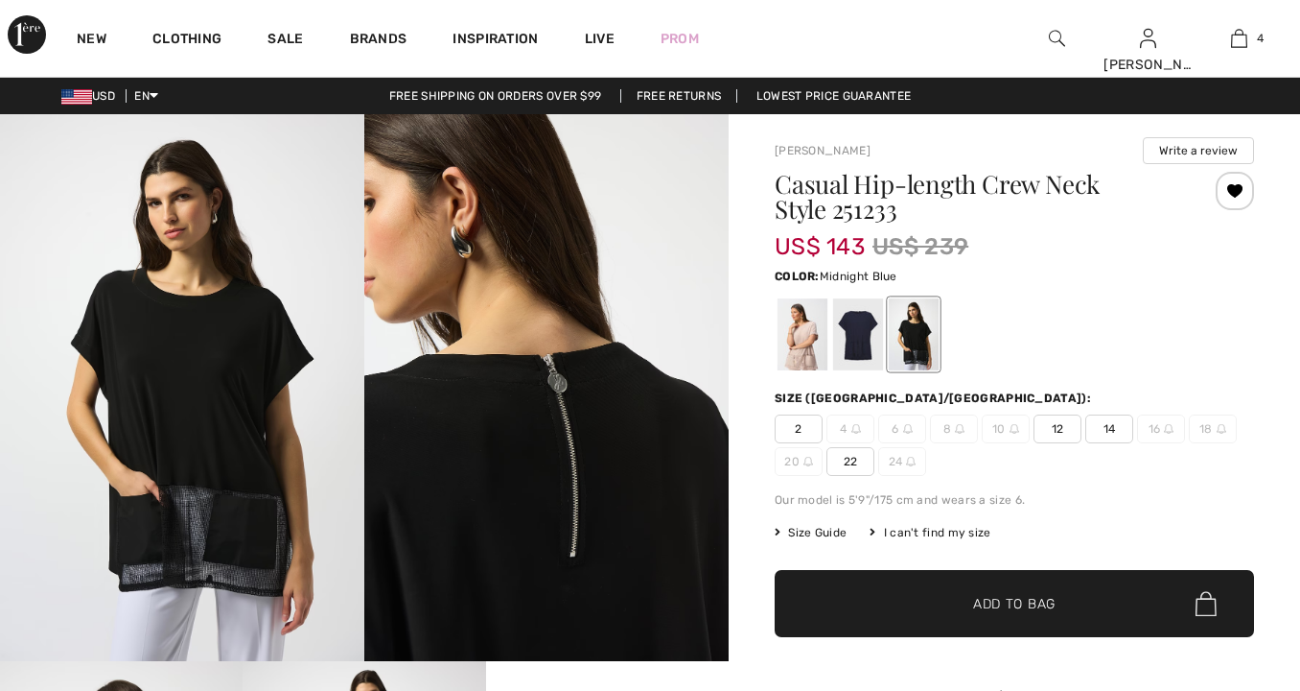
checkbox input "true"
click at [860, 340] on div at bounding box center [858, 334] width 50 height 72
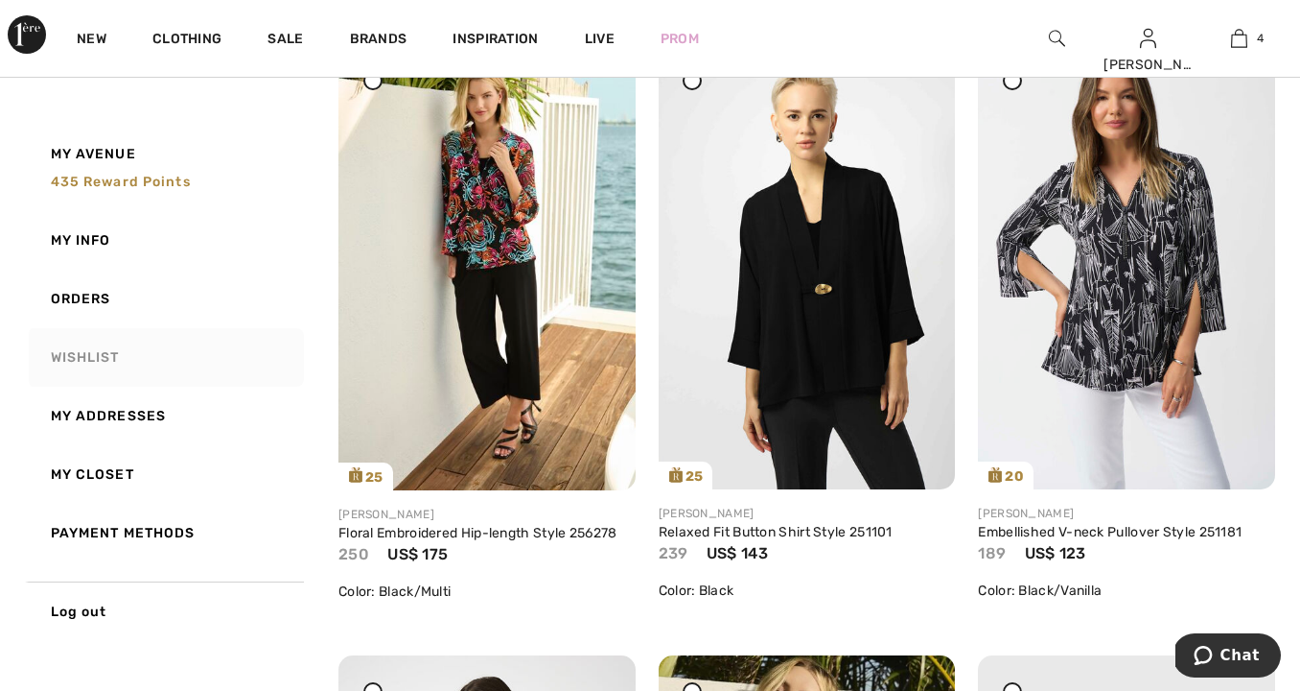
scroll to position [2723, 0]
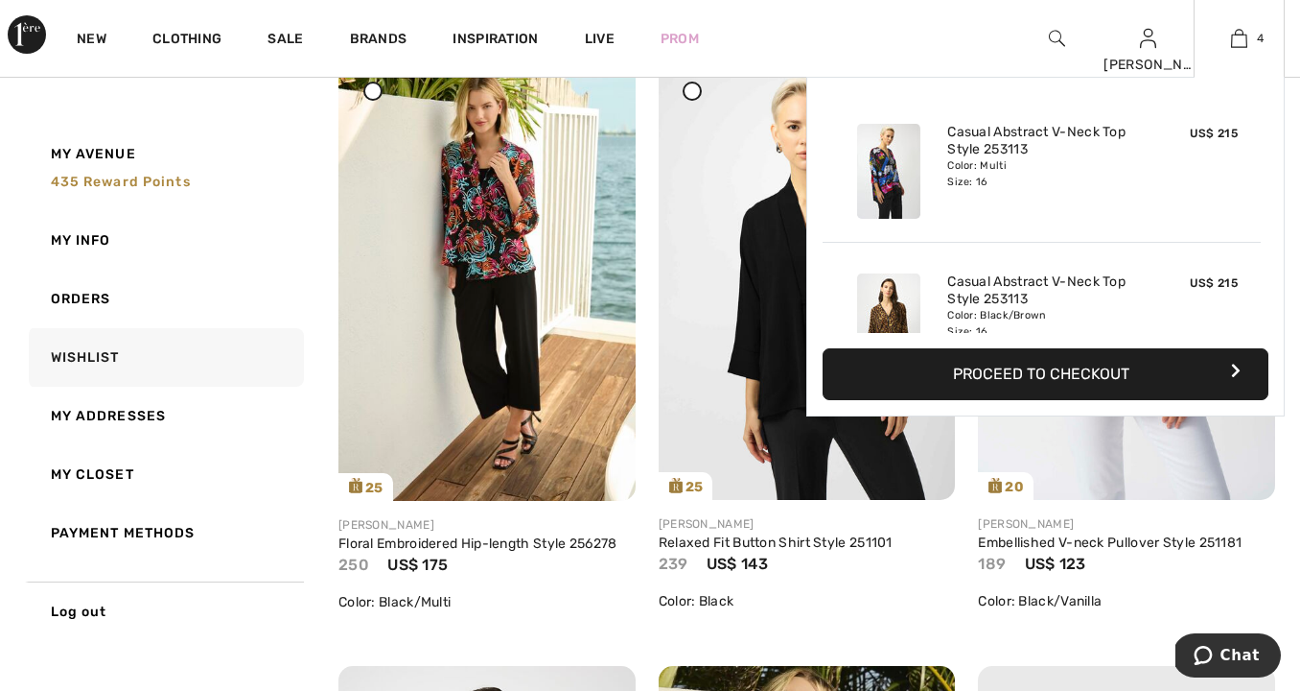
click at [1074, 370] on button "Proceed to Checkout" at bounding box center [1046, 374] width 446 height 52
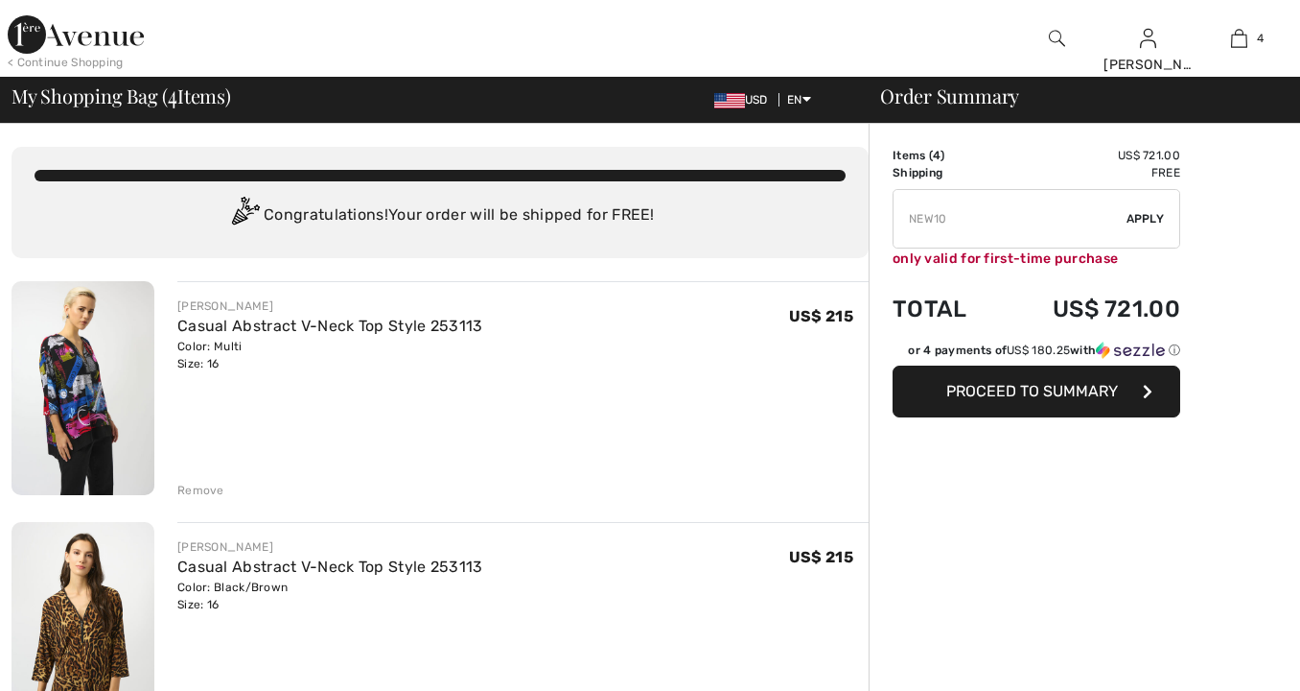
checkbox input "true"
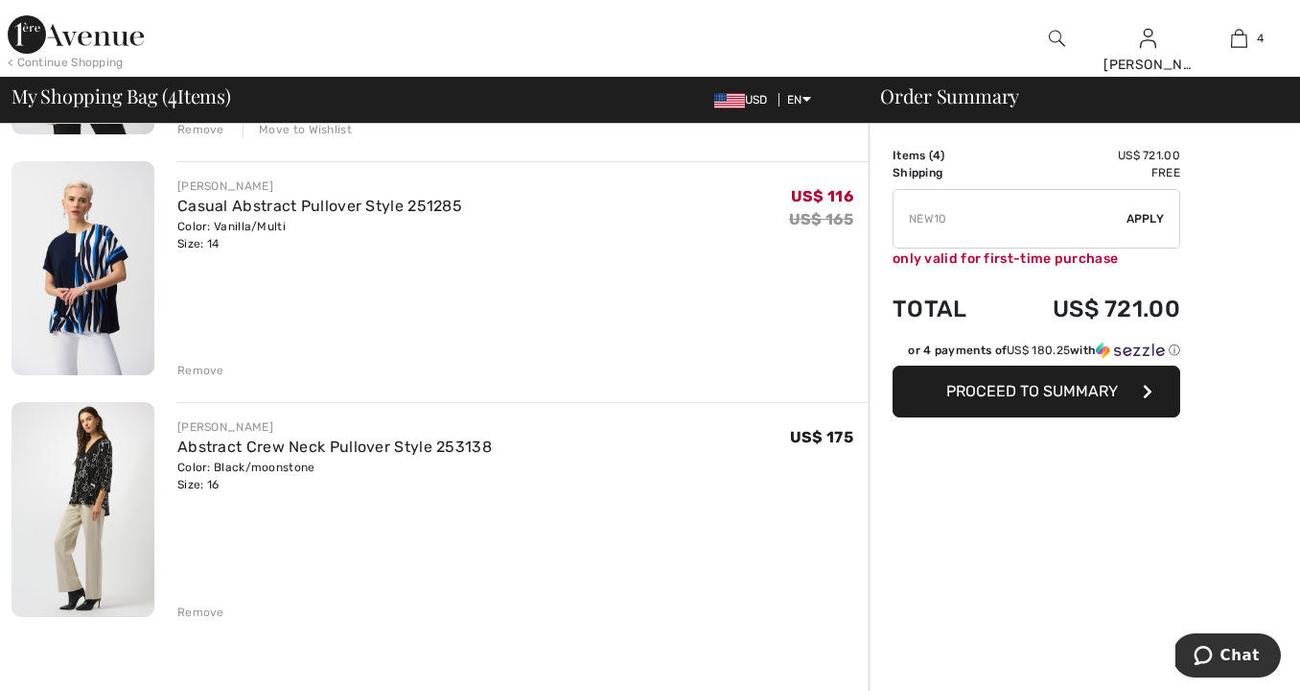
scroll to position [572, 0]
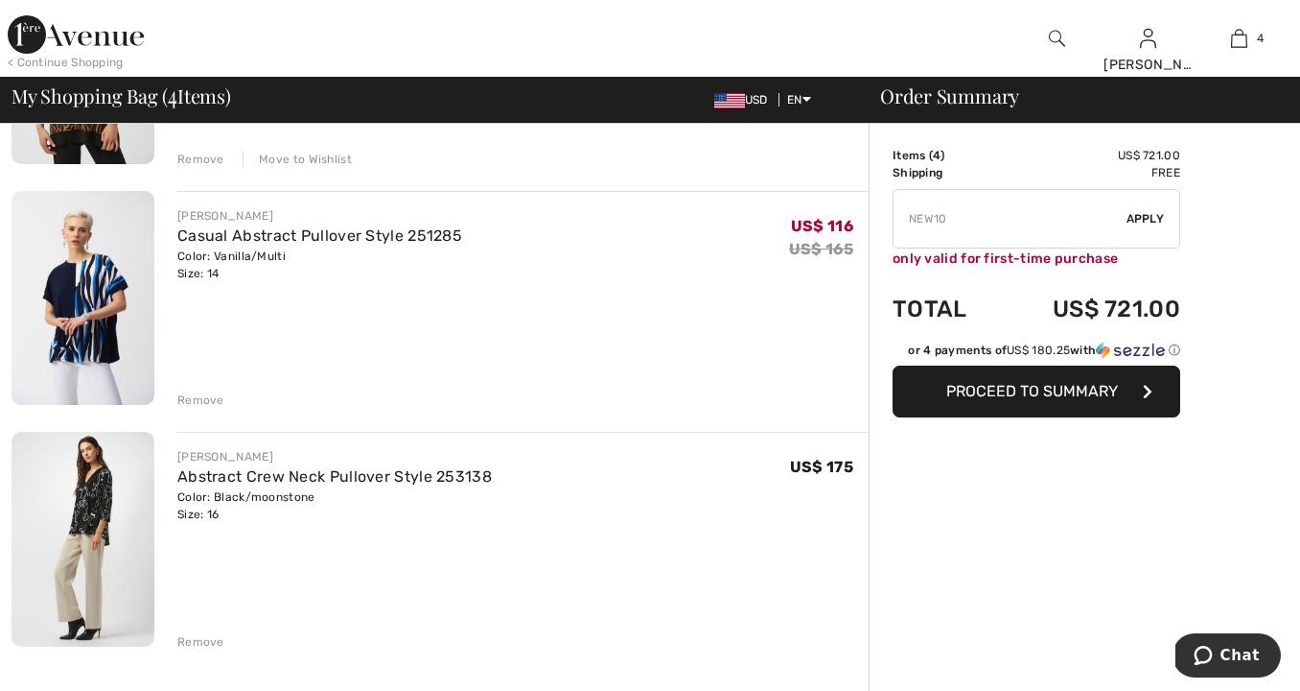
drag, startPoint x: 205, startPoint y: 399, endPoint x: 227, endPoint y: 396, distance: 22.2
click at [208, 398] on div "Remove" at bounding box center [200, 399] width 47 height 17
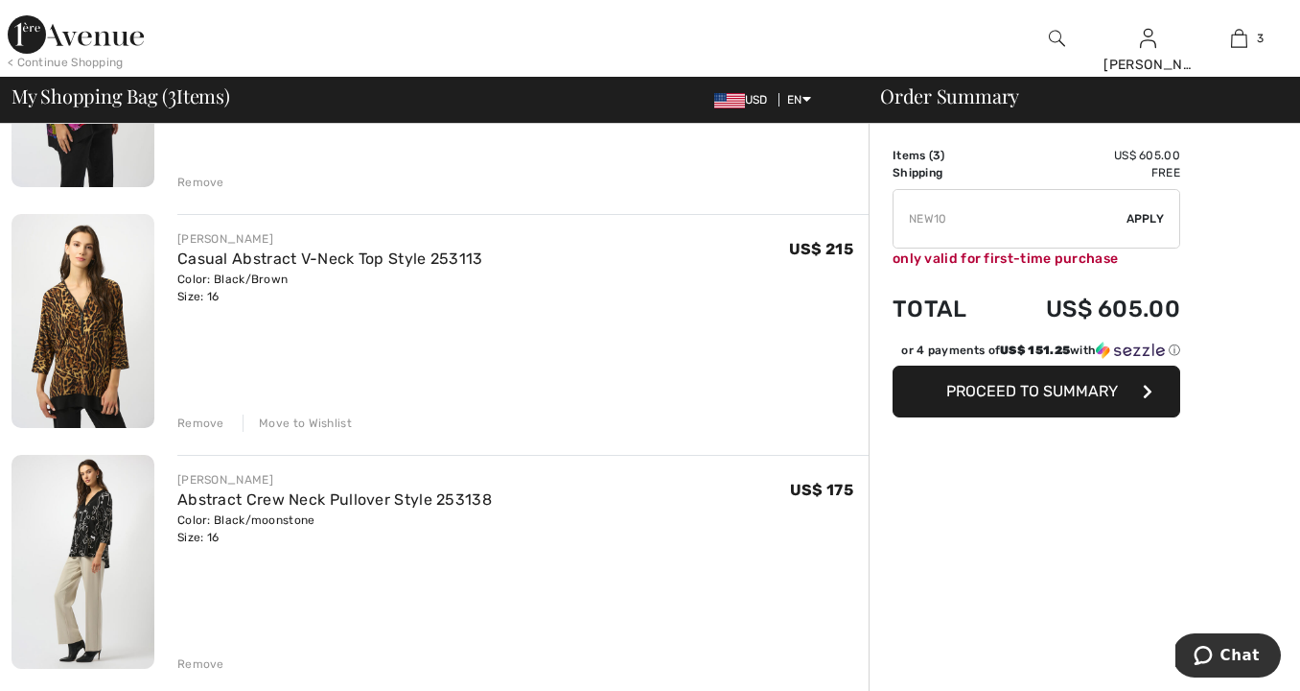
scroll to position [296, 0]
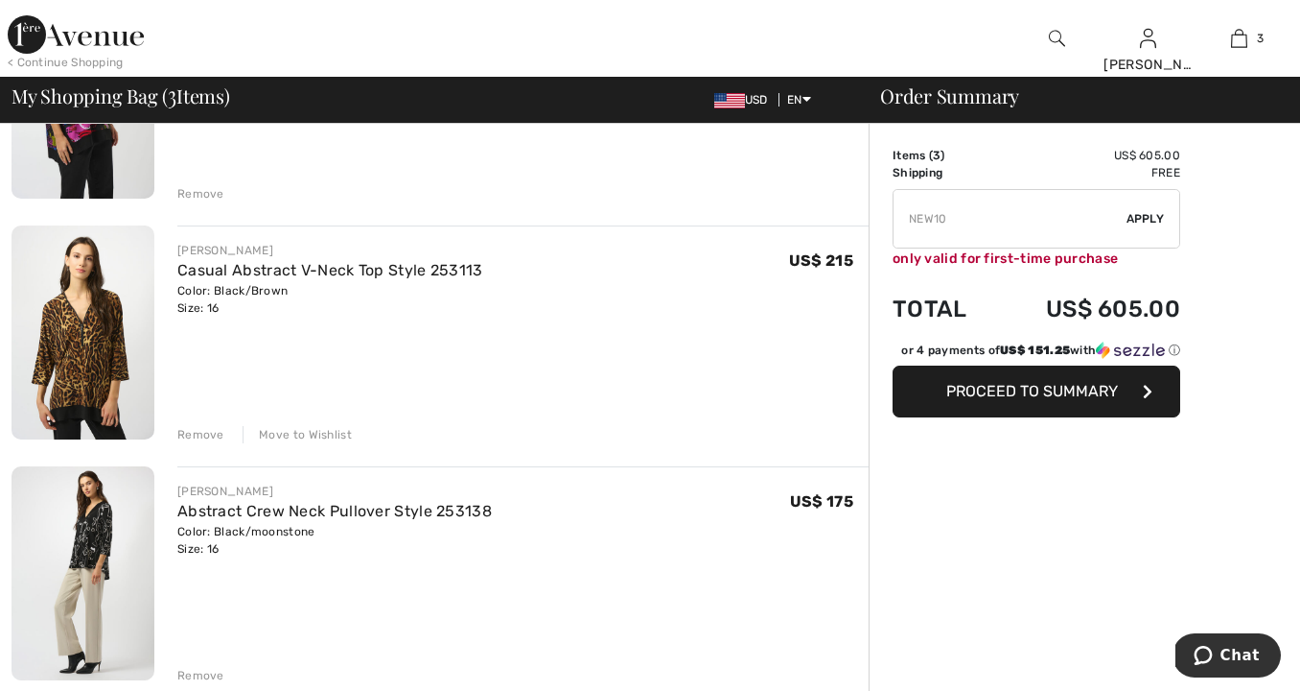
click at [300, 434] on div "Move to Wishlist" at bounding box center [297, 434] width 109 height 17
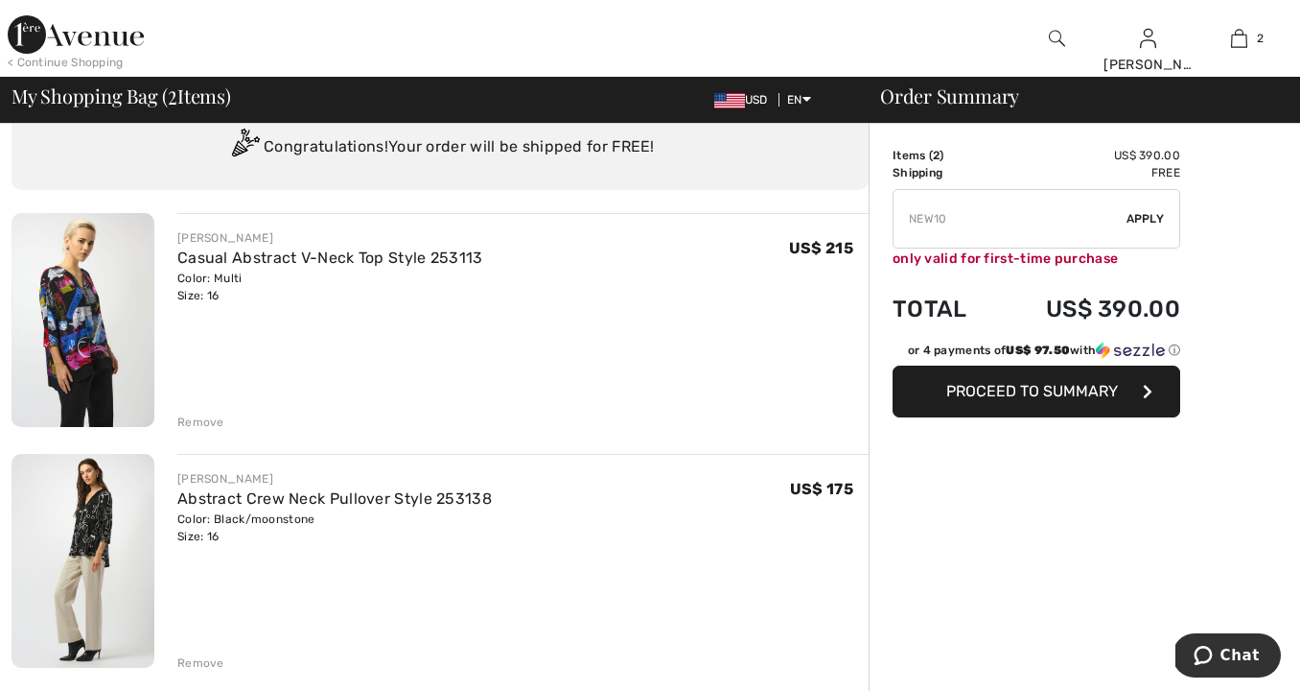
scroll to position [43, 0]
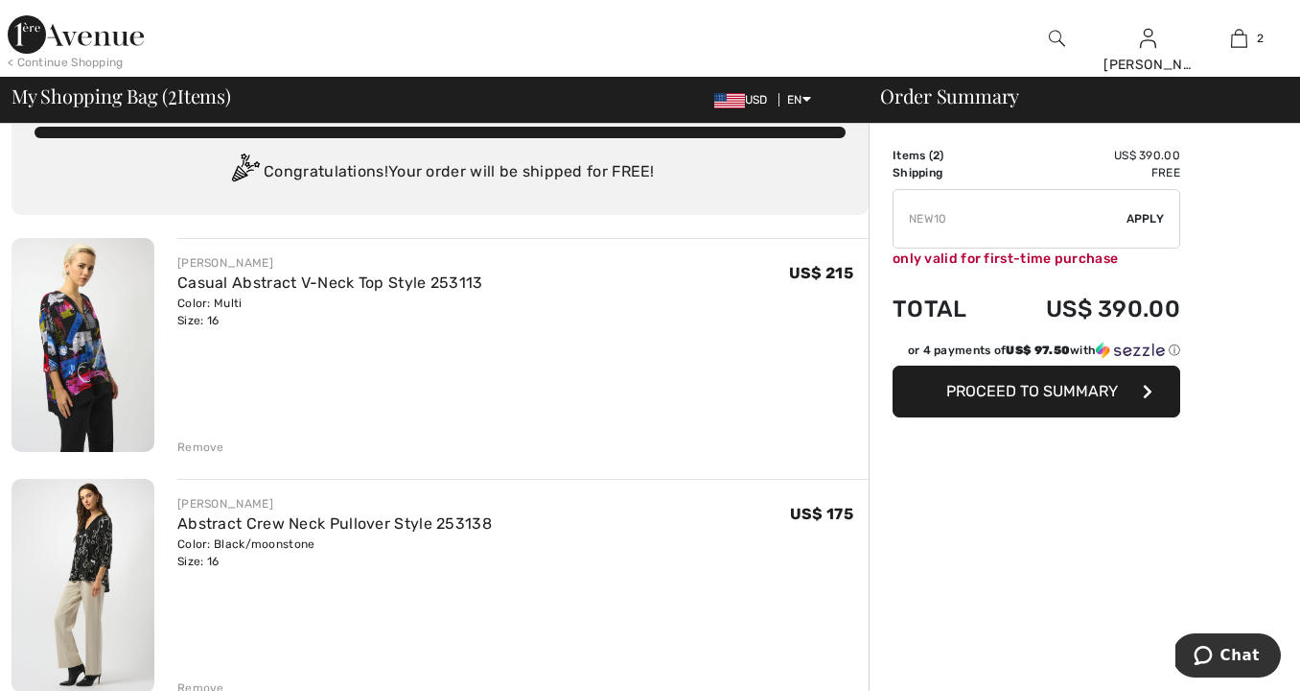
click at [949, 223] on input "TEXT" at bounding box center [1010, 219] width 233 height 58
type input "N"
type input "SUMMERVIP"
drag, startPoint x: 1149, startPoint y: 222, endPoint x: 1132, endPoint y: 233, distance: 20.7
click at [1149, 222] on span "Apply" at bounding box center [1146, 218] width 38 height 17
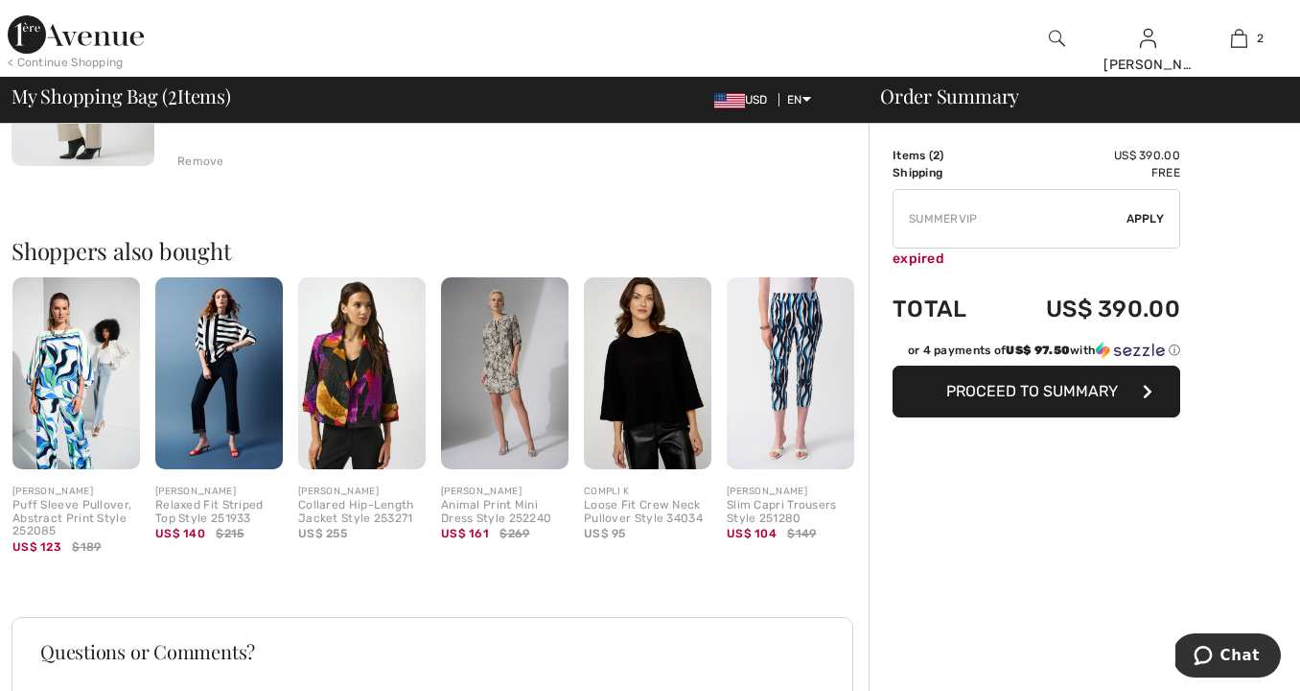
scroll to position [571, 0]
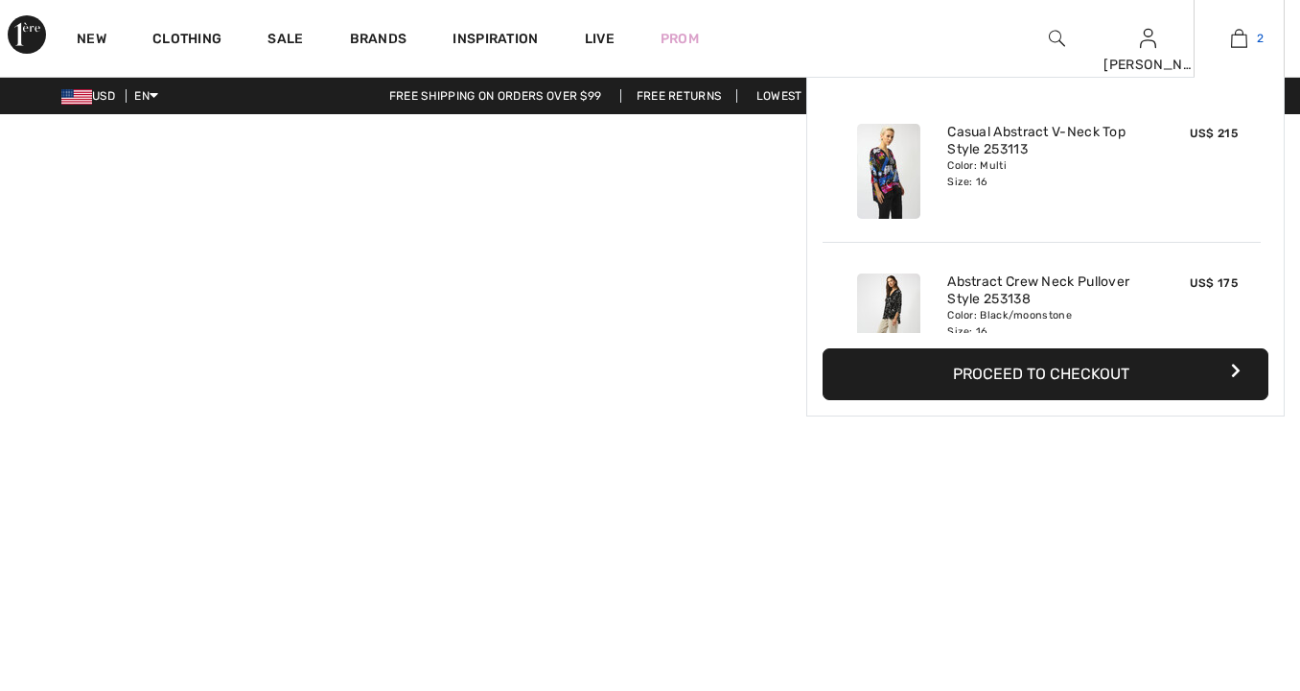
click at [1244, 33] on img at bounding box center [1239, 38] width 16 height 23
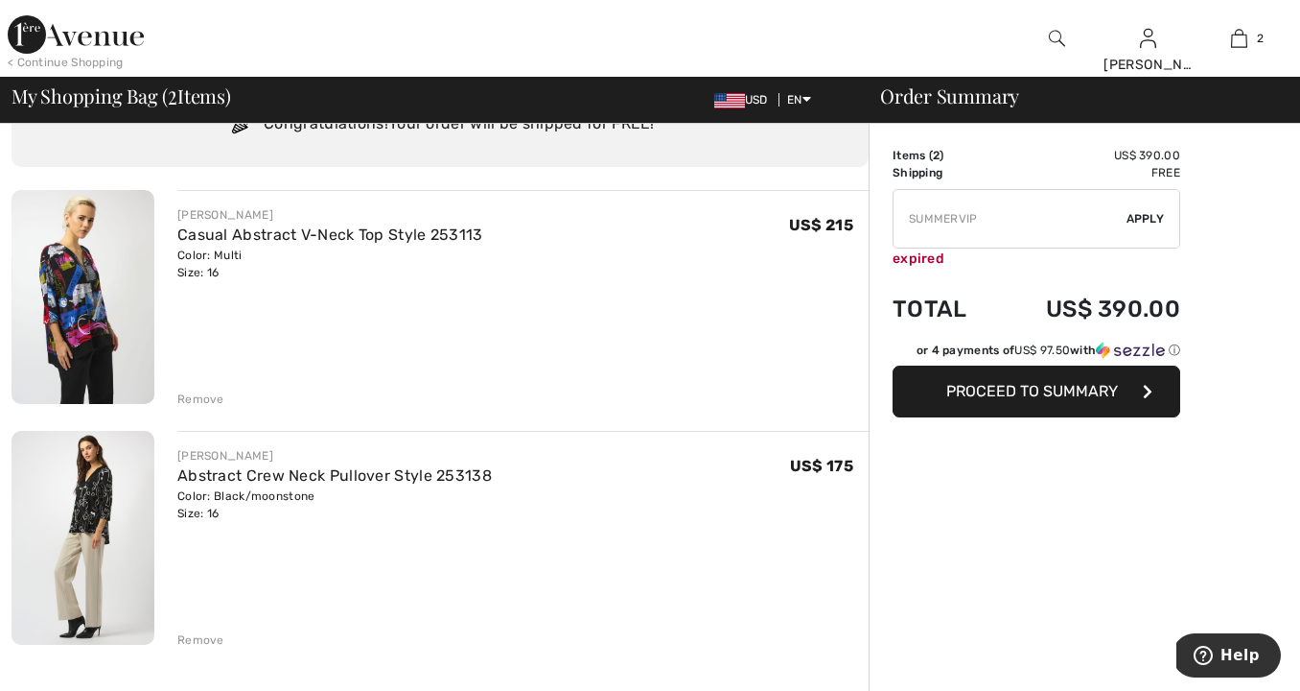
scroll to position [97, 0]
